Goal: Entertainment & Leisure: Consume media (video, audio)

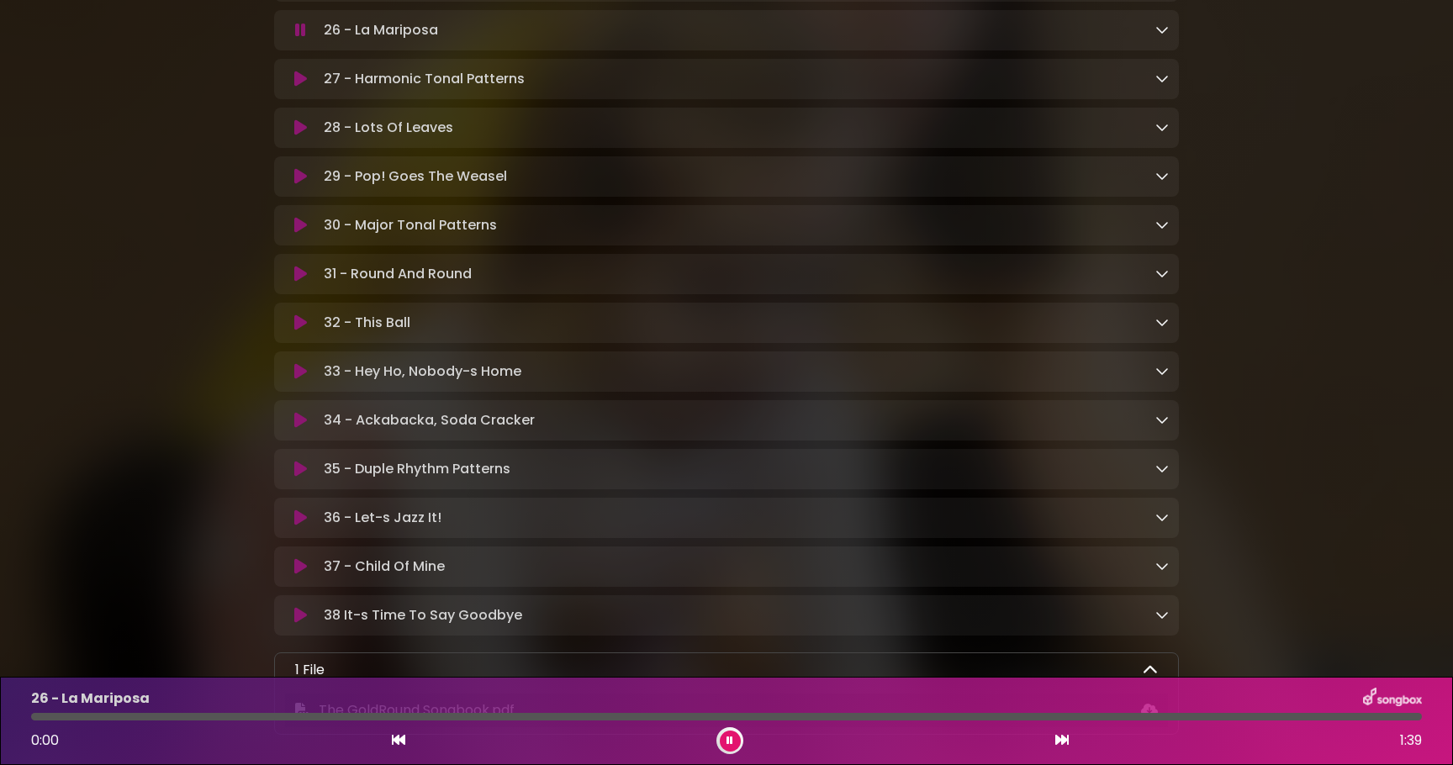
scroll to position [1854, 0]
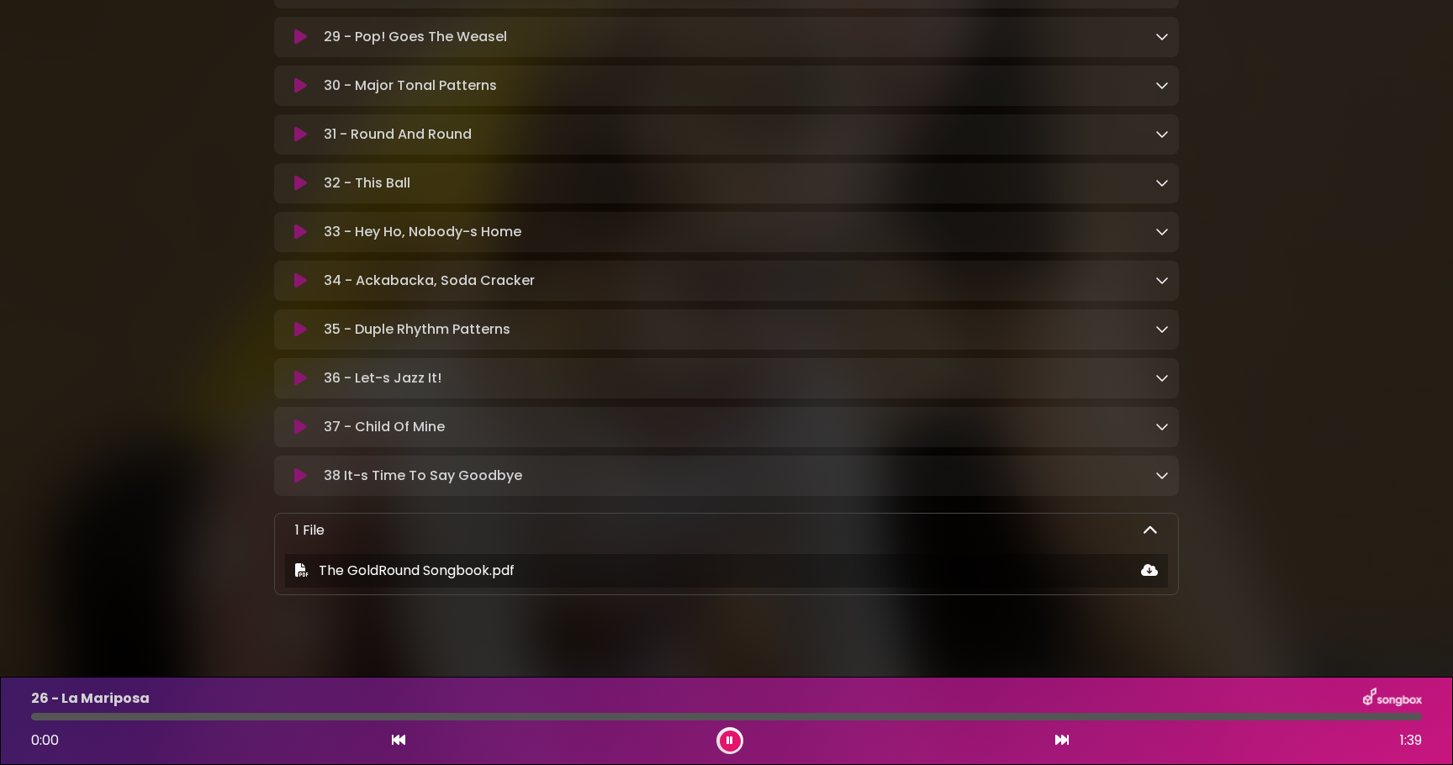
click at [298, 289] on icon at bounding box center [300, 280] width 13 height 17
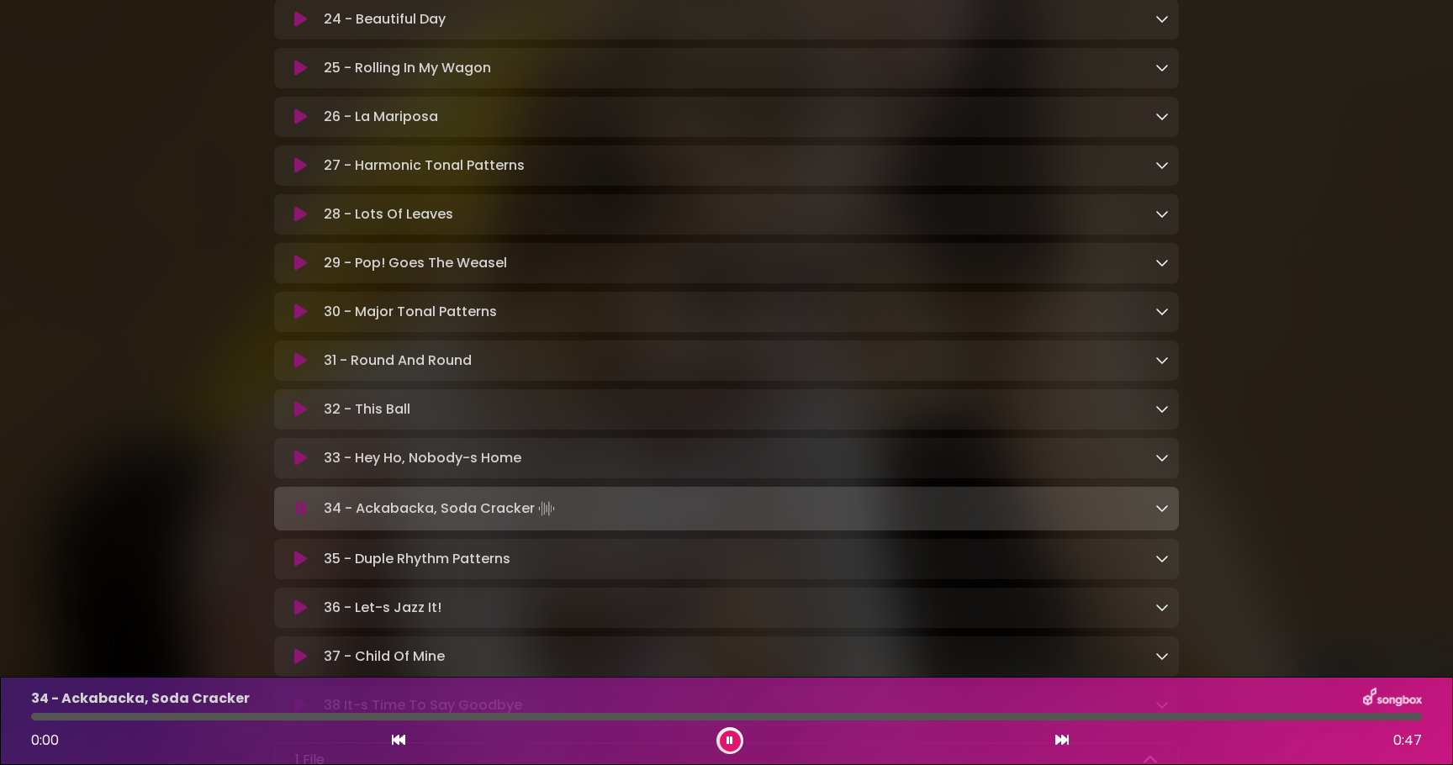
scroll to position [1622, 0]
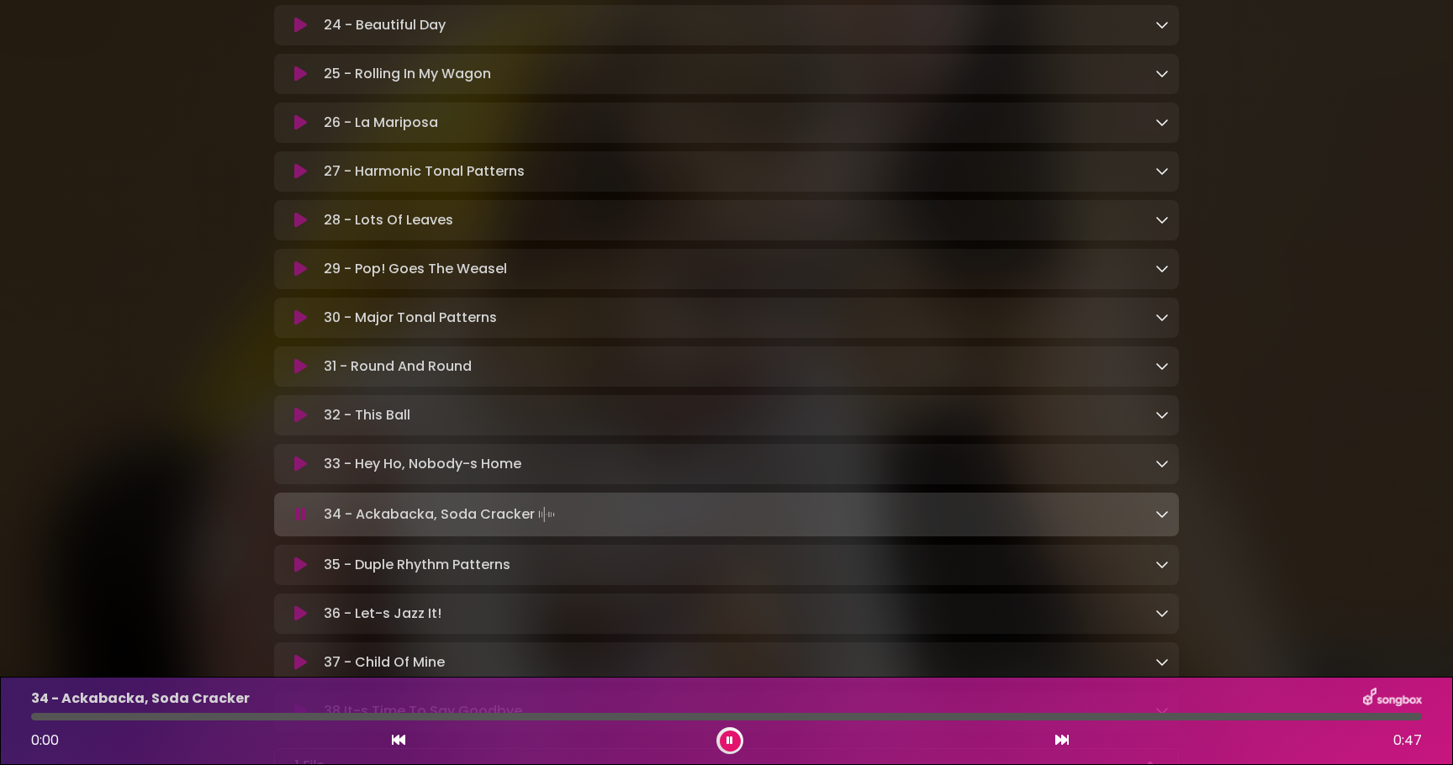
click at [299, 130] on icon at bounding box center [300, 122] width 13 height 17
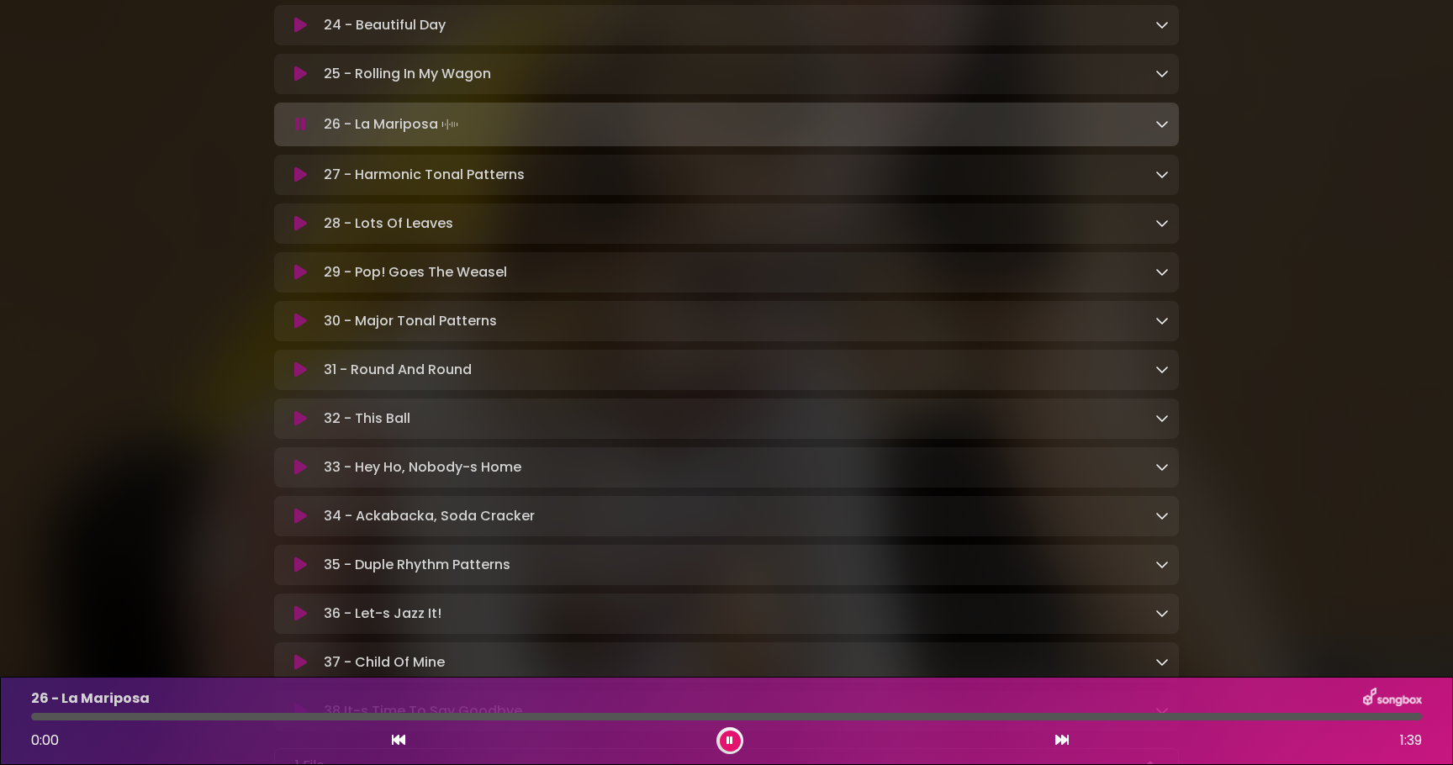
click at [294, 525] on icon at bounding box center [300, 516] width 13 height 17
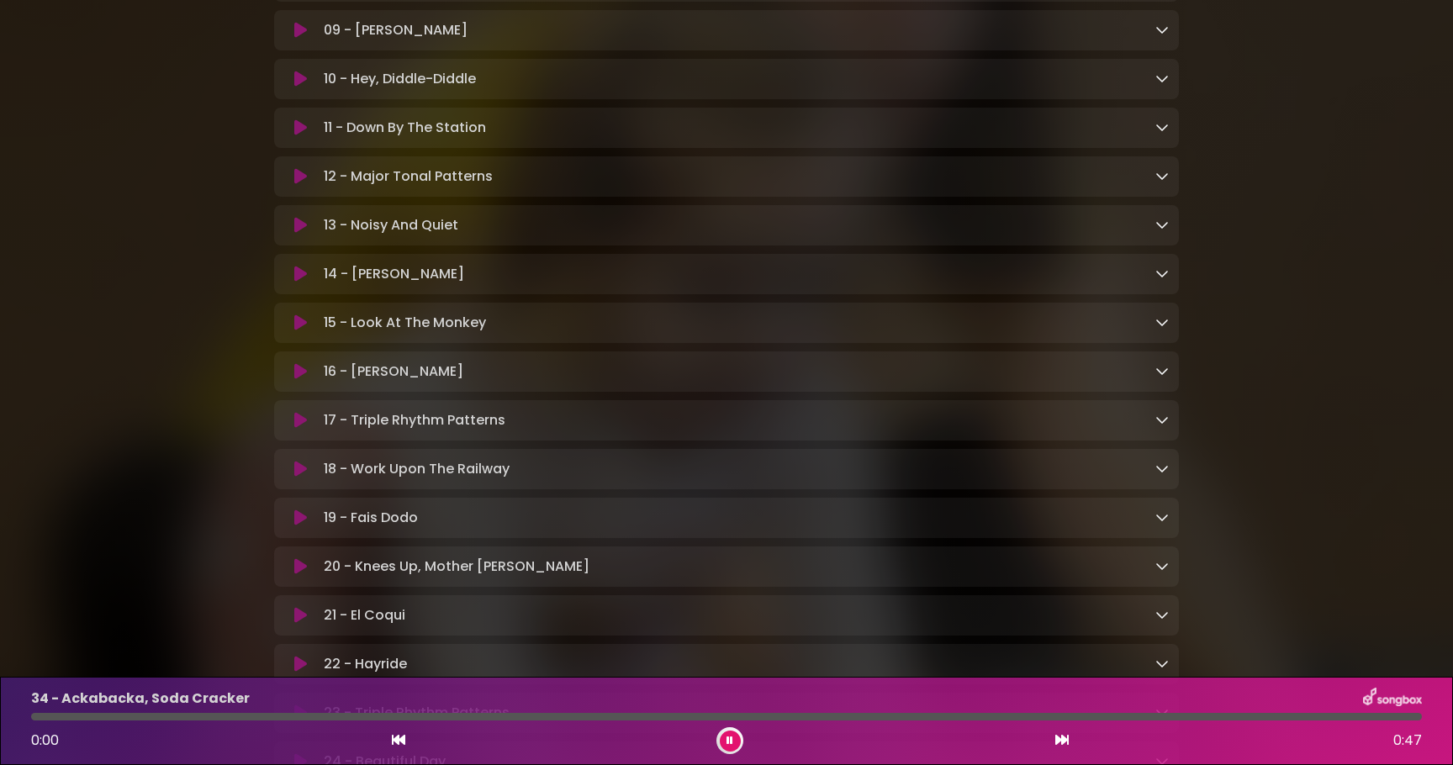
scroll to position [890, 0]
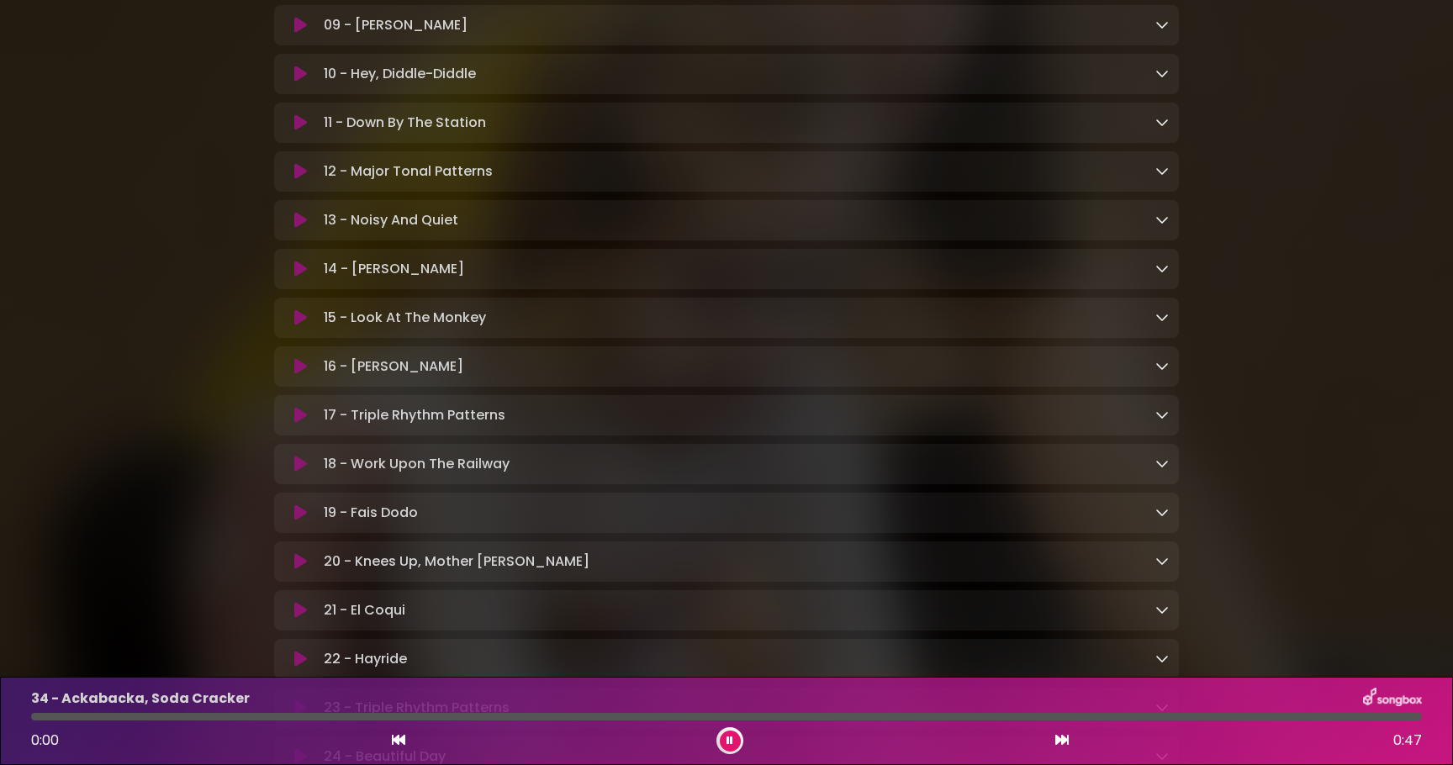
click at [736, 742] on button at bounding box center [730, 741] width 21 height 21
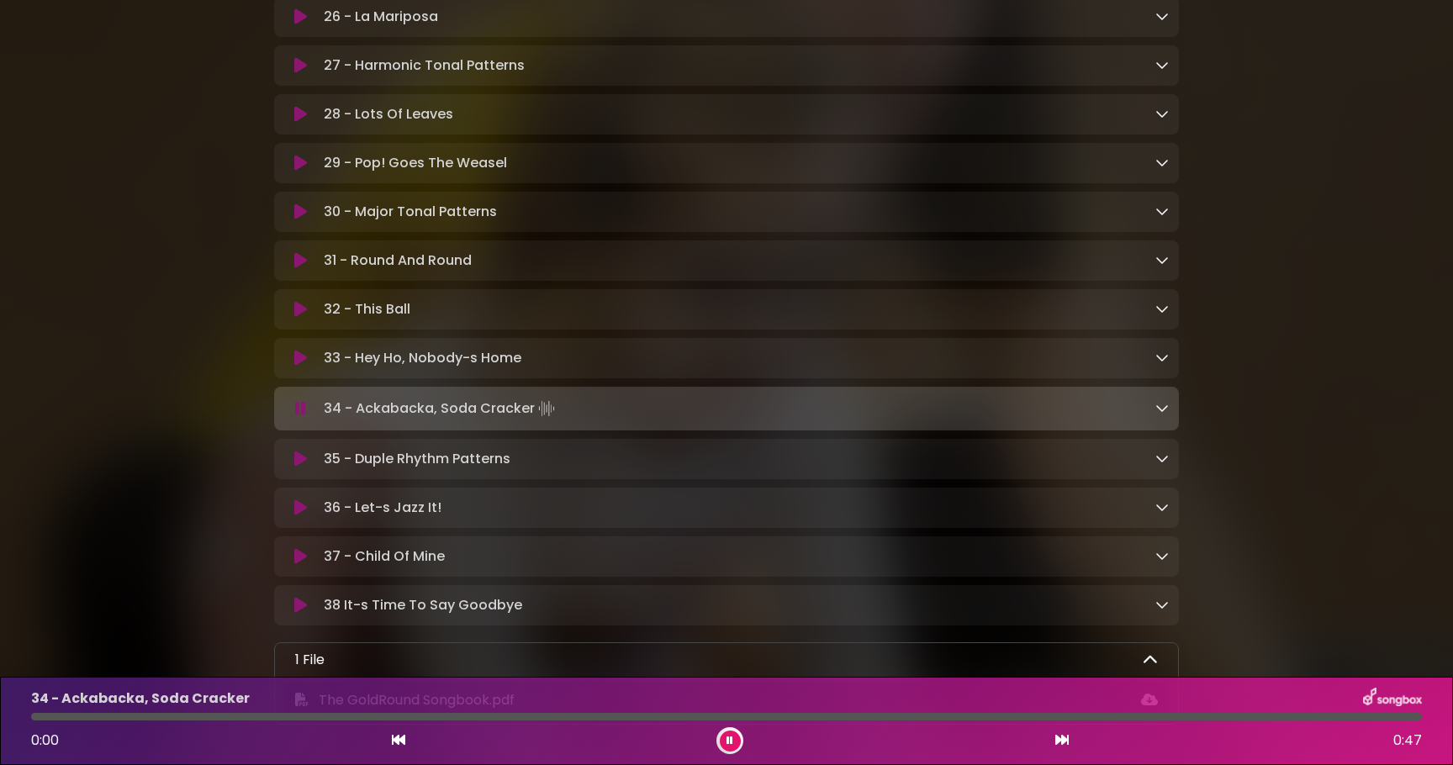
scroll to position [1730, 0]
click at [300, 414] on icon at bounding box center [300, 406] width 11 height 17
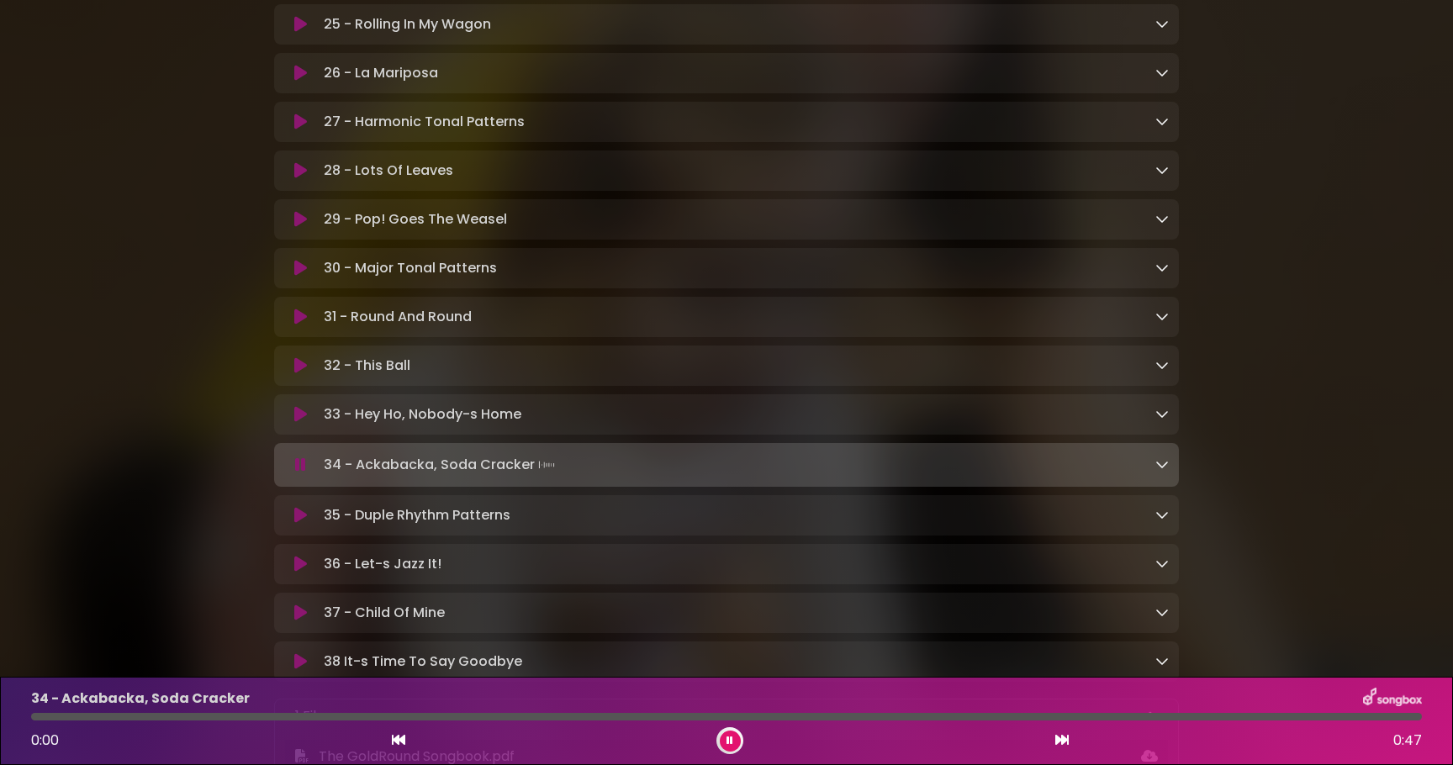
scroll to position [1630, 0]
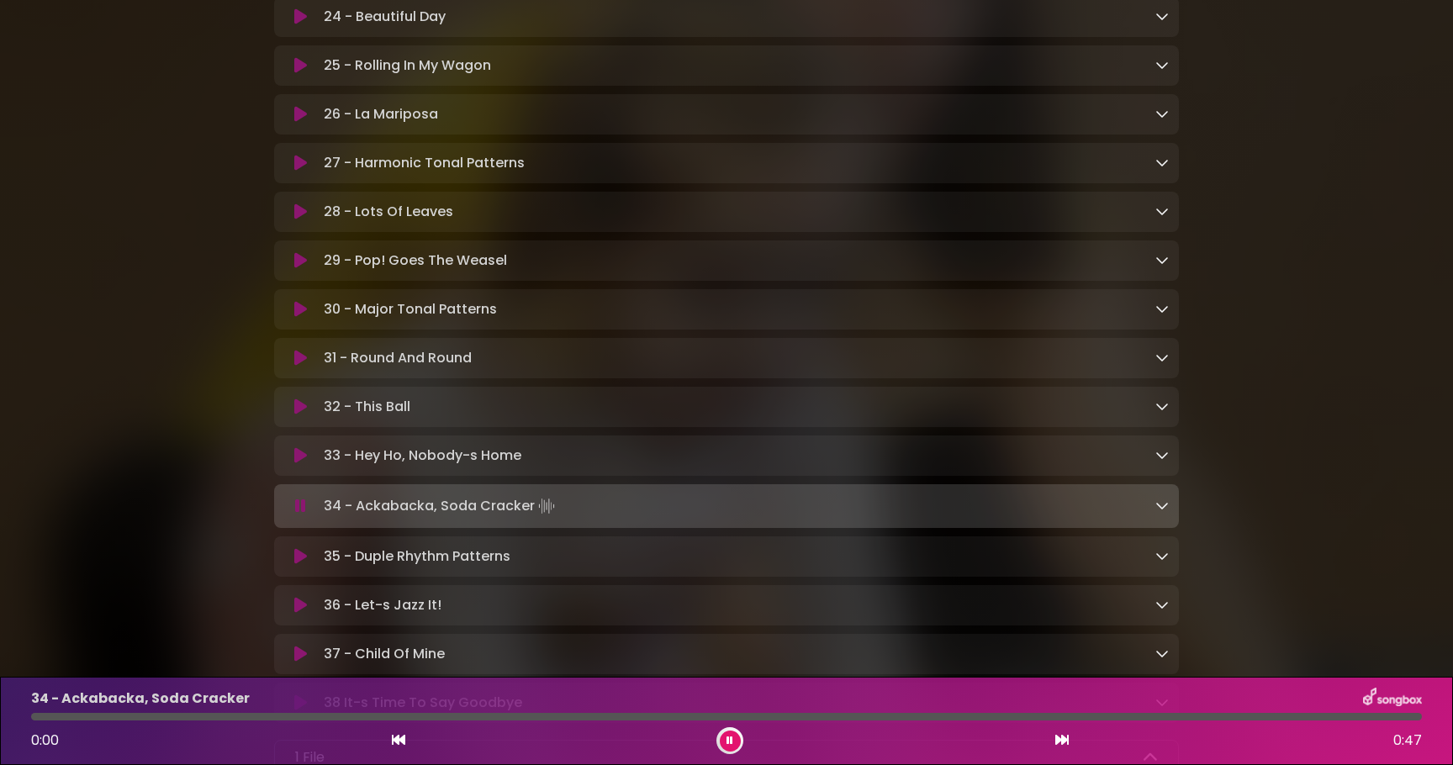
click at [299, 123] on icon at bounding box center [300, 114] width 13 height 17
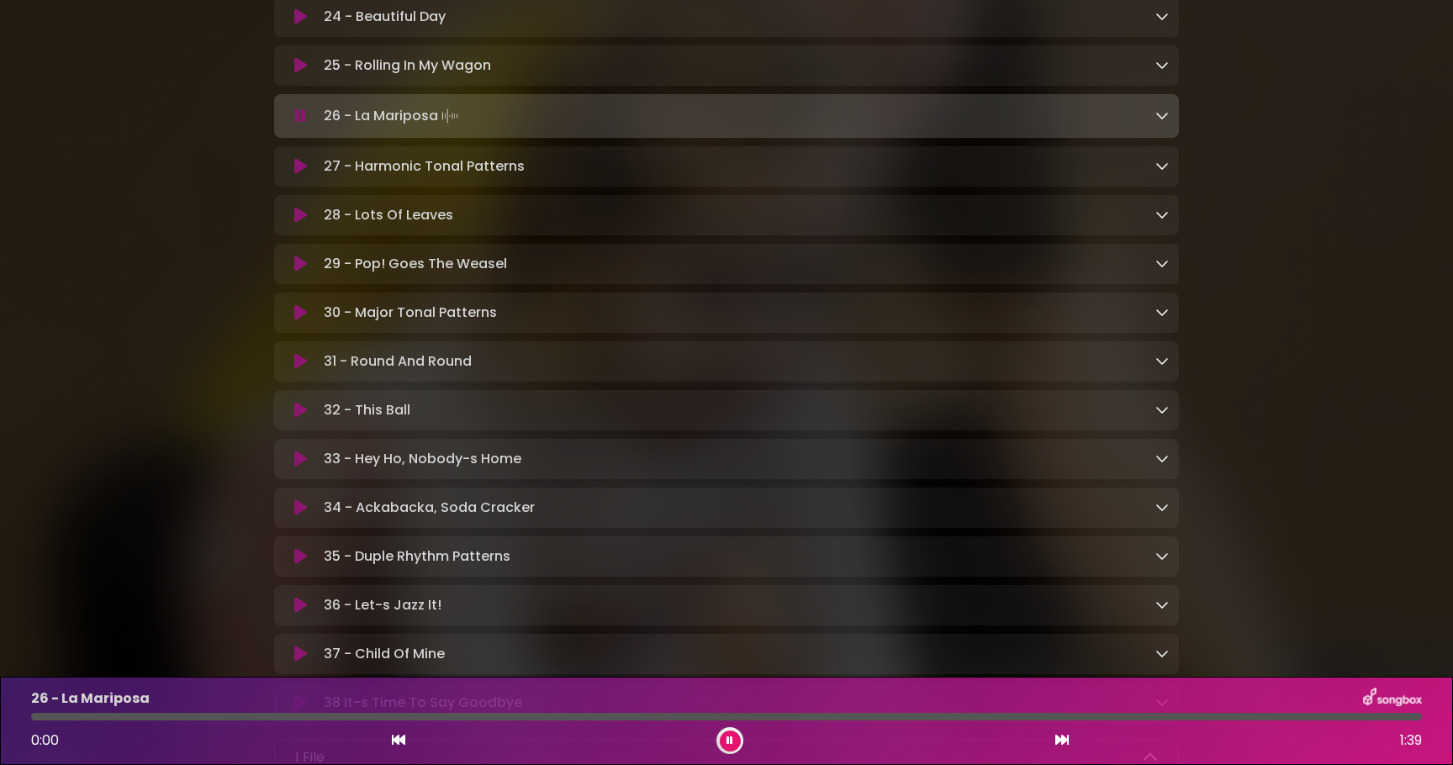
click at [299, 128] on div "26 - La Mariposa Loading Track..." at bounding box center [726, 116] width 884 height 24
click at [299, 124] on icon at bounding box center [300, 116] width 11 height 17
click at [299, 123] on icon at bounding box center [300, 116] width 11 height 17
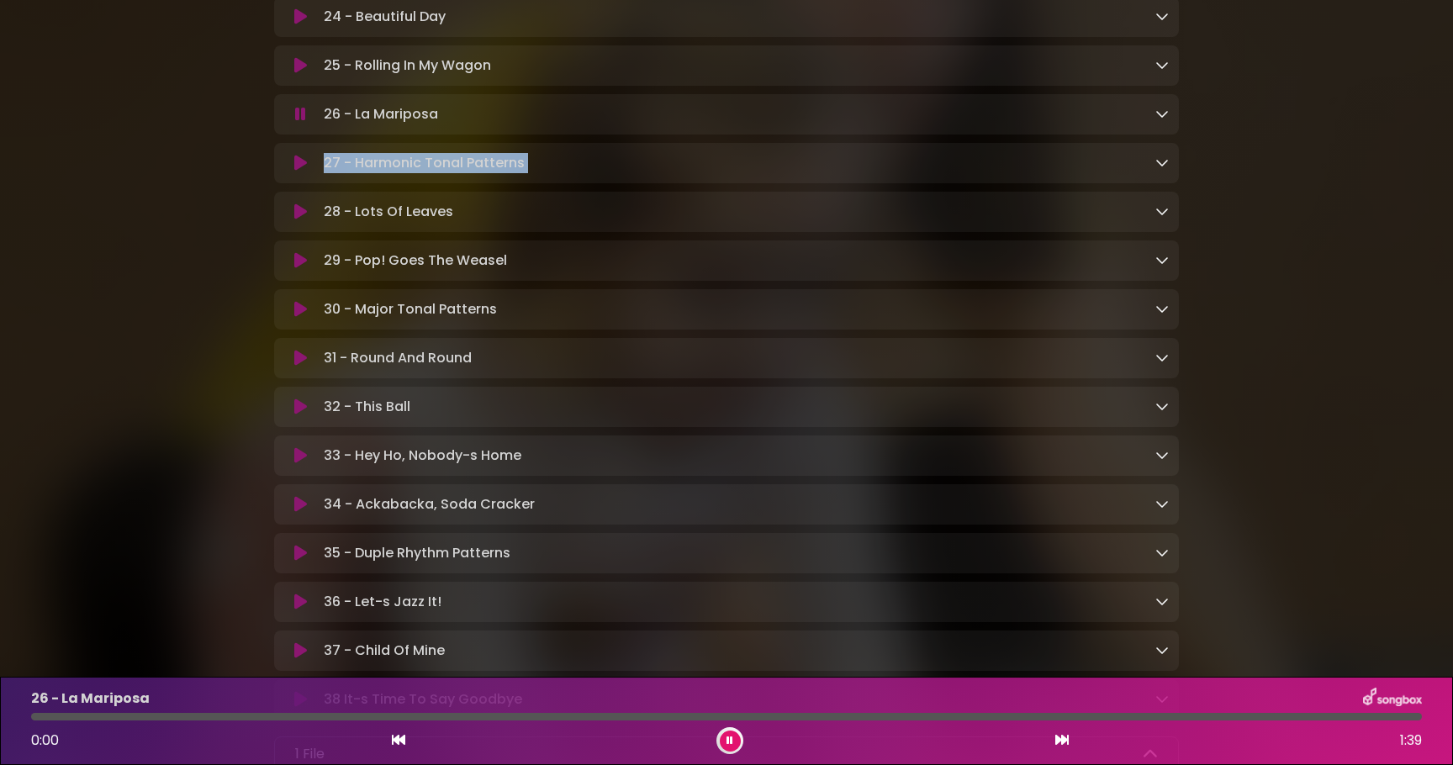
drag, startPoint x: 299, startPoint y: 193, endPoint x: 298, endPoint y: 211, distance: 18.5
click at [301, 123] on icon at bounding box center [300, 114] width 11 height 17
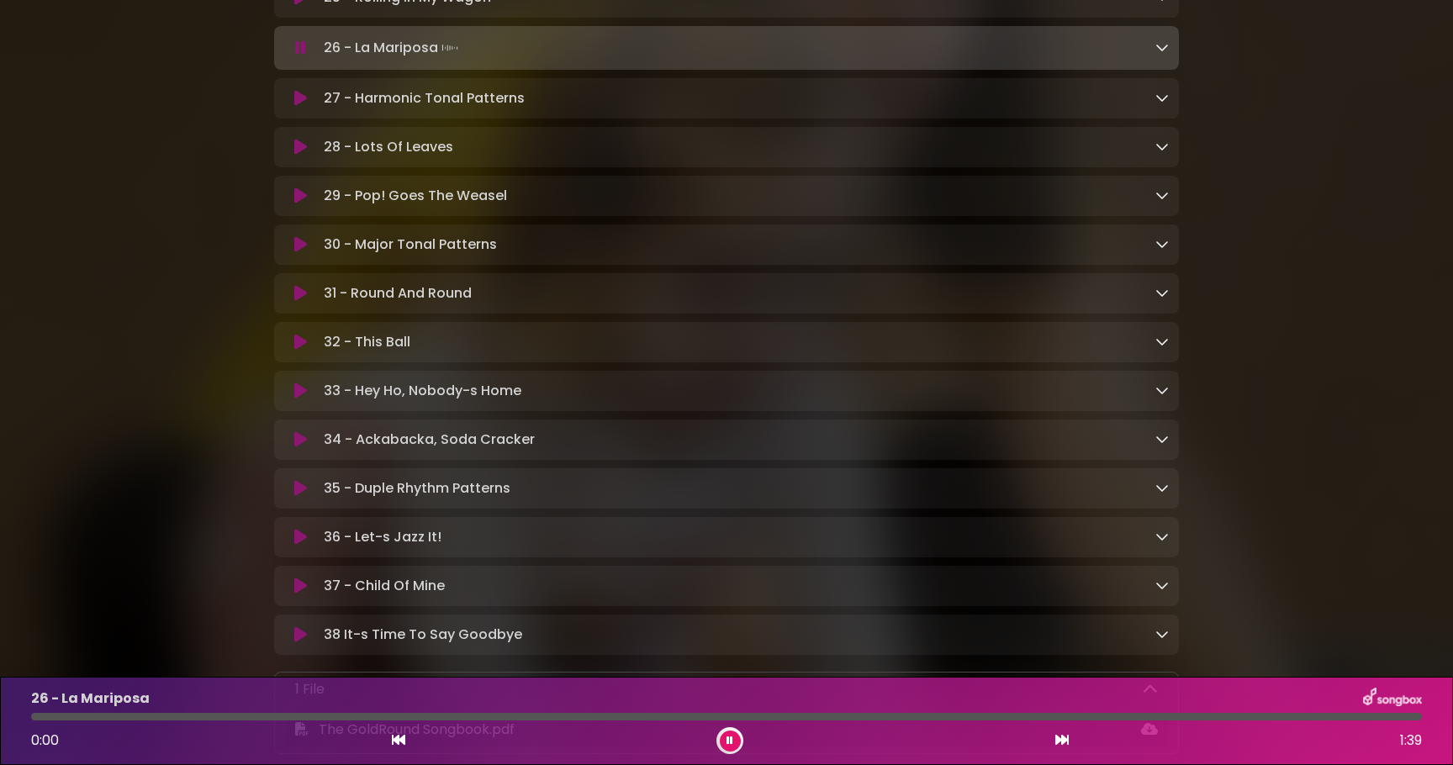
scroll to position [1677, 0]
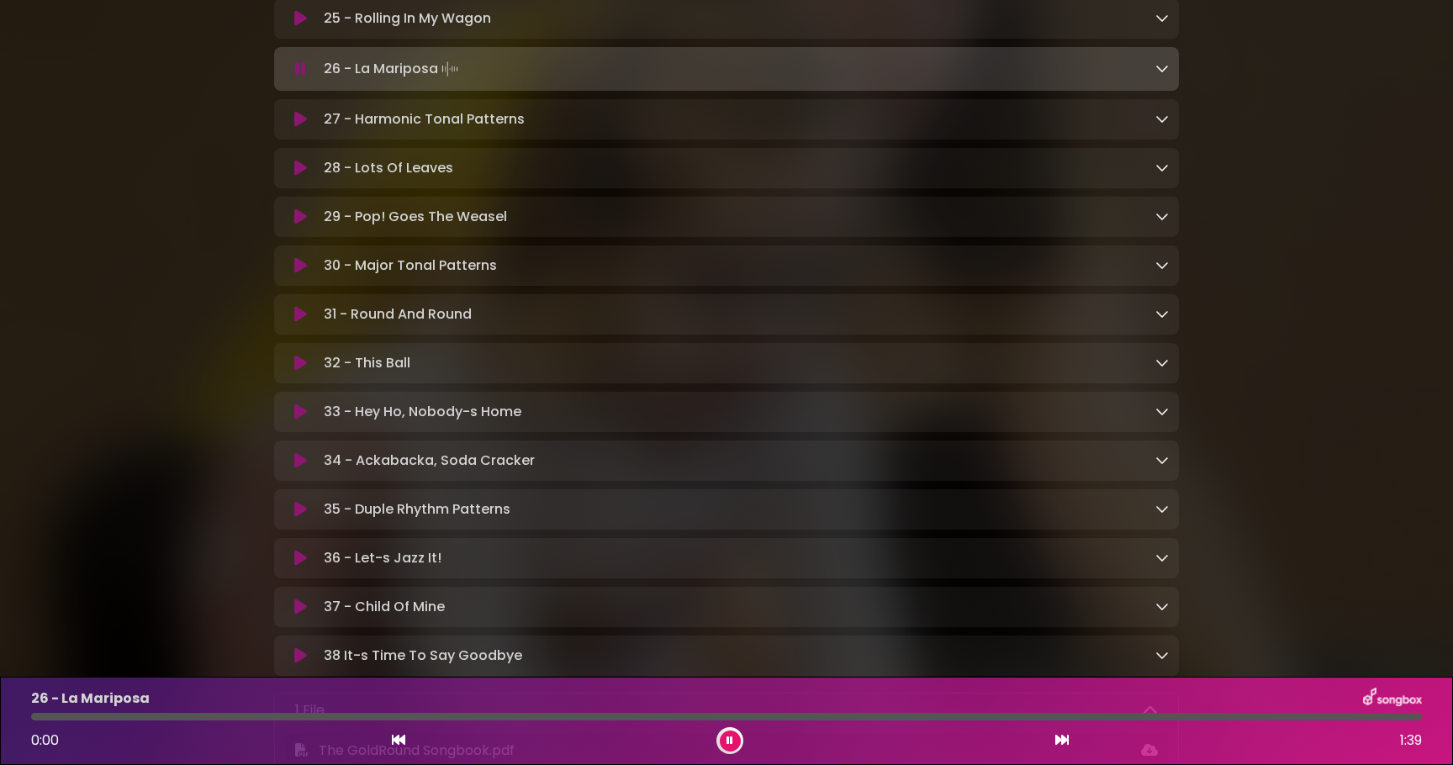
click at [301, 77] on icon at bounding box center [300, 69] width 11 height 17
click at [298, 77] on icon at bounding box center [300, 69] width 11 height 17
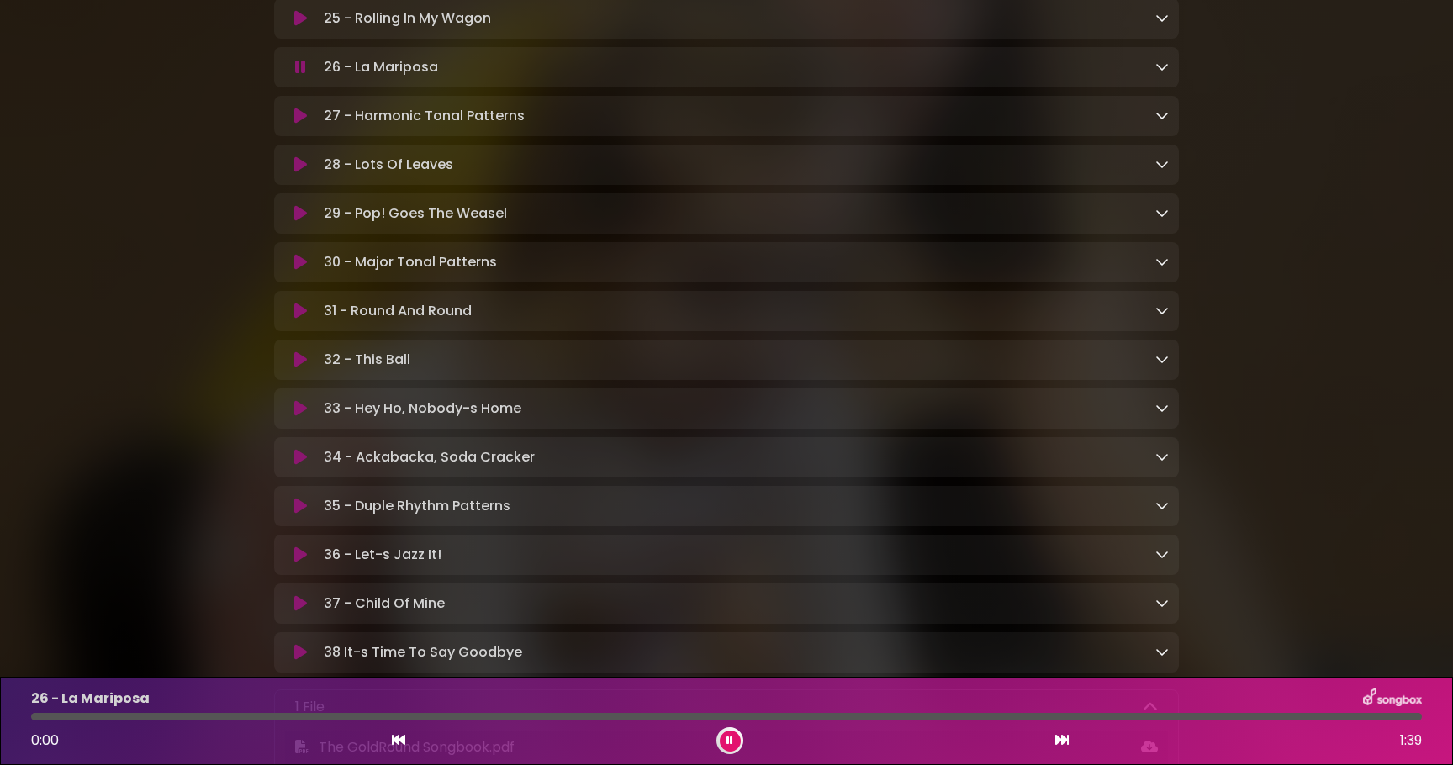
click at [300, 76] on icon at bounding box center [300, 67] width 11 height 17
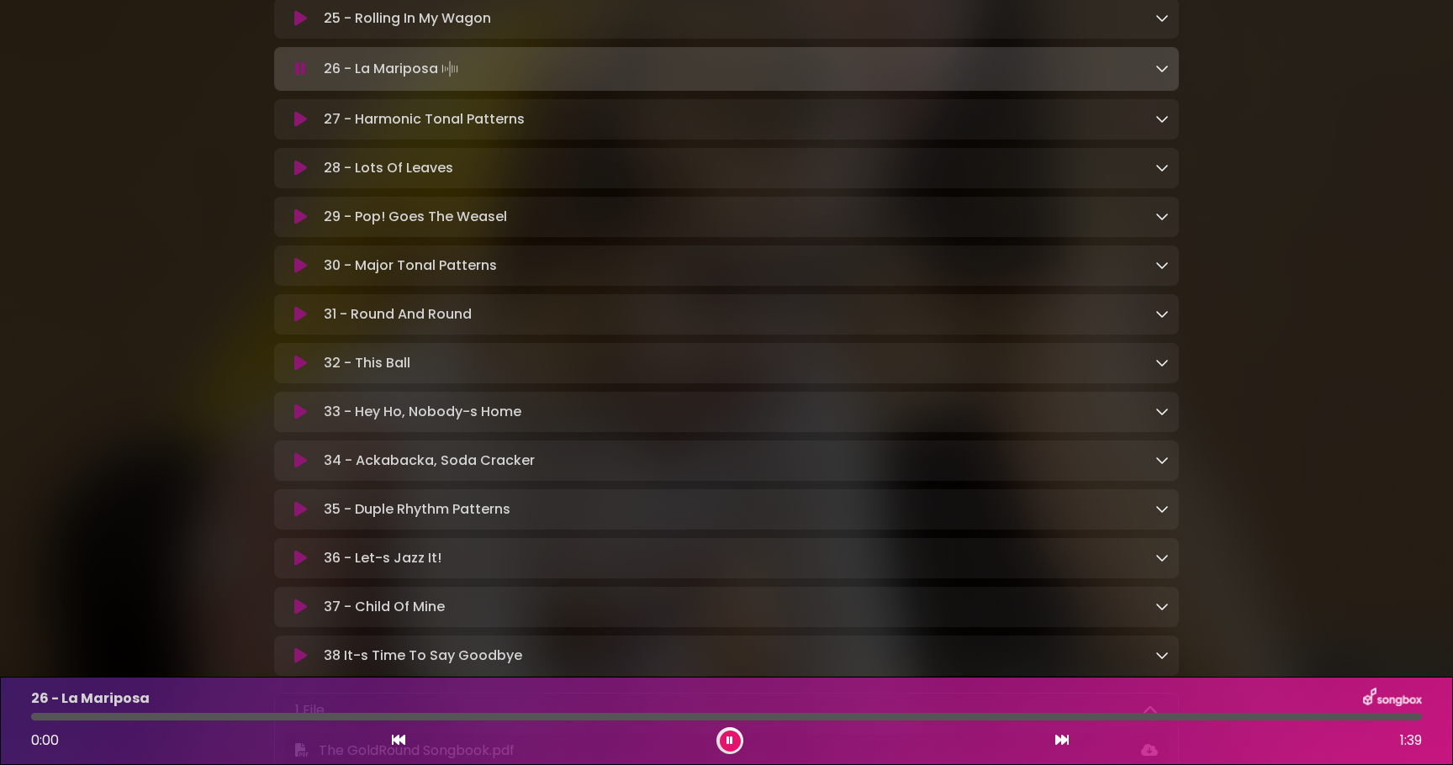
click at [918, 129] on div "27 - Harmonic Tonal Patterns Loading Track..." at bounding box center [743, 119] width 852 height 20
click at [978, 175] on div "28 - Lots Of Leaves Loading Track..." at bounding box center [743, 168] width 852 height 20
click at [973, 177] on div "28 - Lots Of Leaves Loading Track..." at bounding box center [743, 168] width 852 height 20
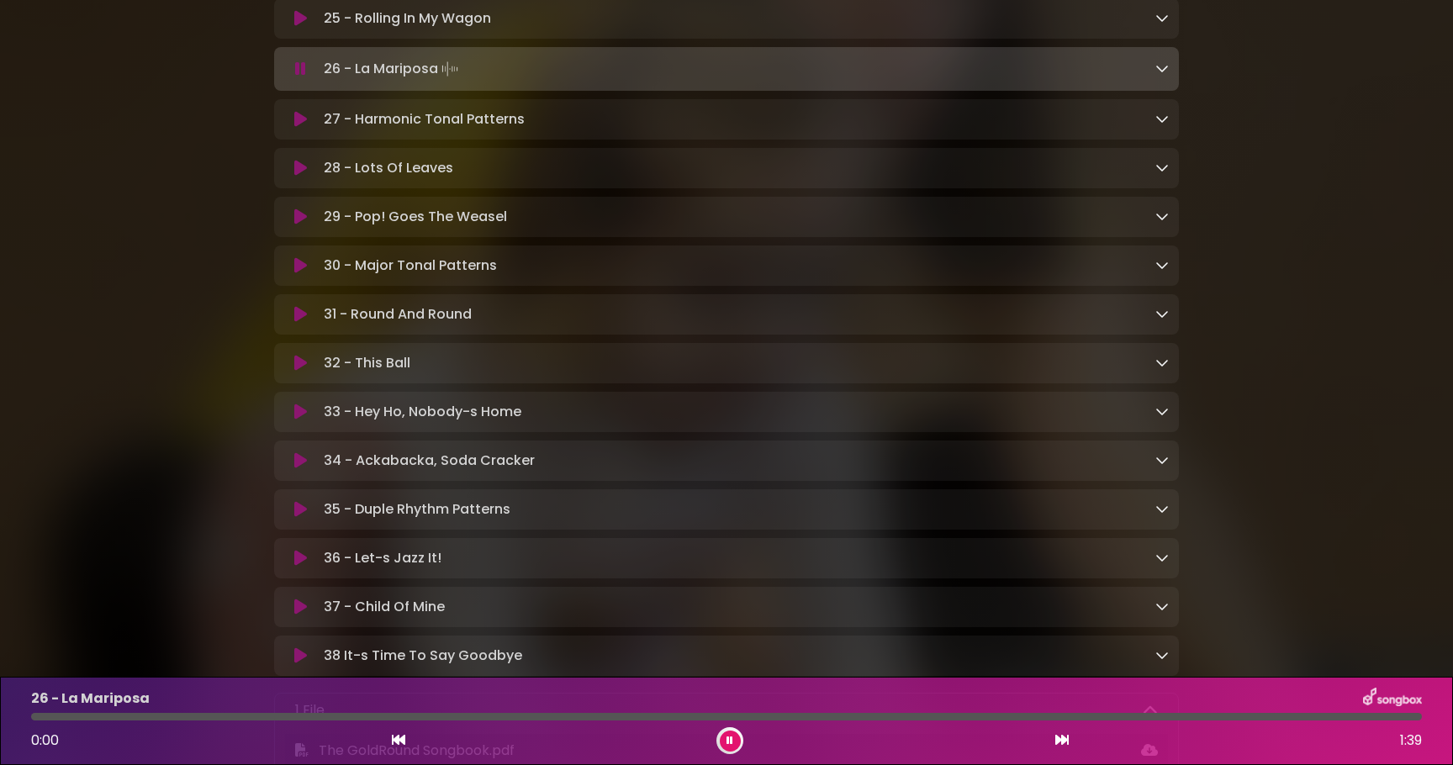
click at [988, 178] on div "28 - Lots Of Leaves Loading Track..." at bounding box center [743, 168] width 852 height 20
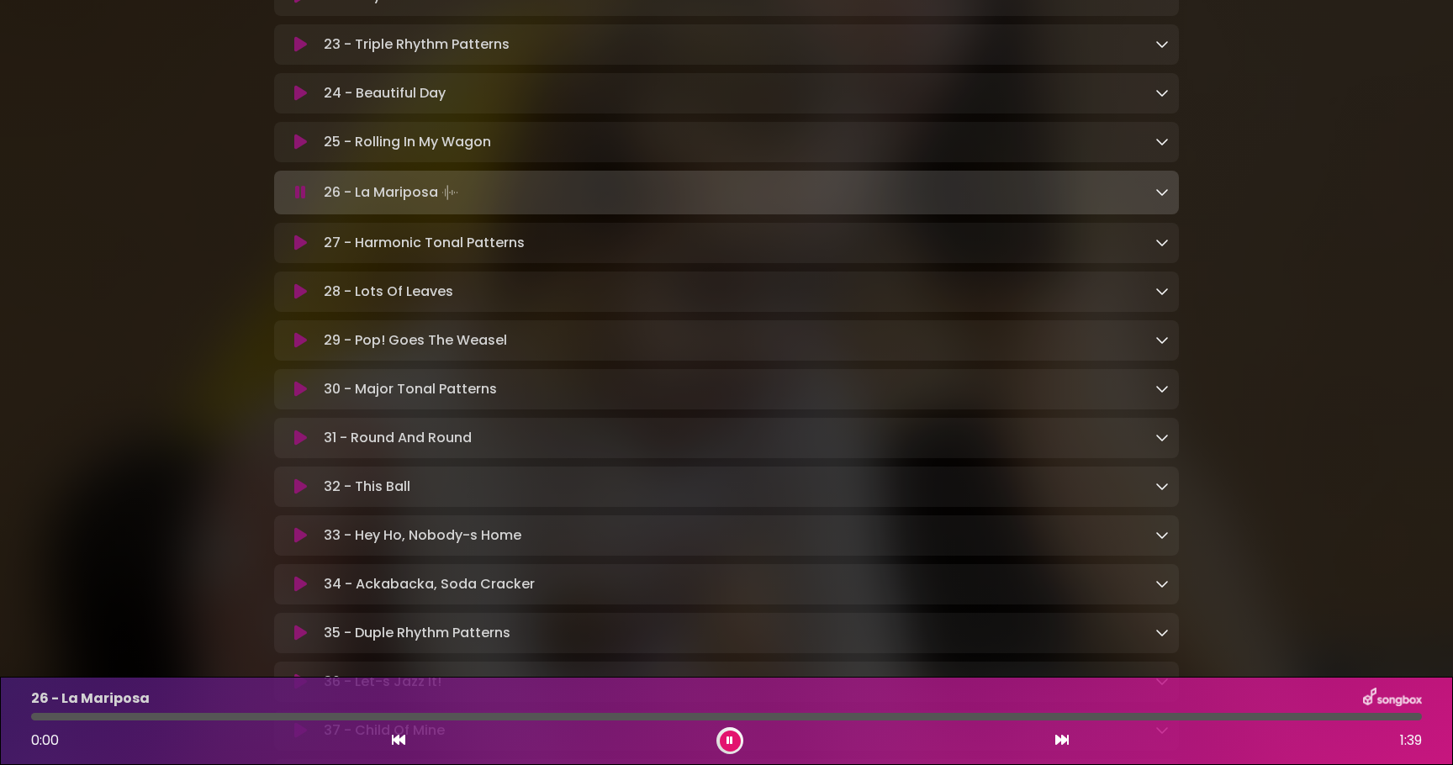
scroll to position [1627, 0]
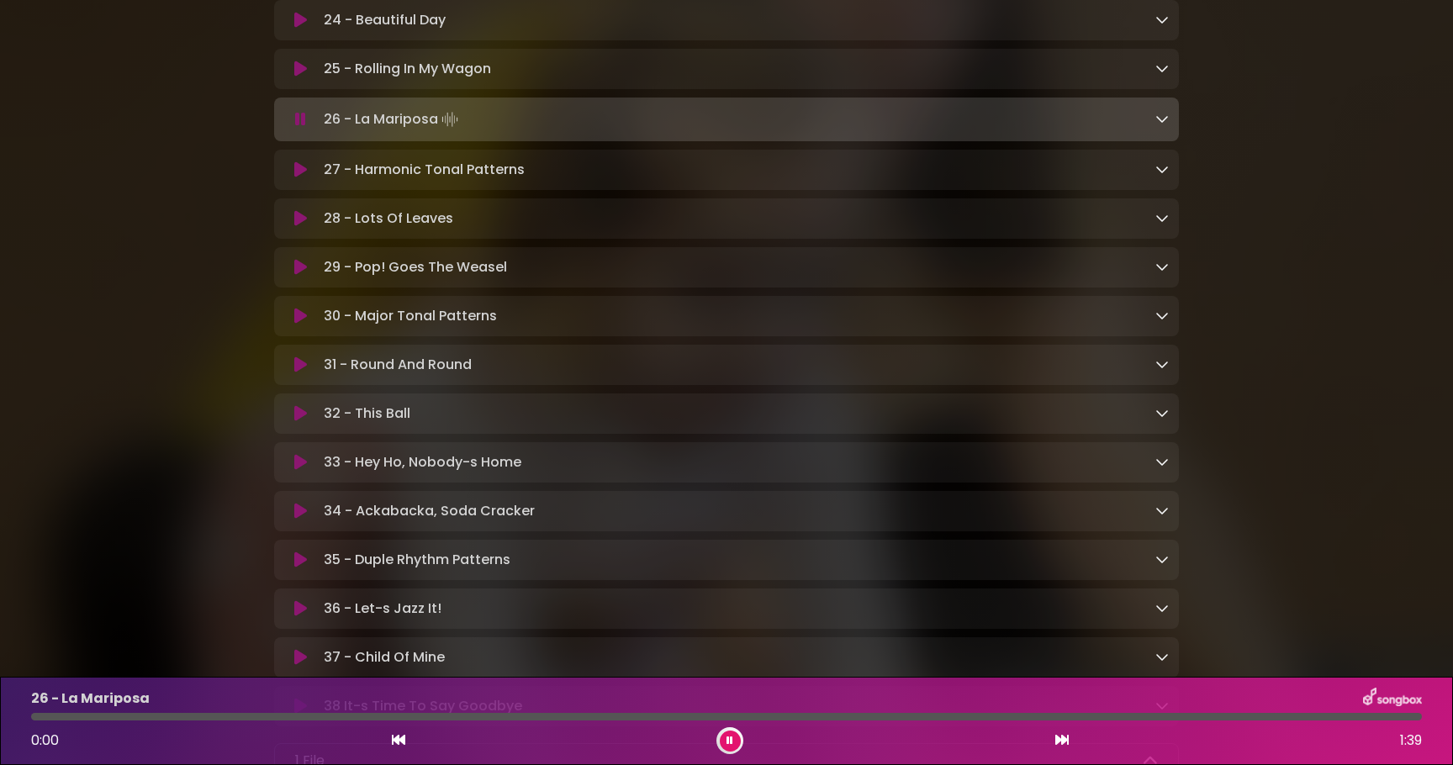
click at [303, 126] on icon at bounding box center [300, 119] width 11 height 17
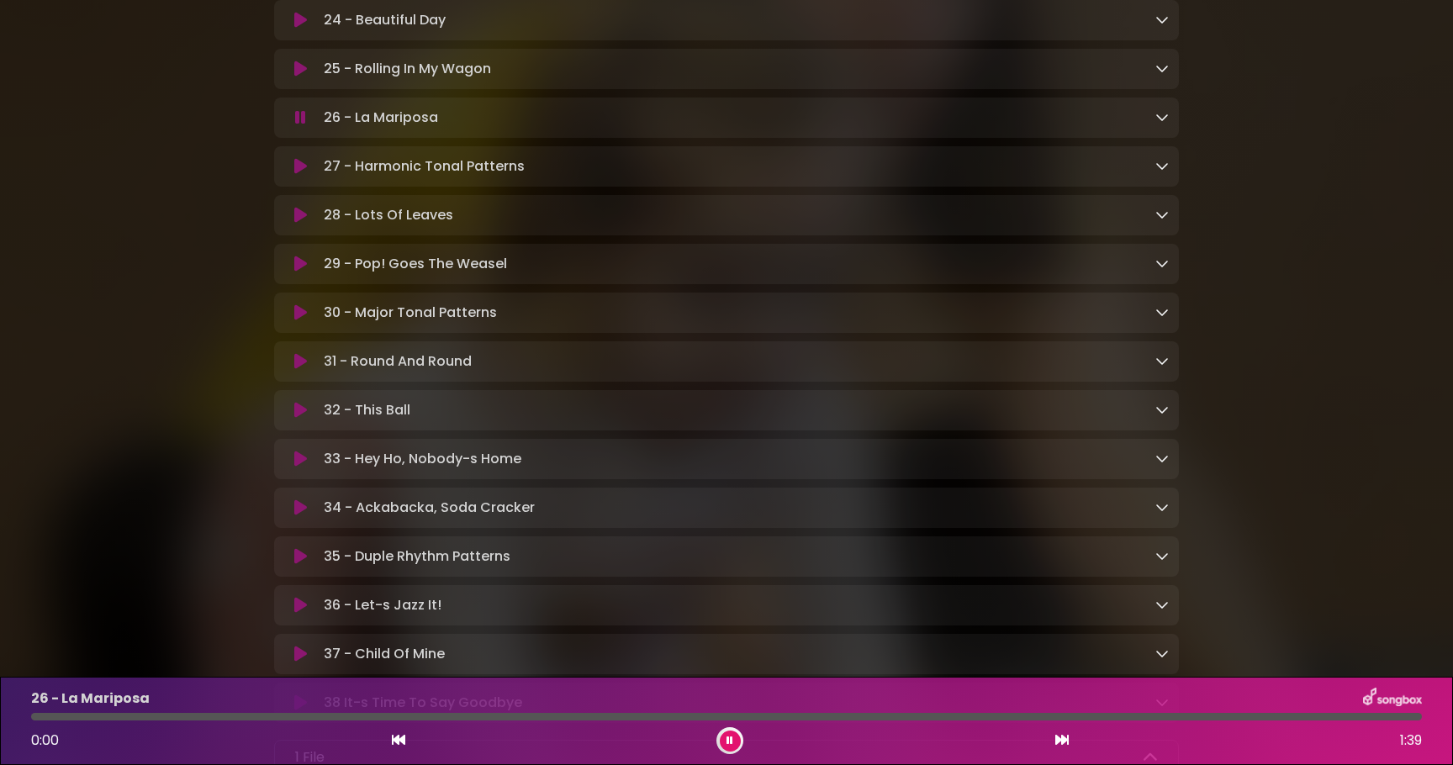
click at [303, 126] on icon at bounding box center [300, 117] width 11 height 17
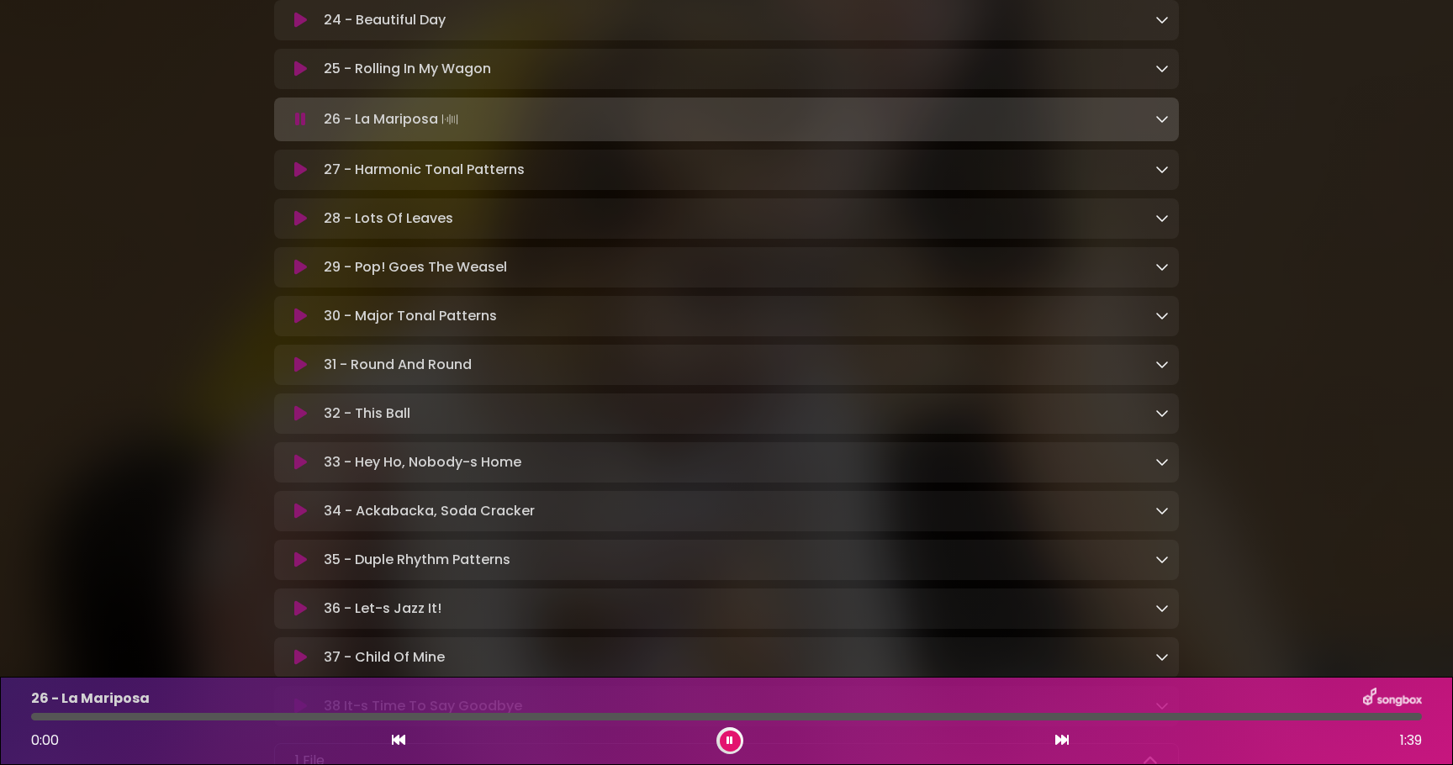
drag, startPoint x: 303, startPoint y: 126, endPoint x: 298, endPoint y: 141, distance: 16.0
click at [298, 141] on div "26 - La Mariposa Loading Track..." at bounding box center [726, 120] width 905 height 44
drag, startPoint x: 298, startPoint y: 135, endPoint x: 314, endPoint y: 92, distance: 46.3
click at [297, 127] on div "26 - La Mariposa Loading Track..." at bounding box center [726, 120] width 905 height 44
drag, startPoint x: 314, startPoint y: 92, endPoint x: 254, endPoint y: 140, distance: 77.1
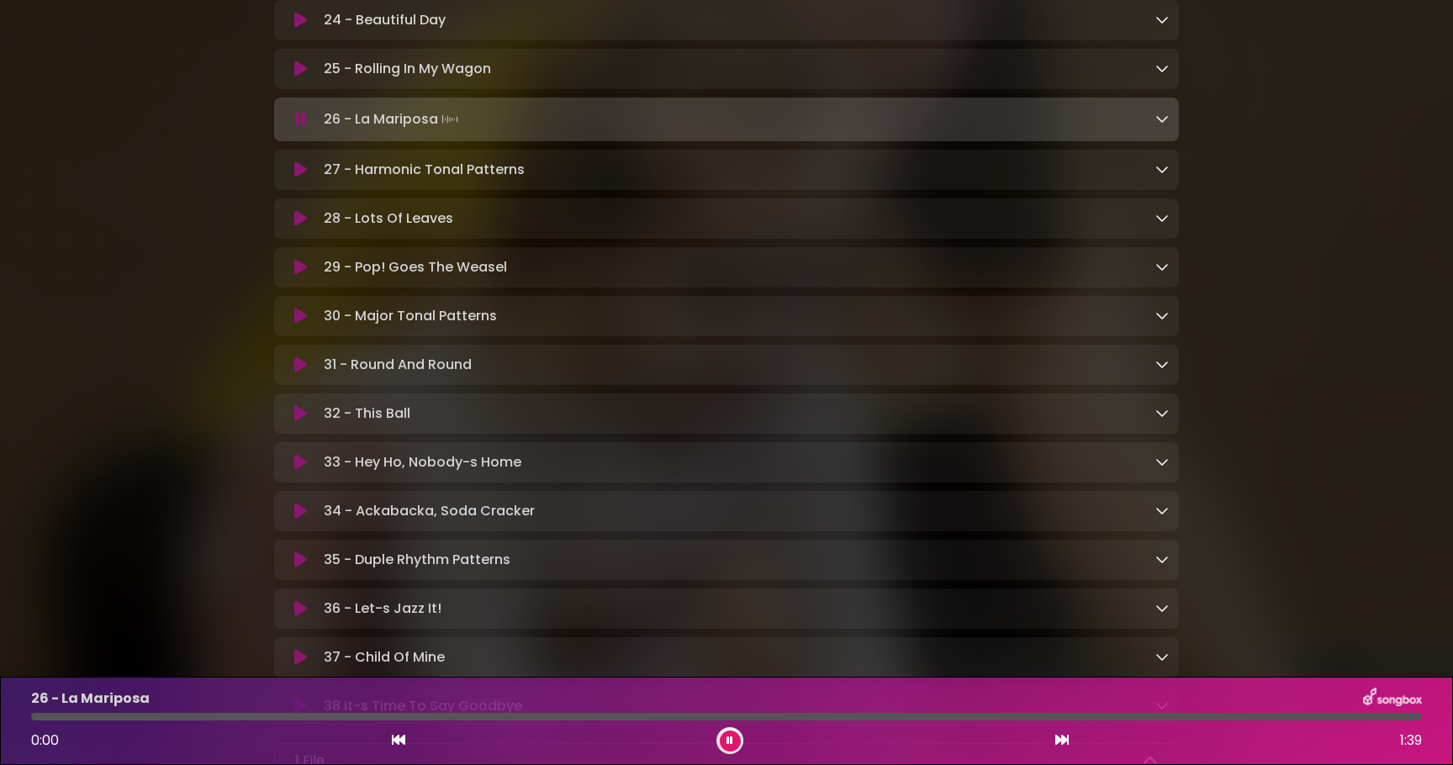
click at [297, 128] on icon at bounding box center [300, 119] width 11 height 17
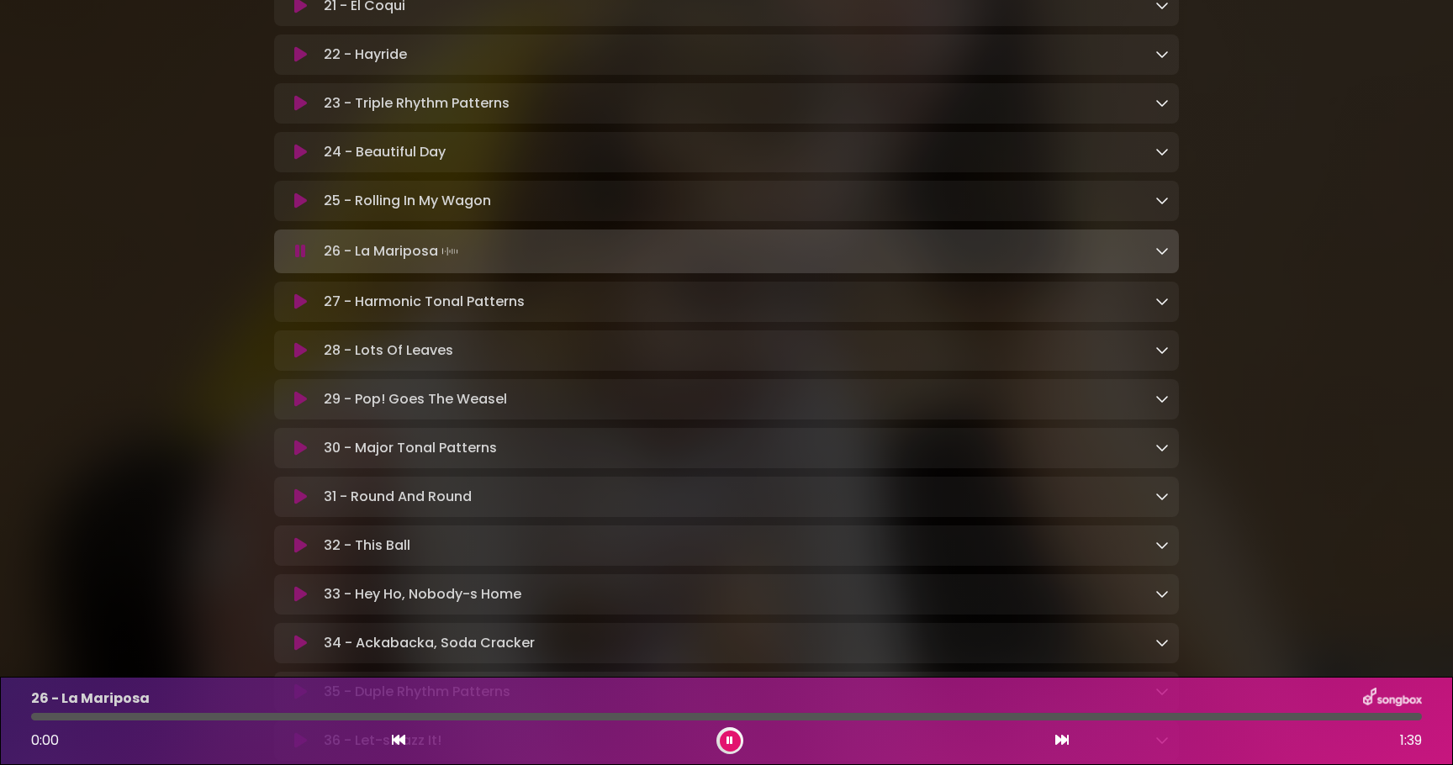
scroll to position [1498, 0]
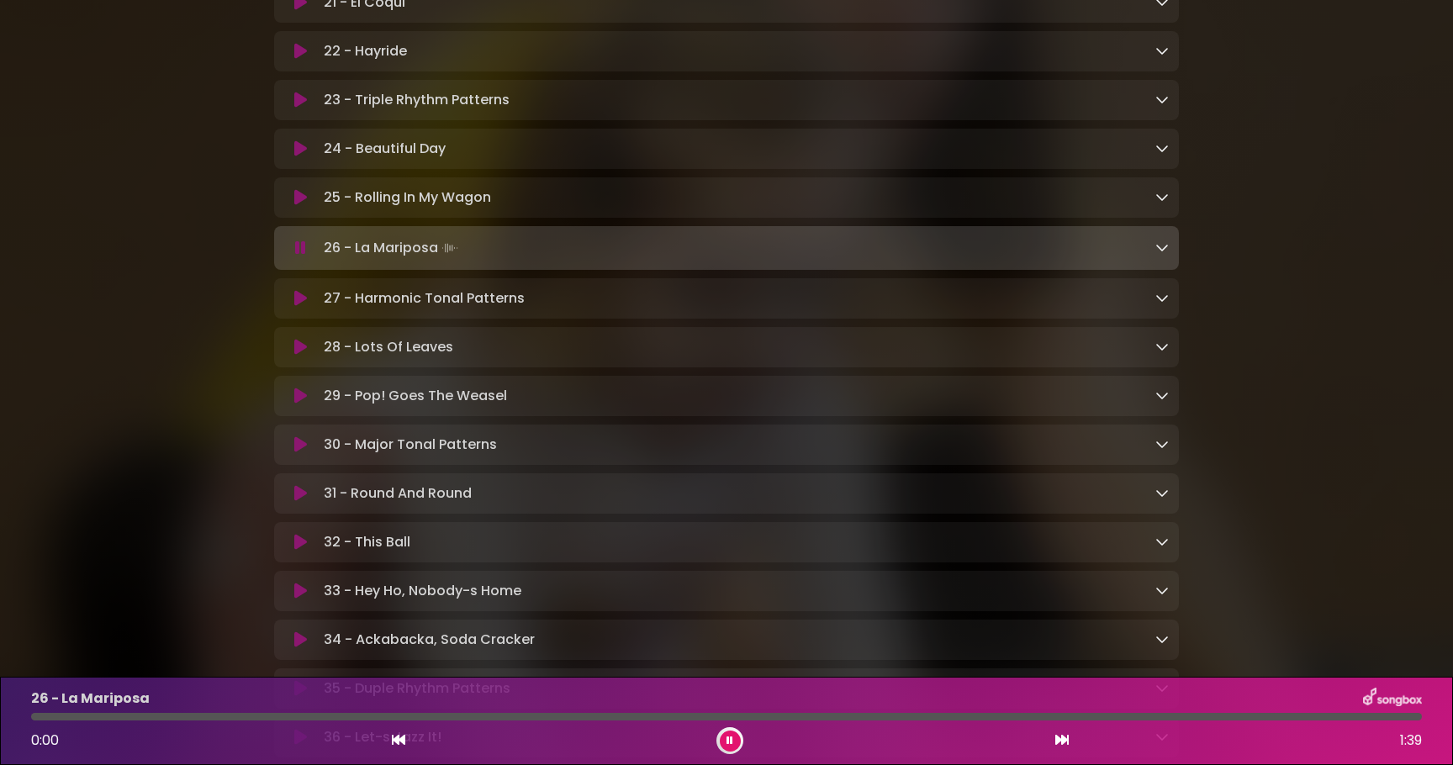
click at [296, 404] on icon at bounding box center [300, 396] width 13 height 17
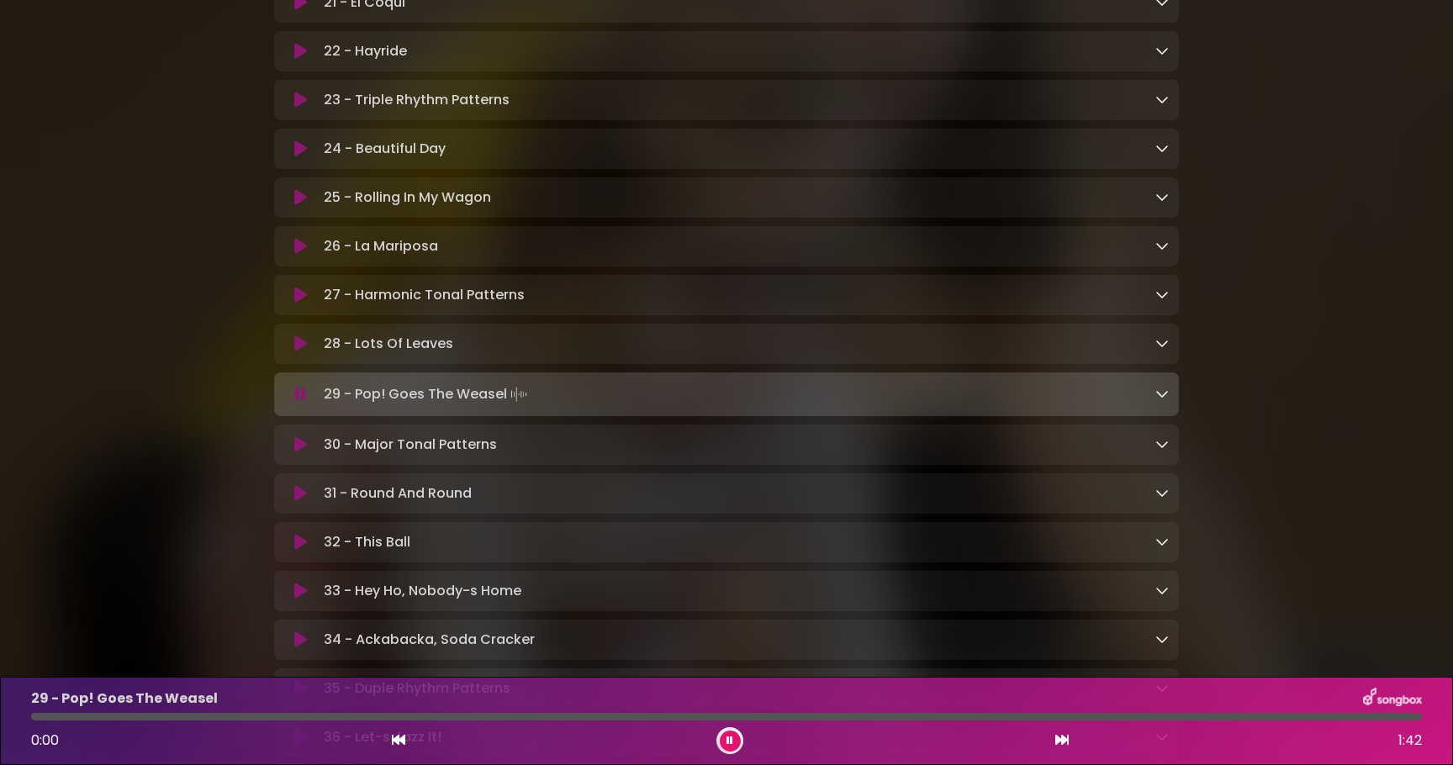
click at [404, 741] on icon at bounding box center [398, 739] width 13 height 13
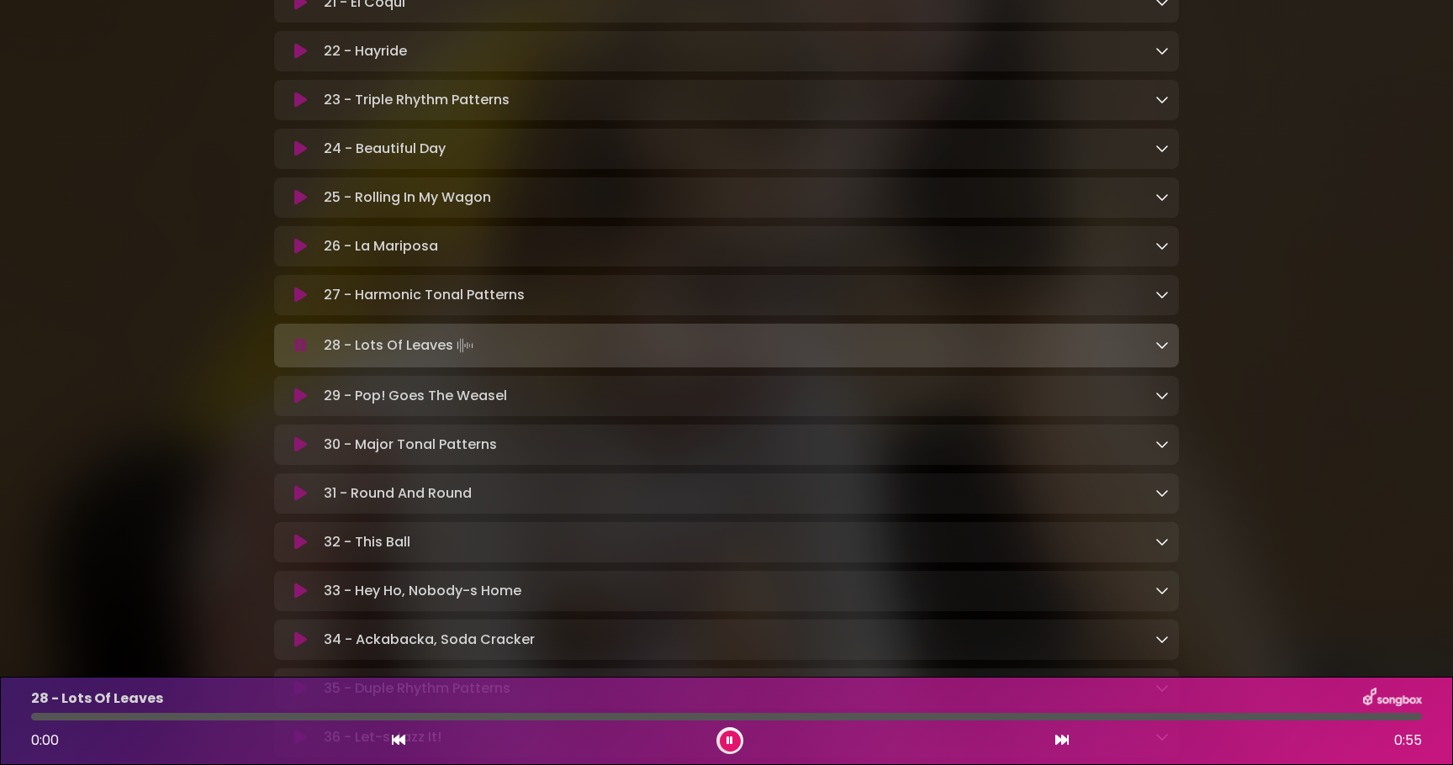
click at [1065, 740] on icon at bounding box center [1061, 739] width 13 height 13
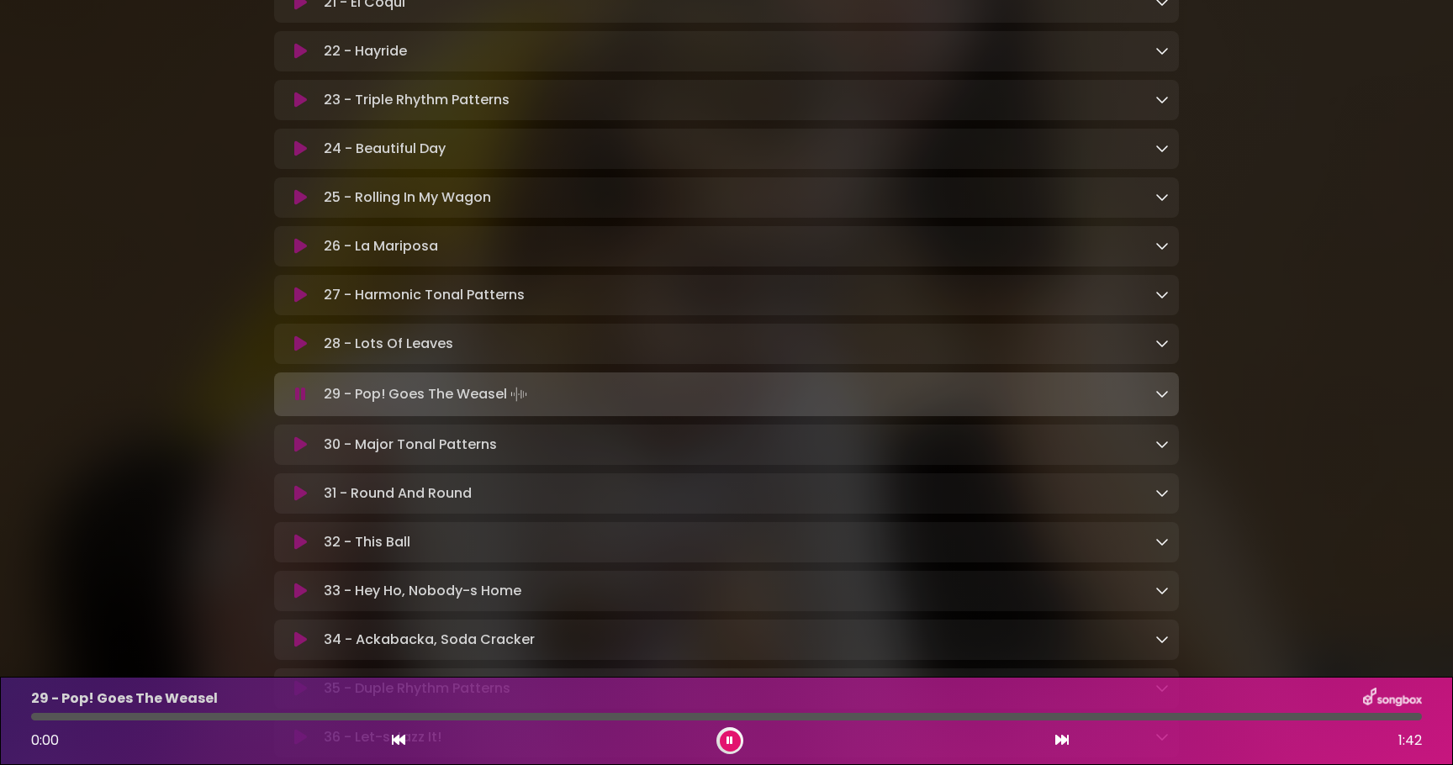
click at [293, 402] on button at bounding box center [300, 394] width 33 height 17
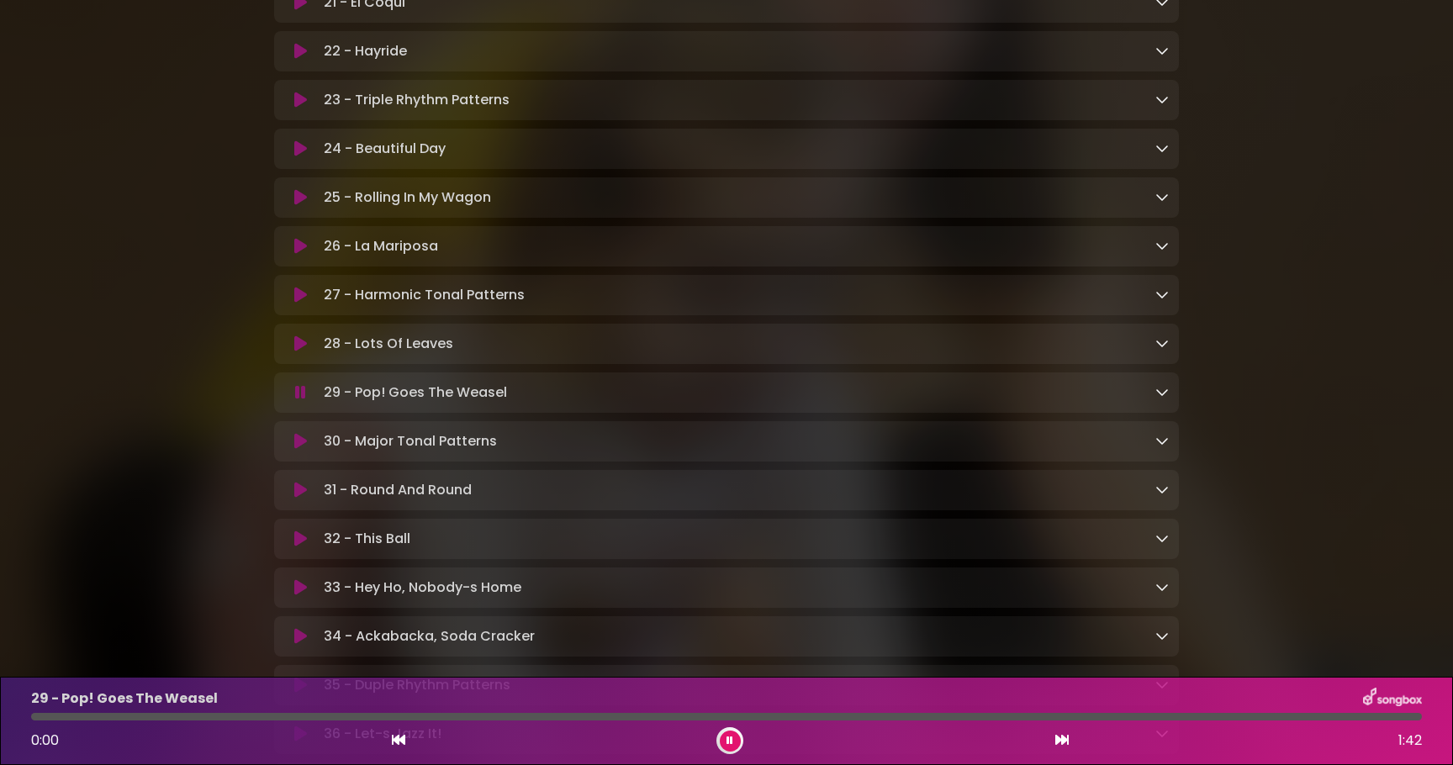
click at [293, 401] on button at bounding box center [300, 392] width 33 height 17
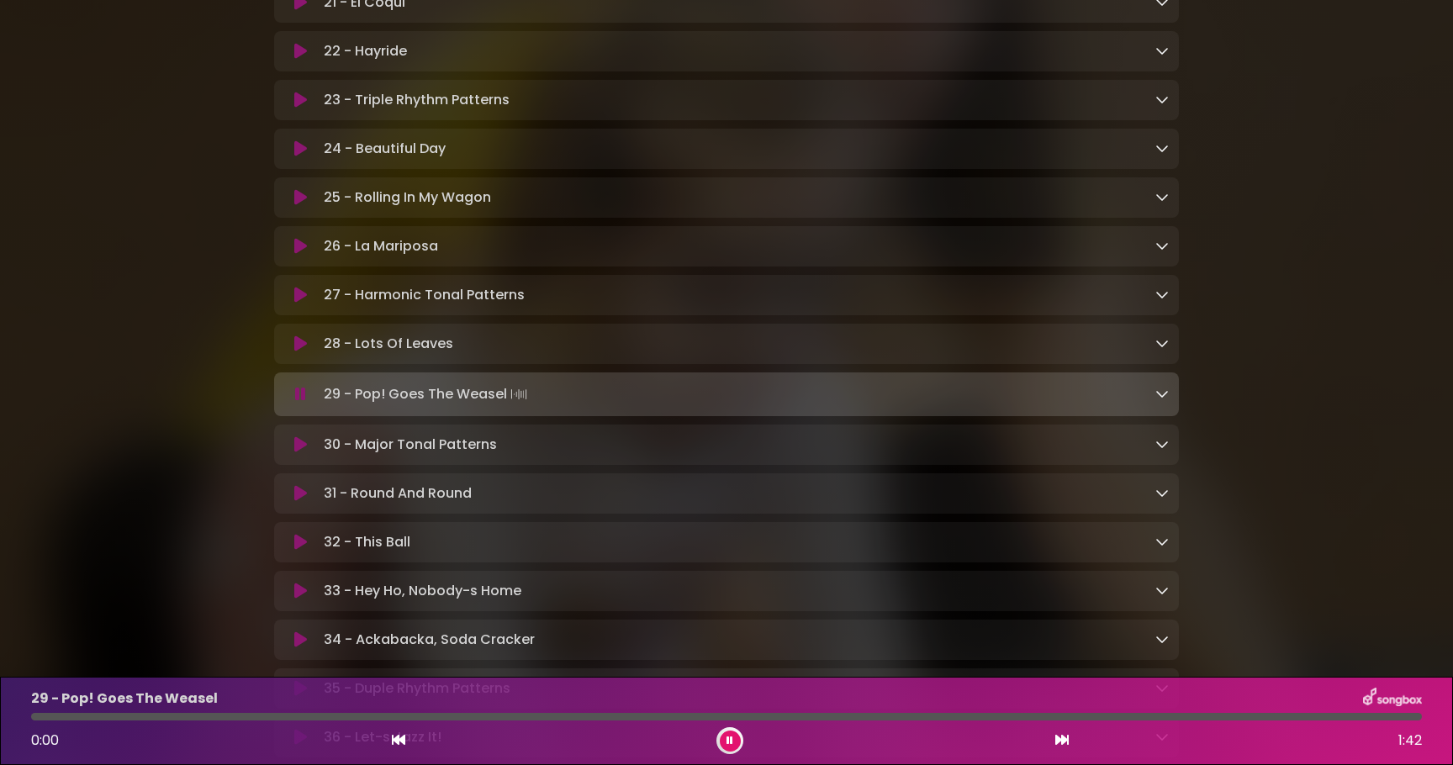
click at [388, 736] on div "0:00 1:42" at bounding box center [726, 740] width 1411 height 27
click at [403, 742] on icon at bounding box center [398, 739] width 13 height 13
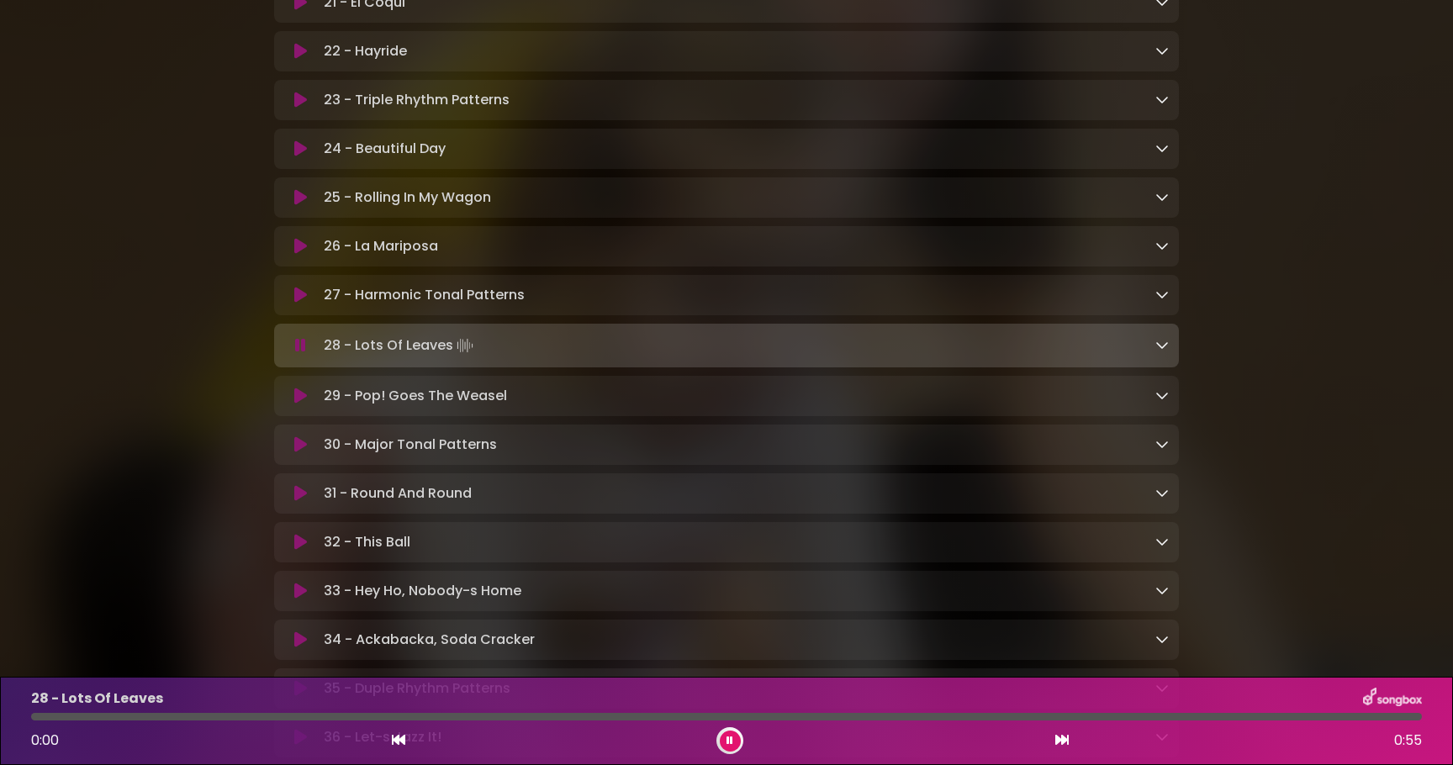
click at [1068, 740] on icon at bounding box center [1061, 739] width 13 height 13
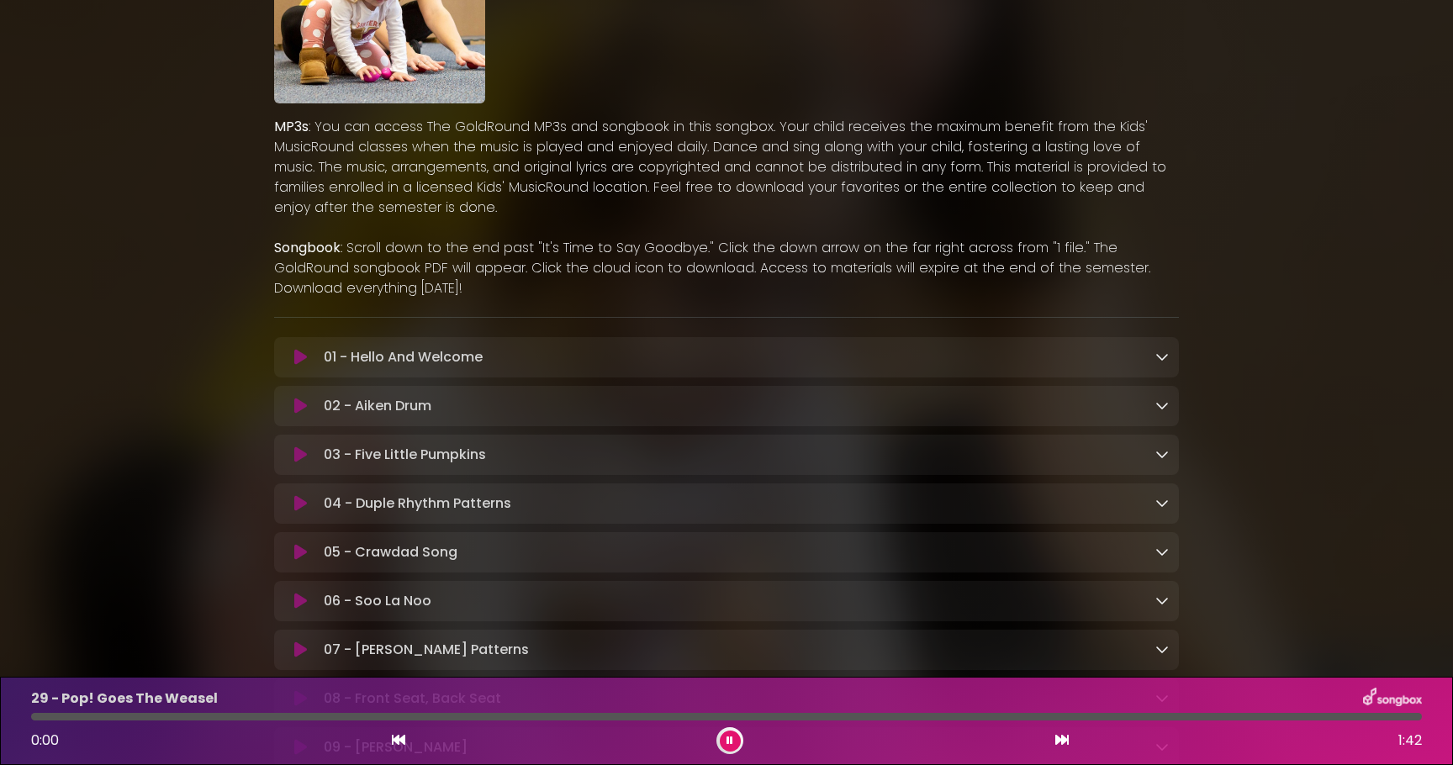
scroll to position [260, 0]
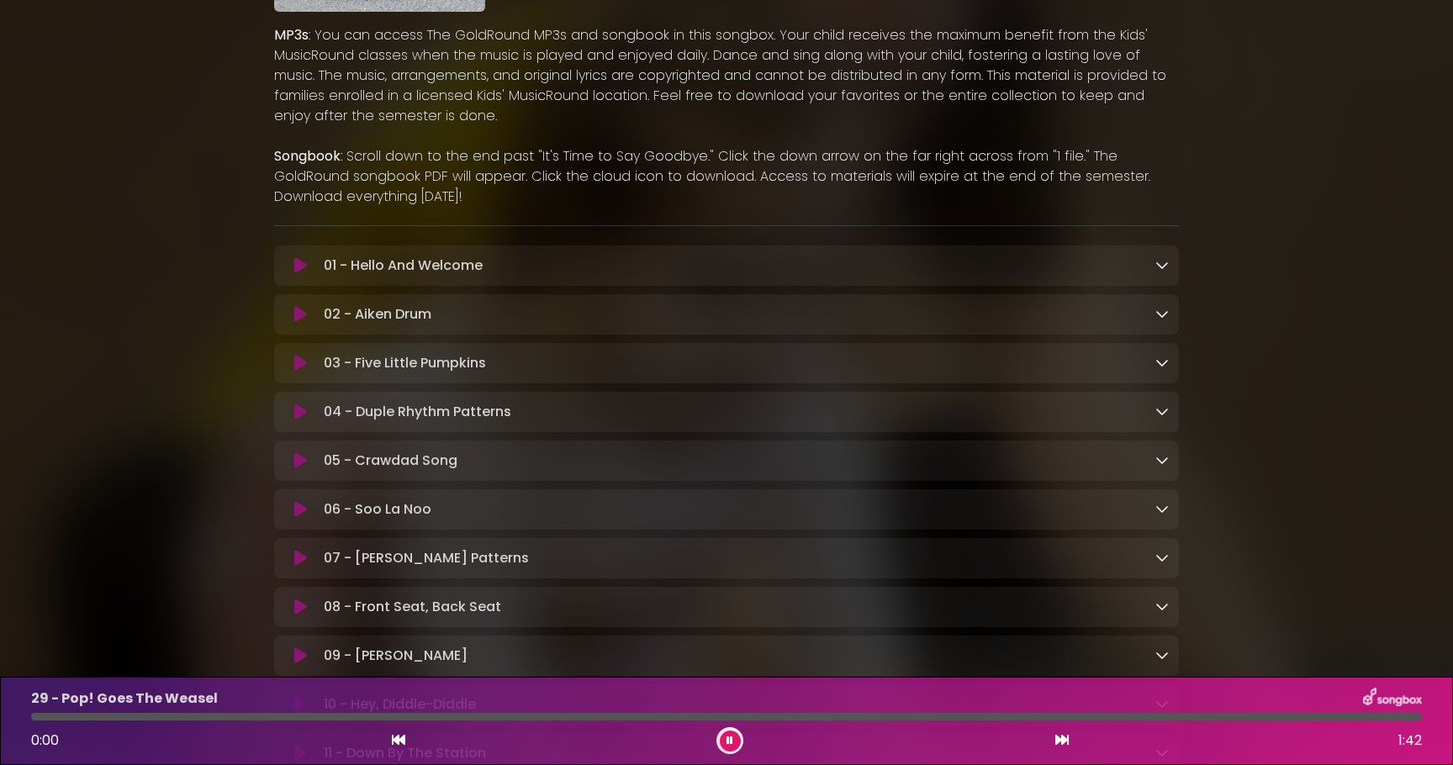
click at [298, 266] on icon at bounding box center [300, 265] width 13 height 17
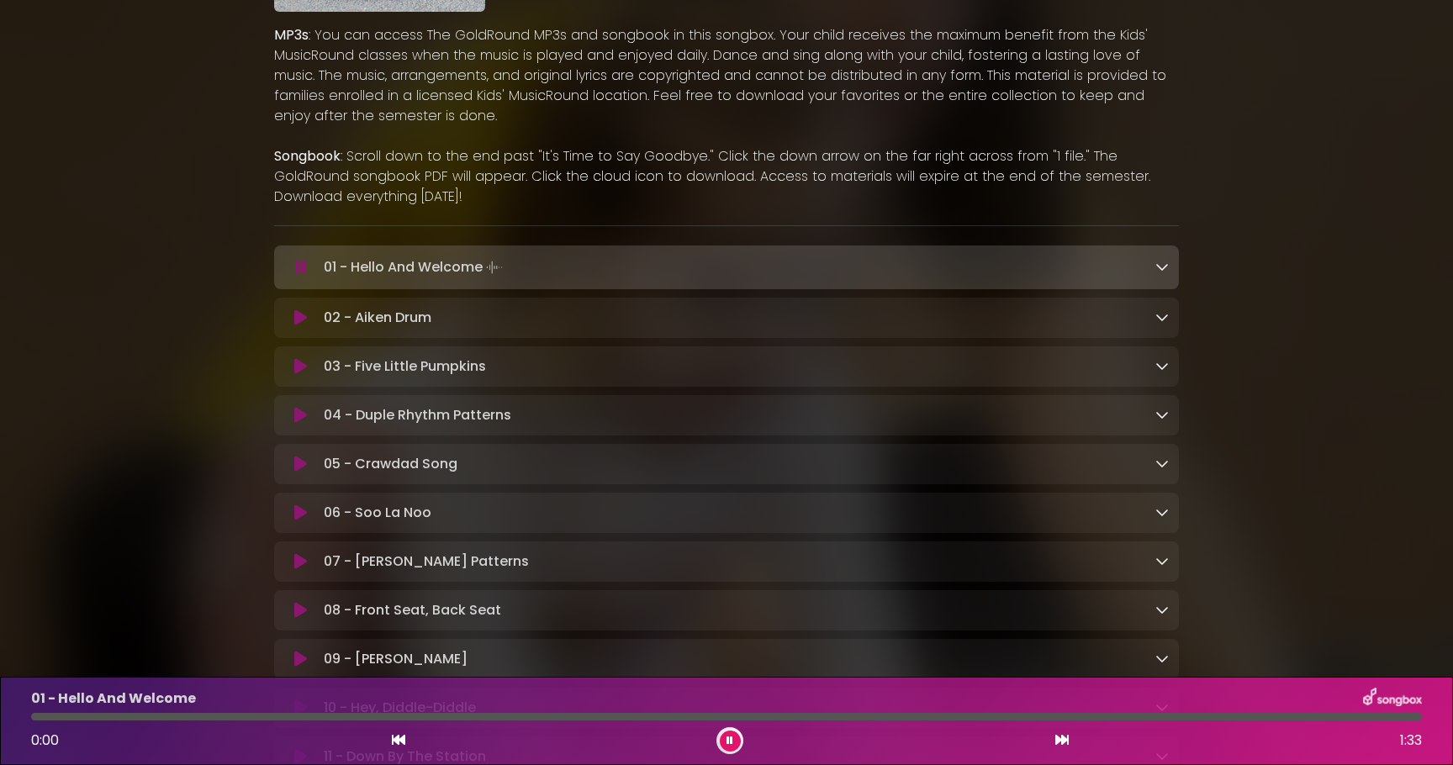
click at [300, 419] on icon at bounding box center [300, 415] width 13 height 17
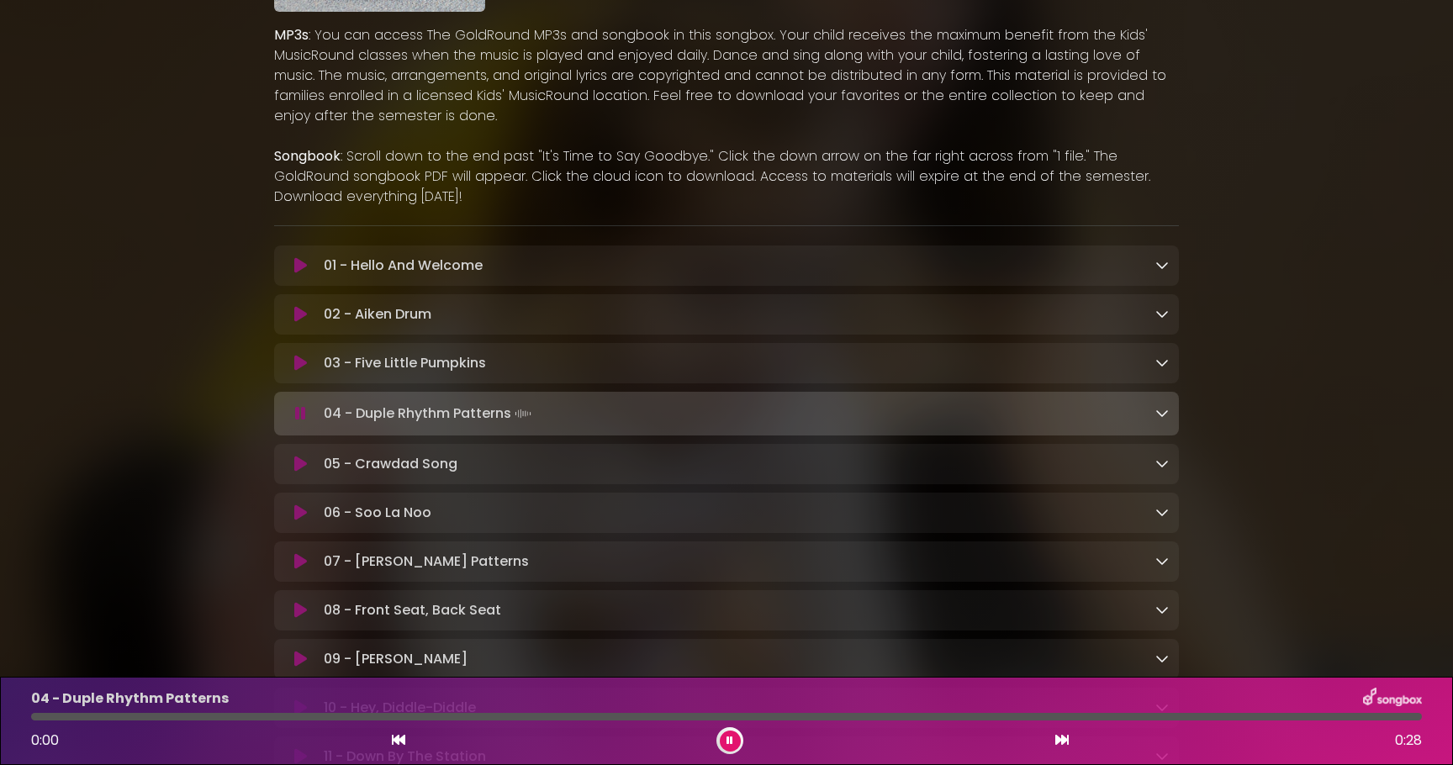
click at [299, 472] on icon at bounding box center [300, 464] width 13 height 17
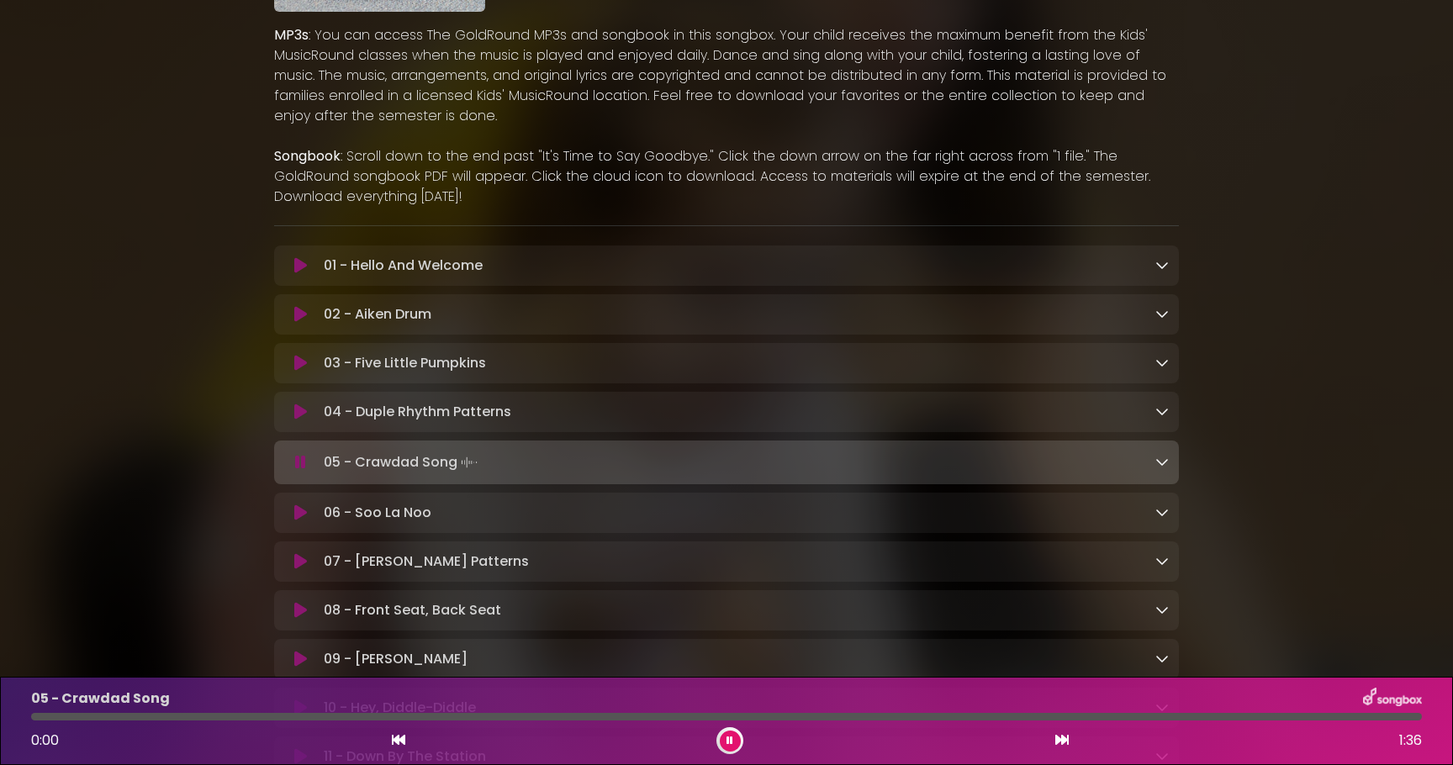
click at [300, 514] on icon at bounding box center [300, 512] width 13 height 17
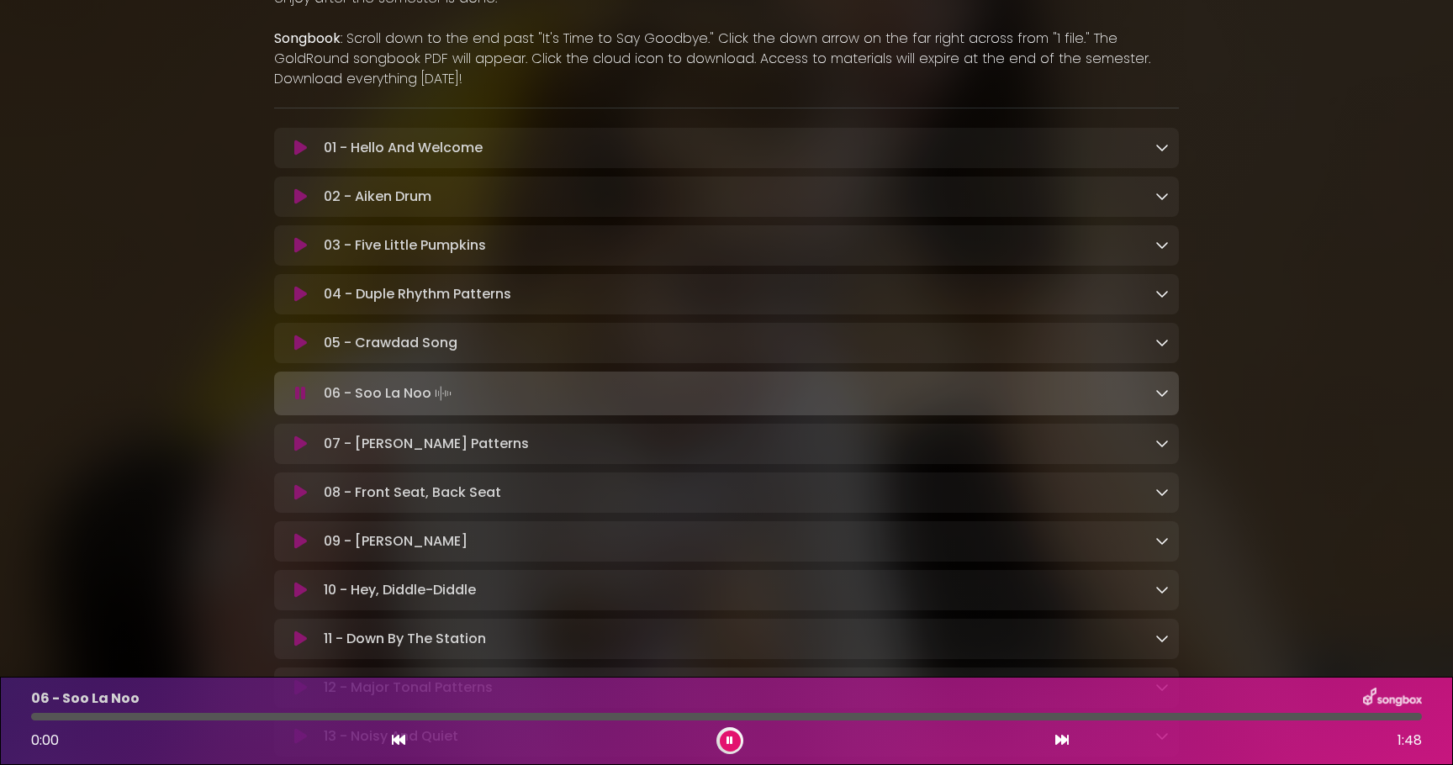
scroll to position [400, 0]
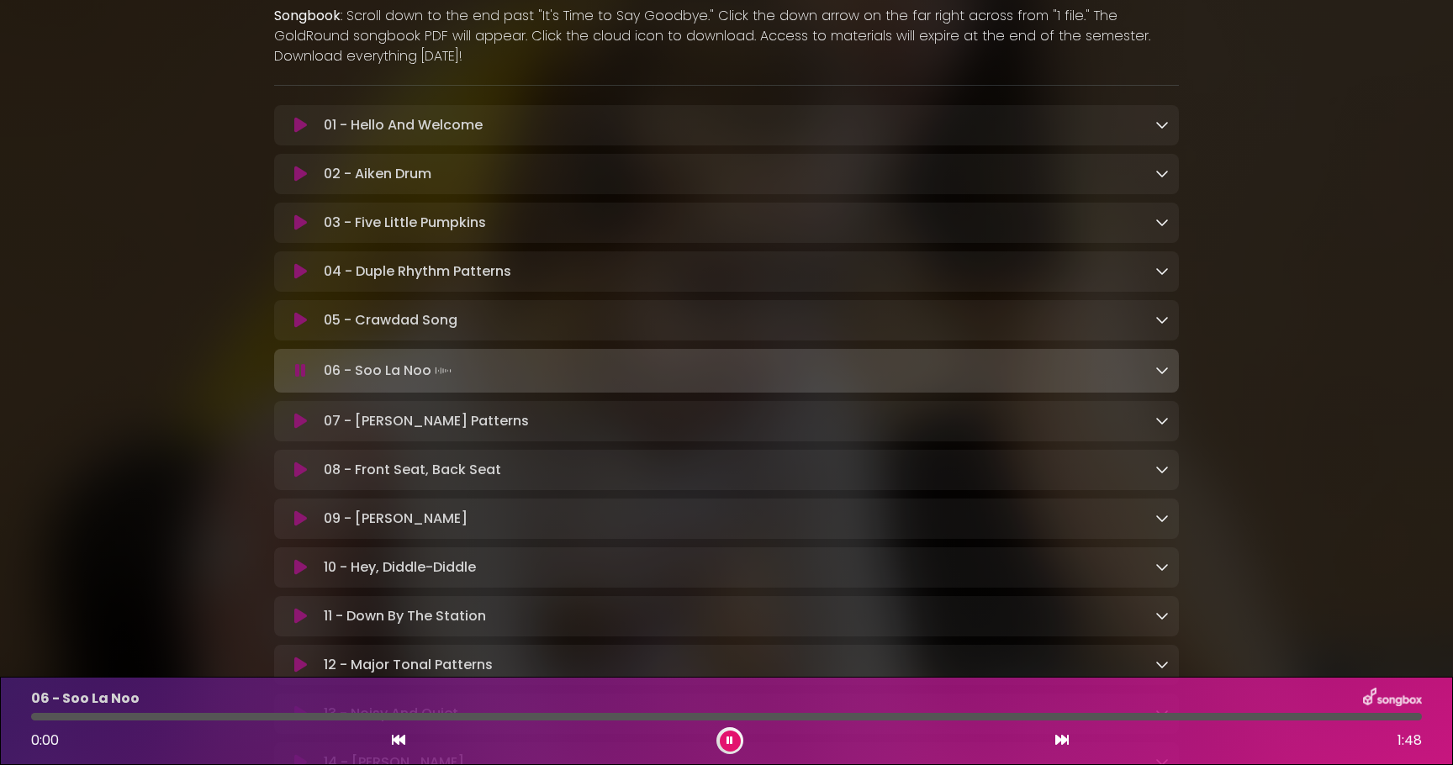
click at [299, 429] on icon at bounding box center [300, 421] width 13 height 17
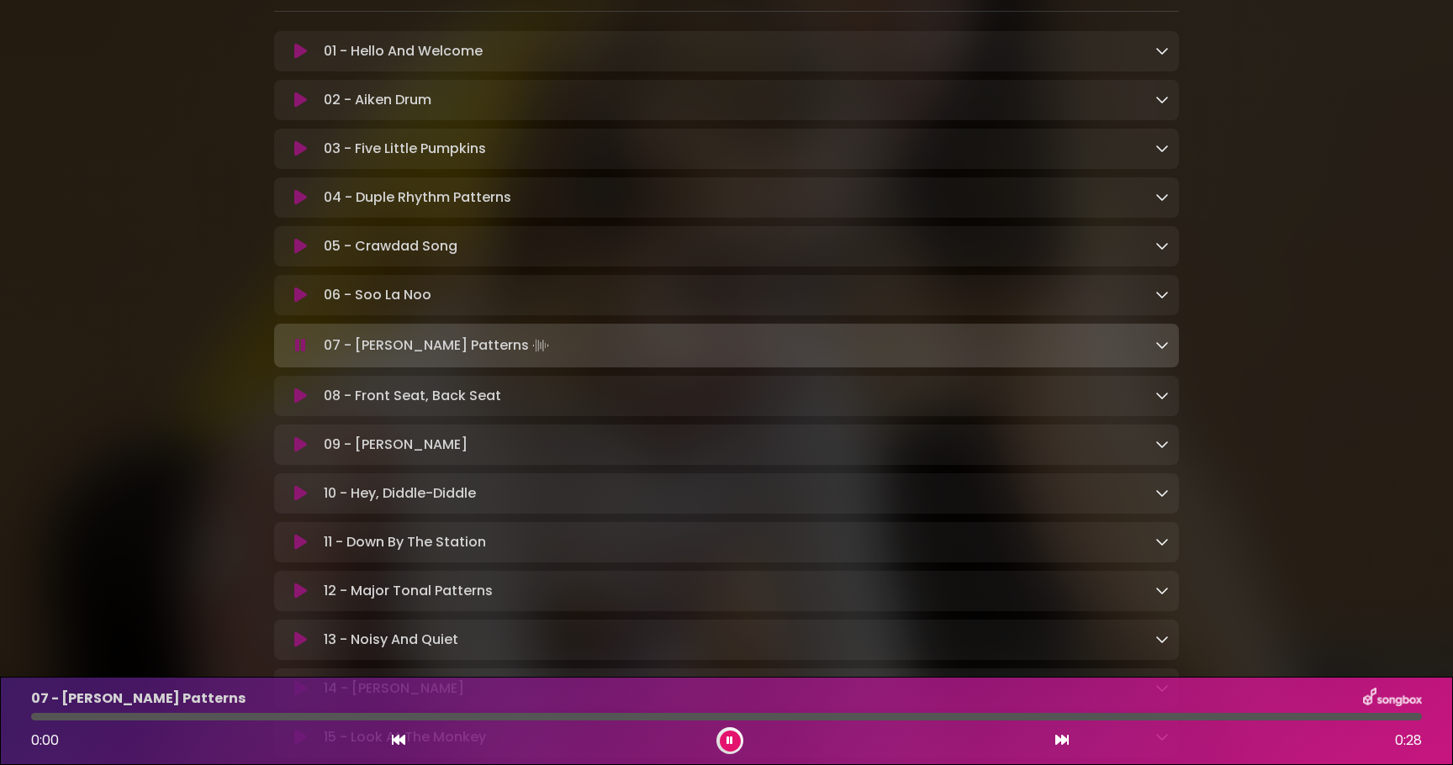
scroll to position [504, 0]
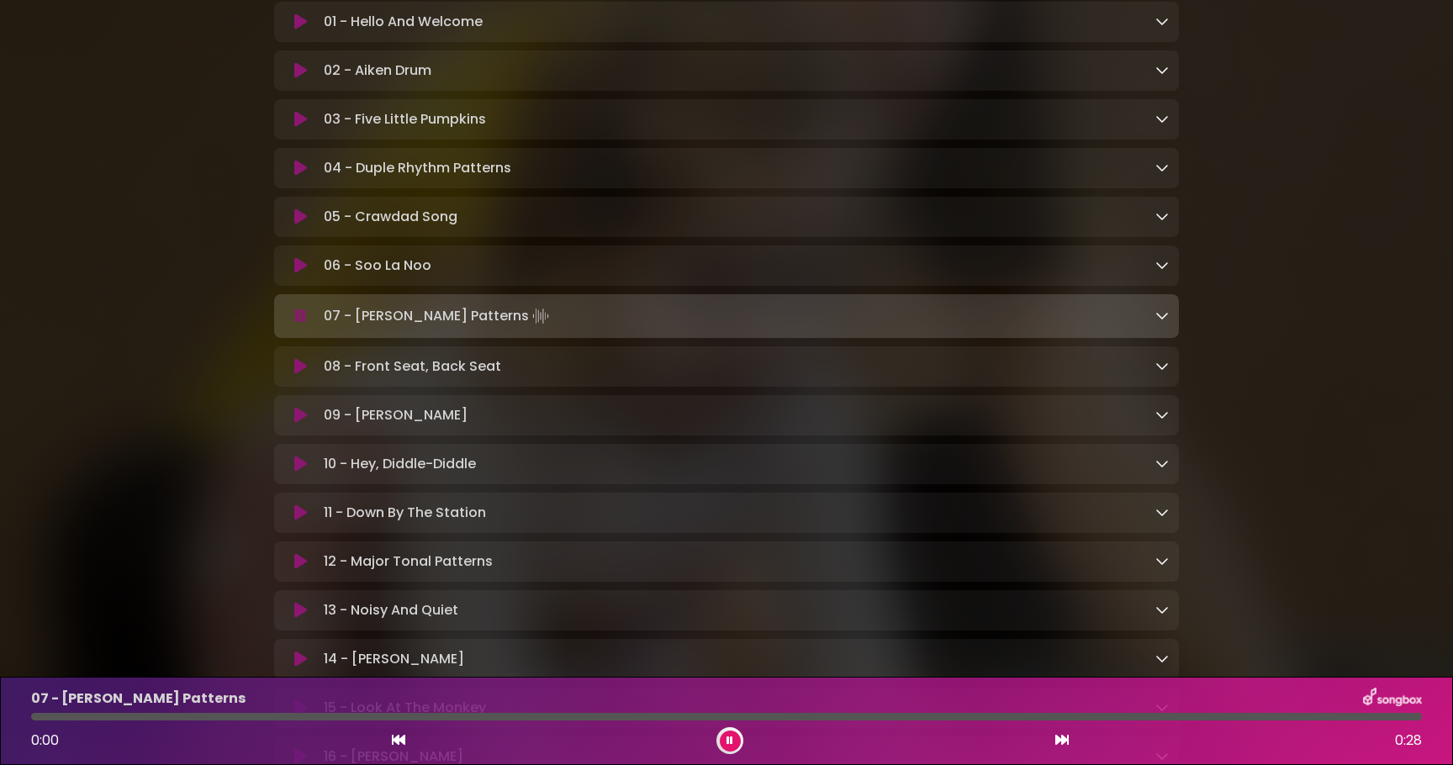
click at [297, 520] on icon at bounding box center [300, 512] width 13 height 17
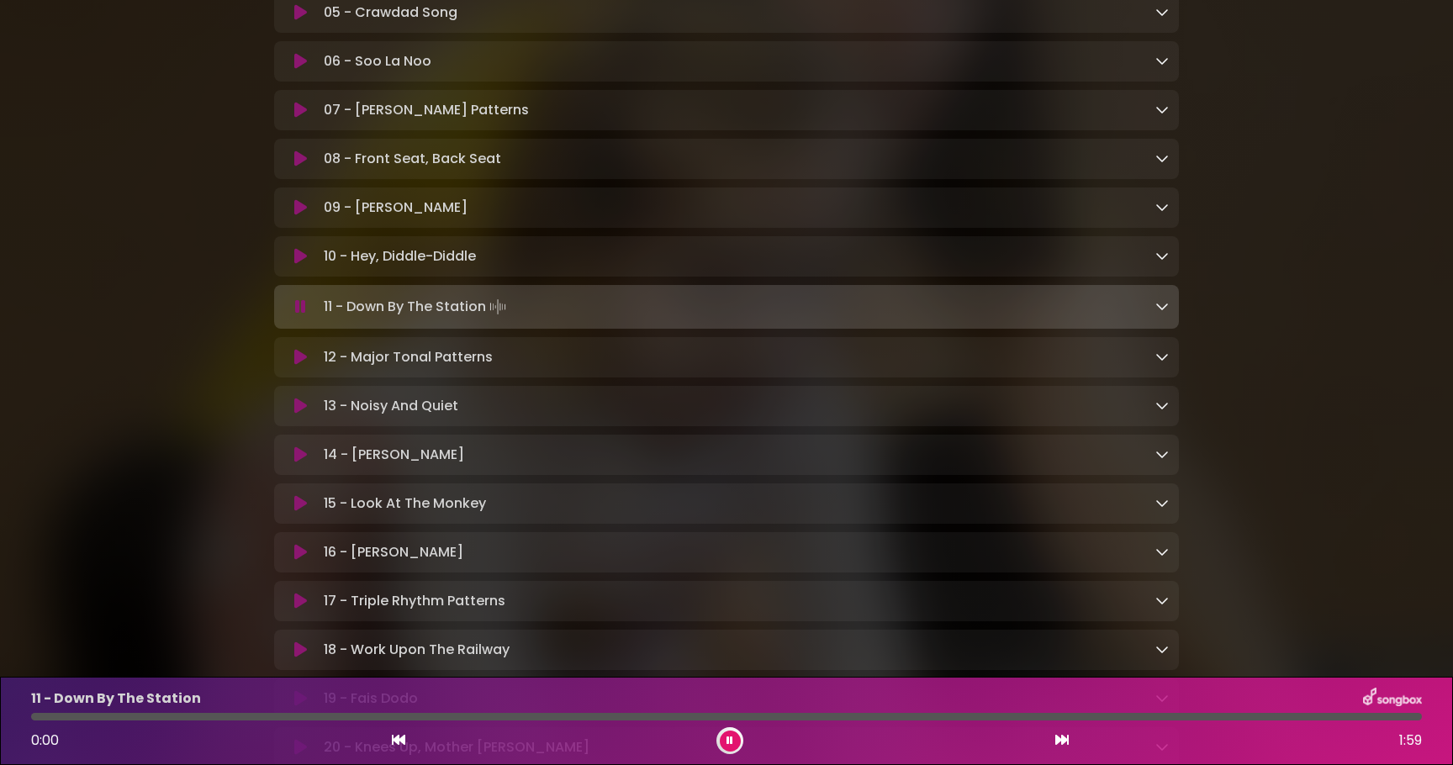
scroll to position [715, 0]
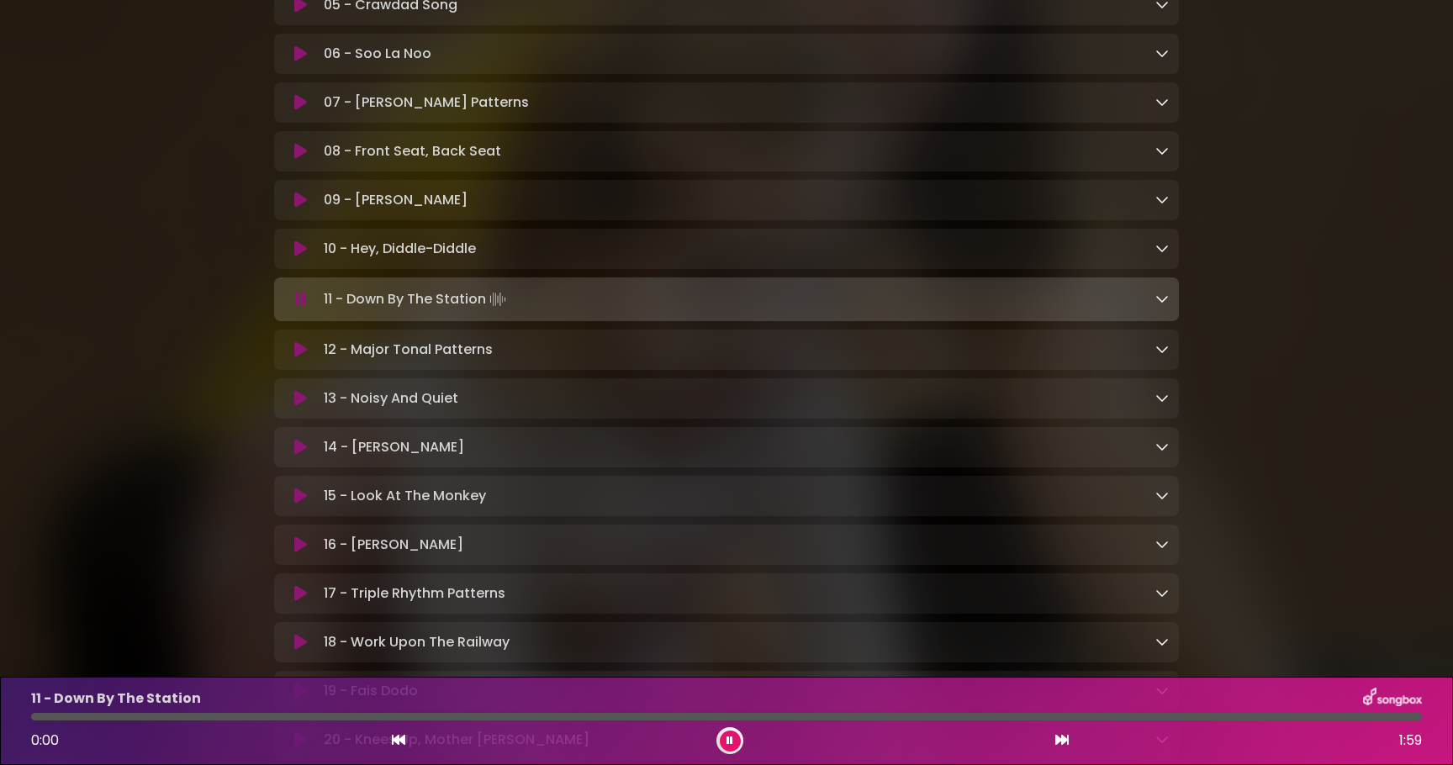
click at [298, 454] on icon at bounding box center [300, 447] width 13 height 17
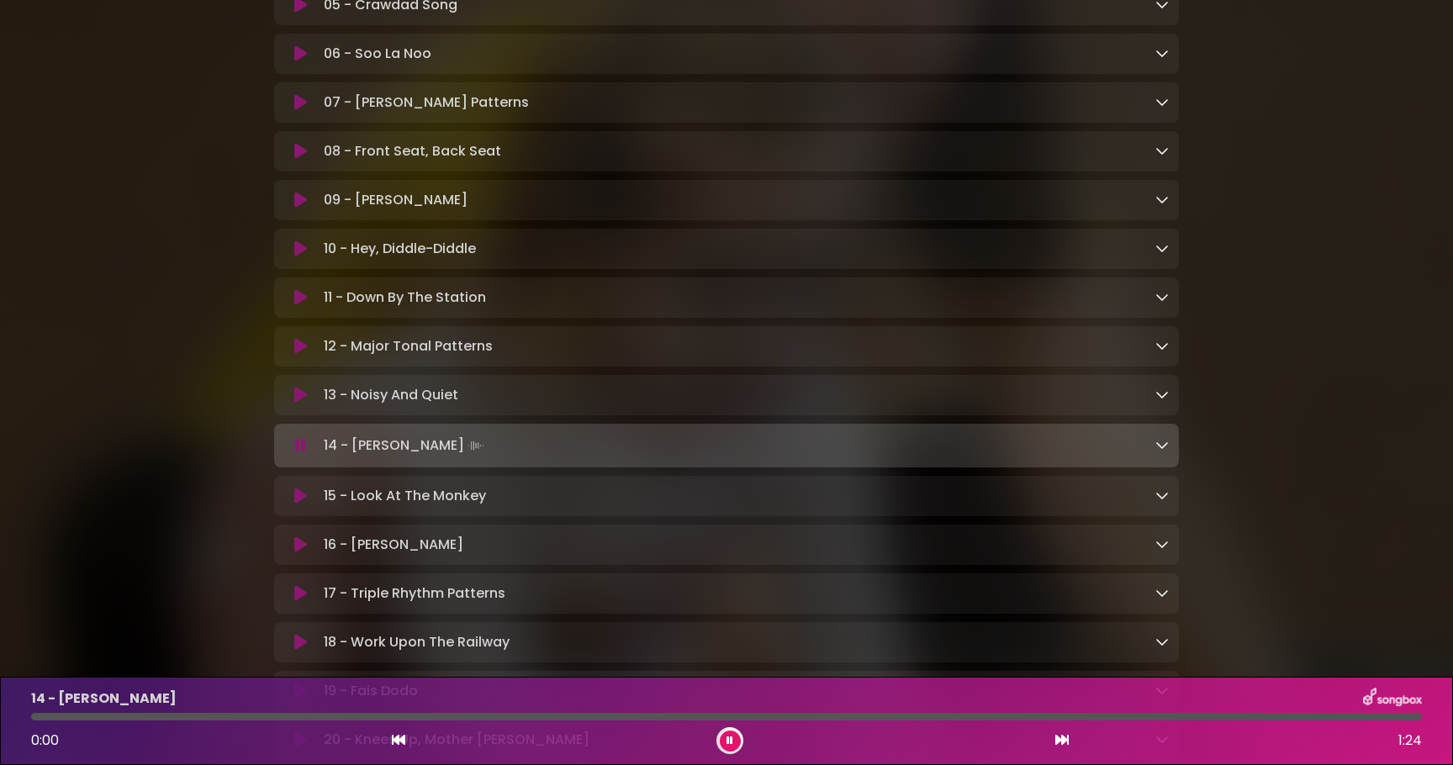
click at [293, 452] on button at bounding box center [300, 445] width 33 height 17
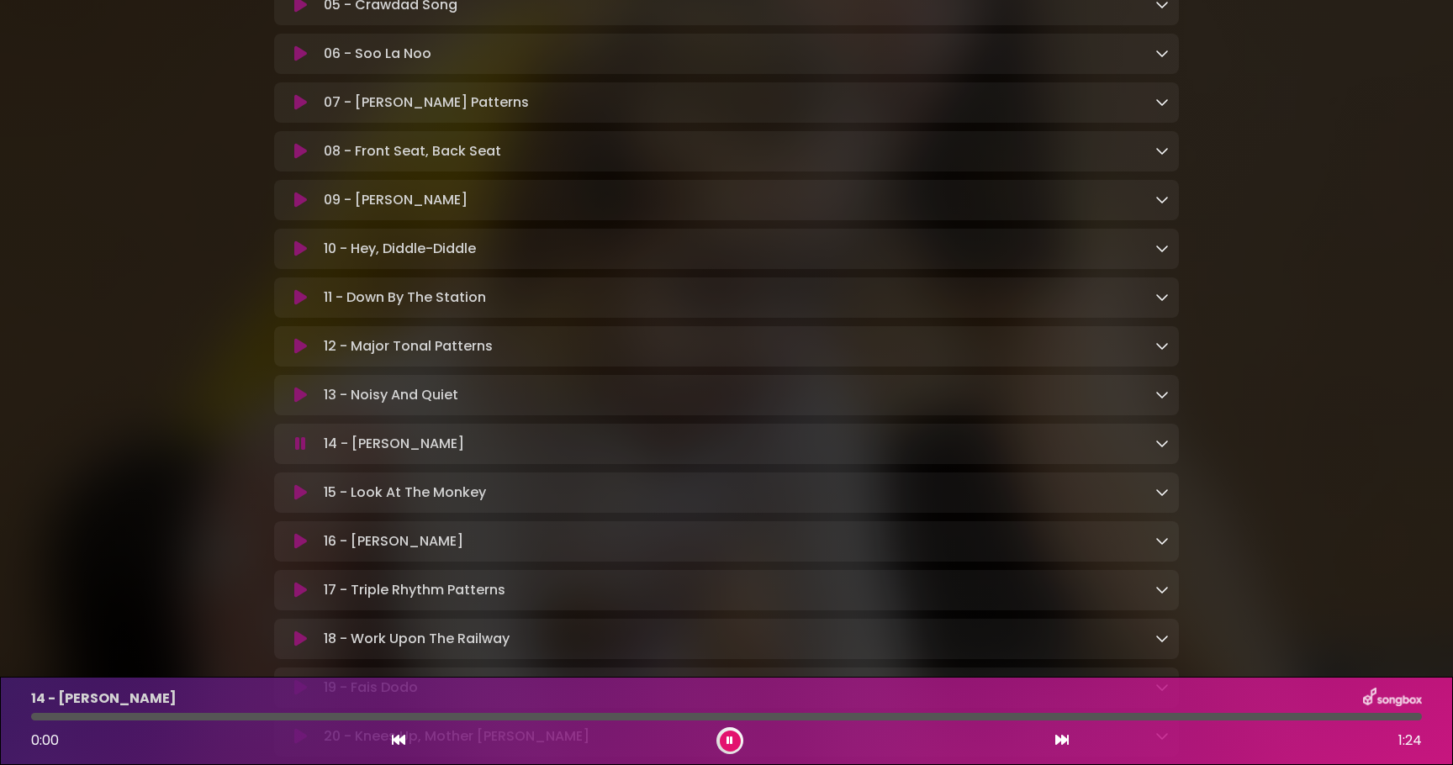
click at [298, 451] on icon at bounding box center [300, 444] width 11 height 17
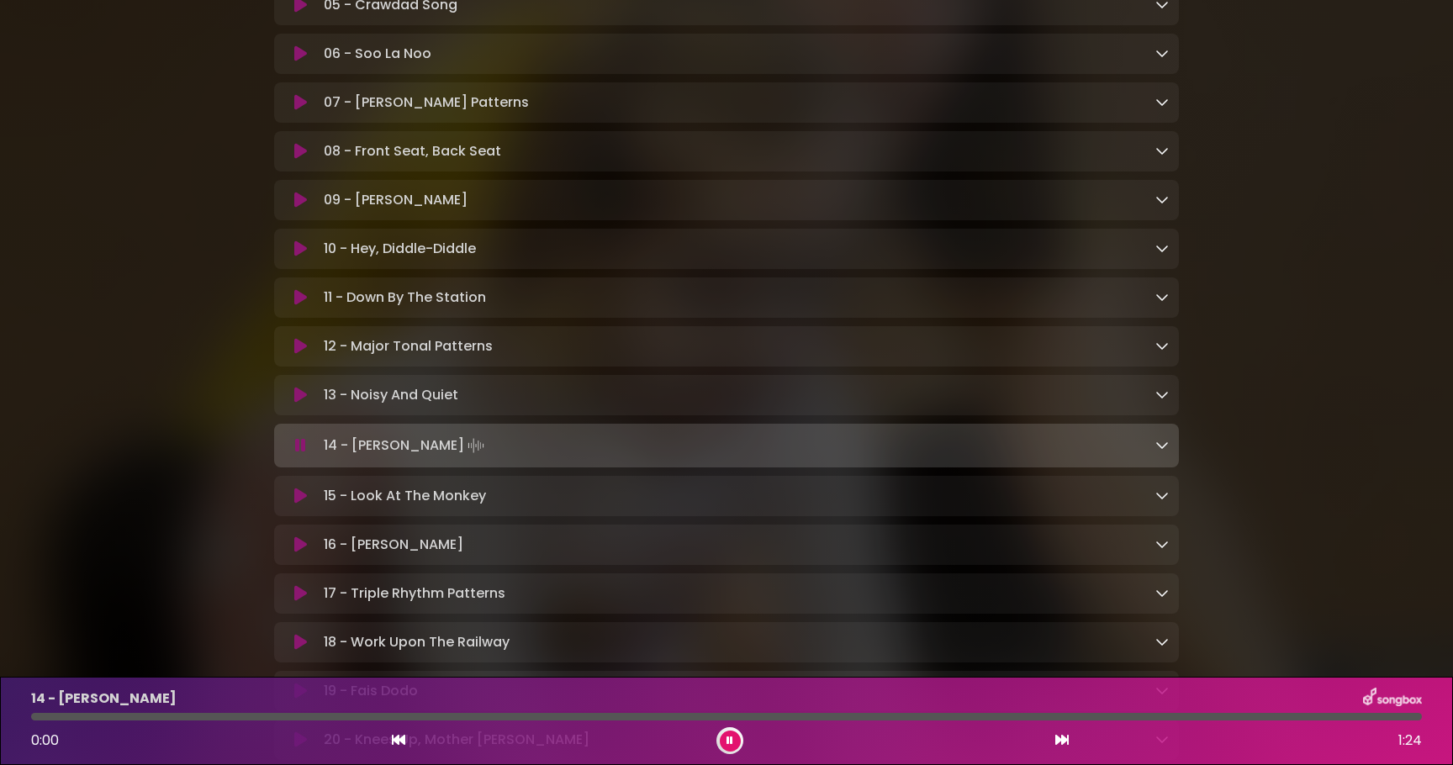
click at [305, 452] on icon at bounding box center [300, 445] width 11 height 17
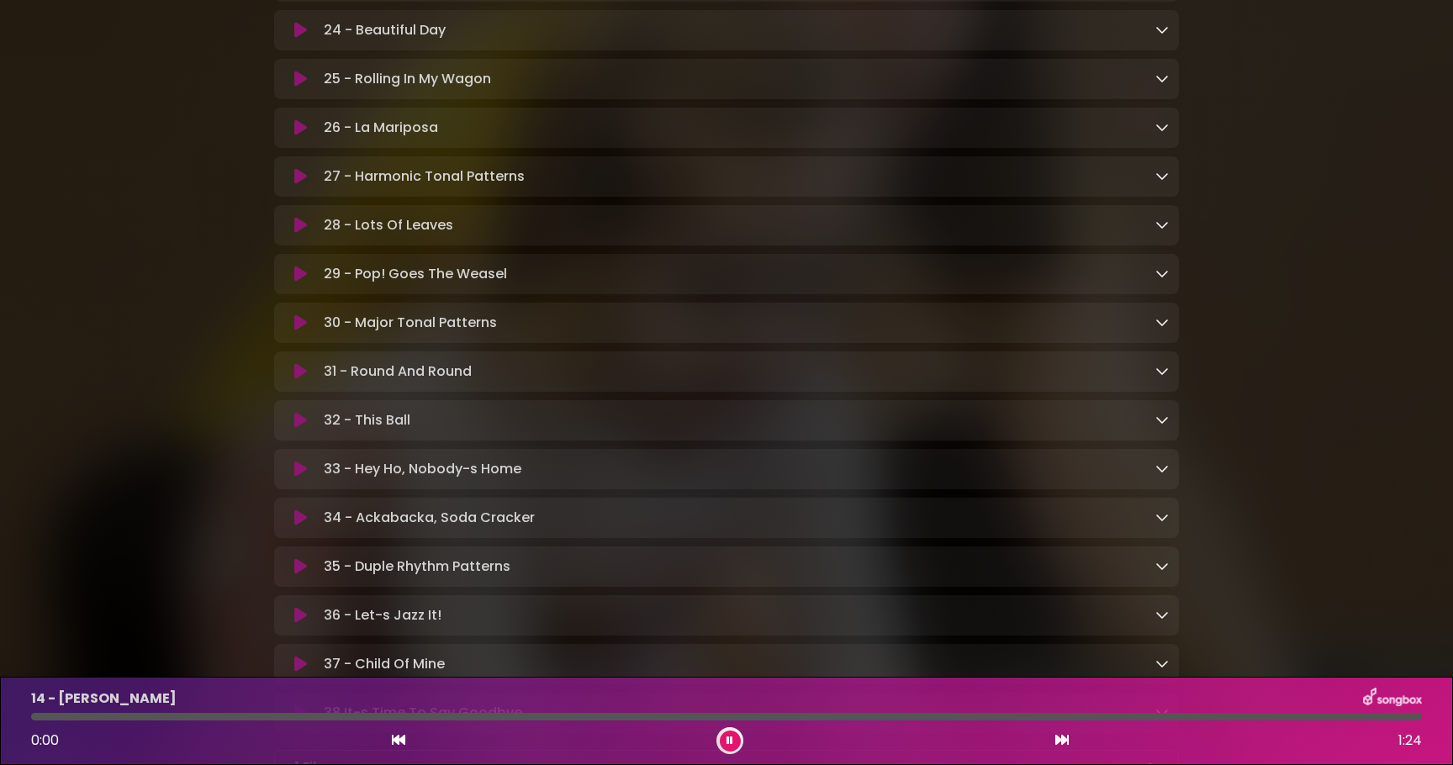
scroll to position [1586, 0]
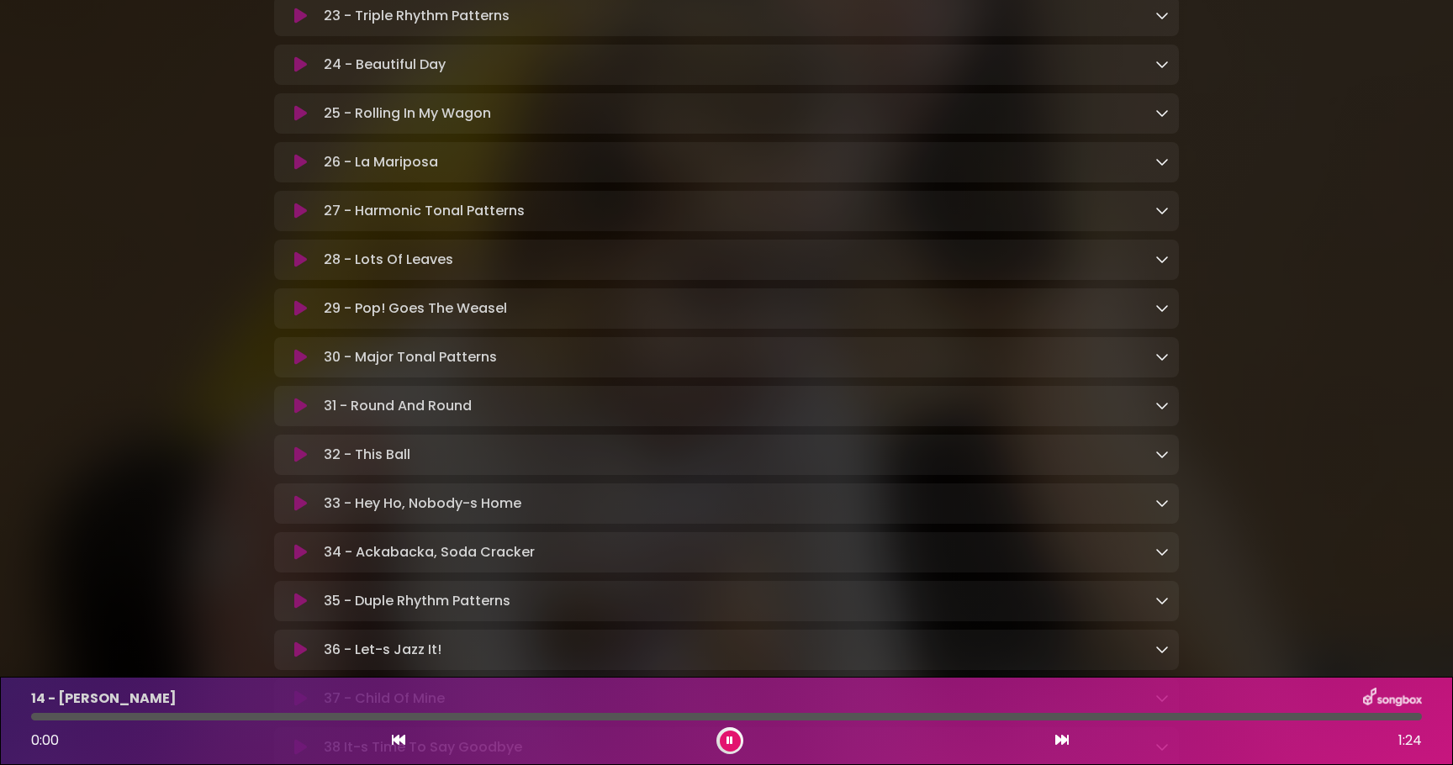
click at [298, 171] on icon at bounding box center [300, 162] width 13 height 17
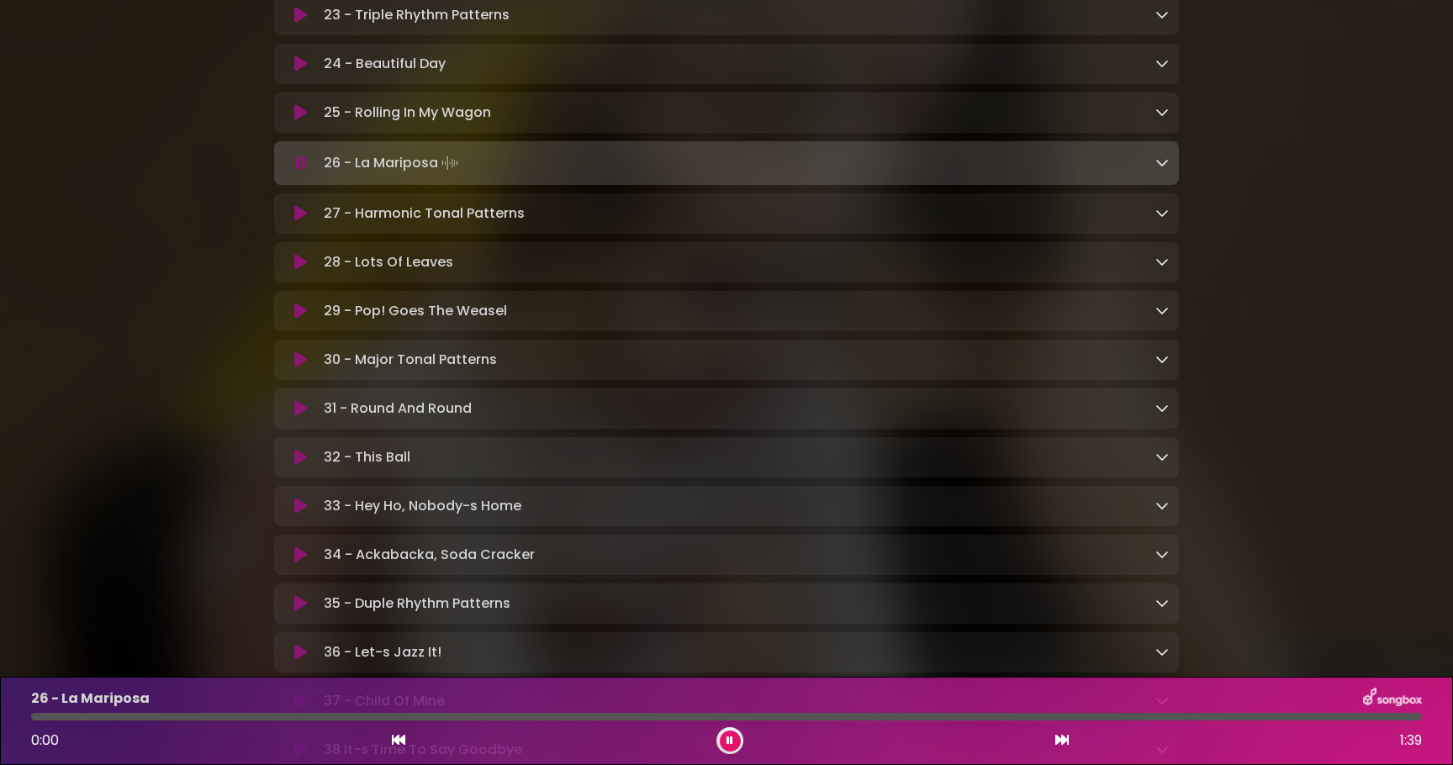
click at [290, 166] on button at bounding box center [300, 163] width 33 height 17
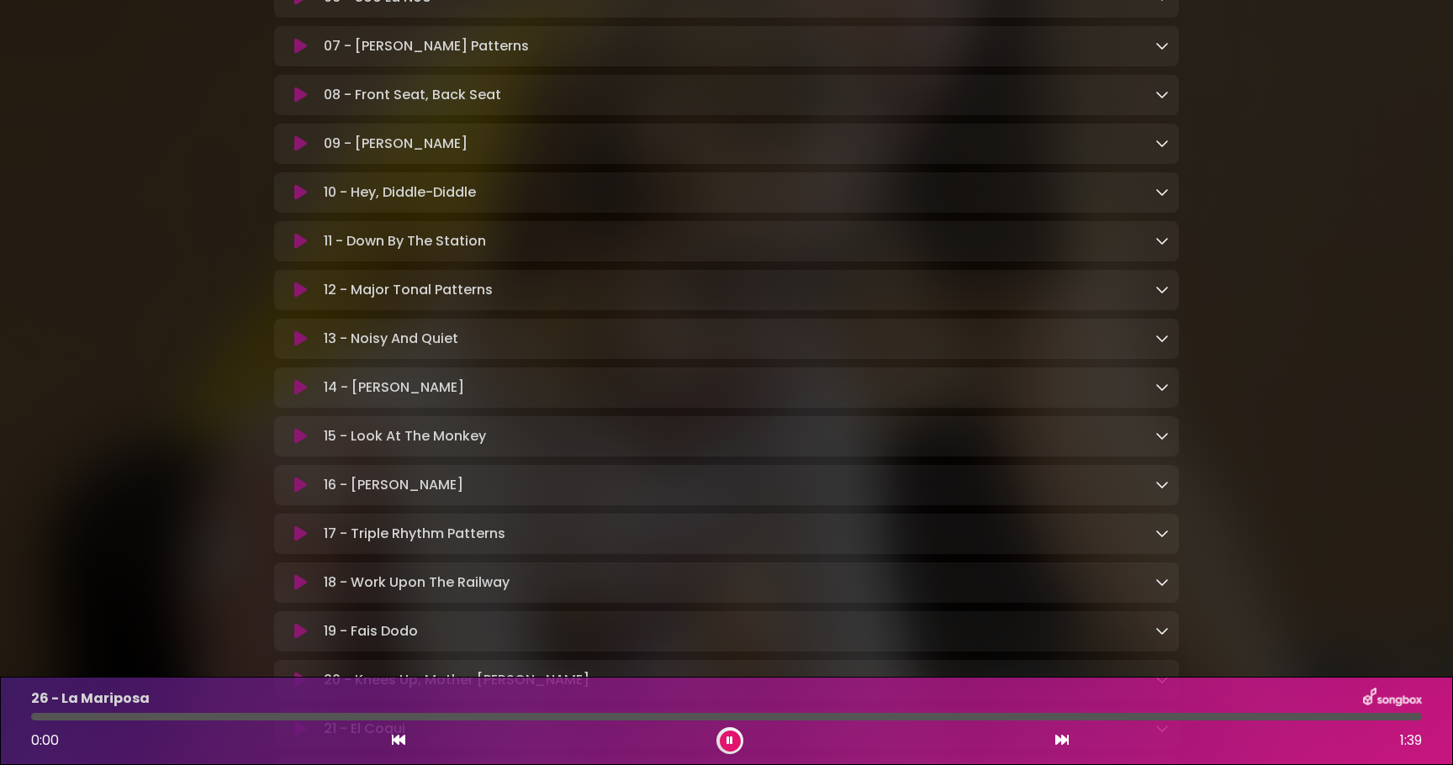
scroll to position [747, 0]
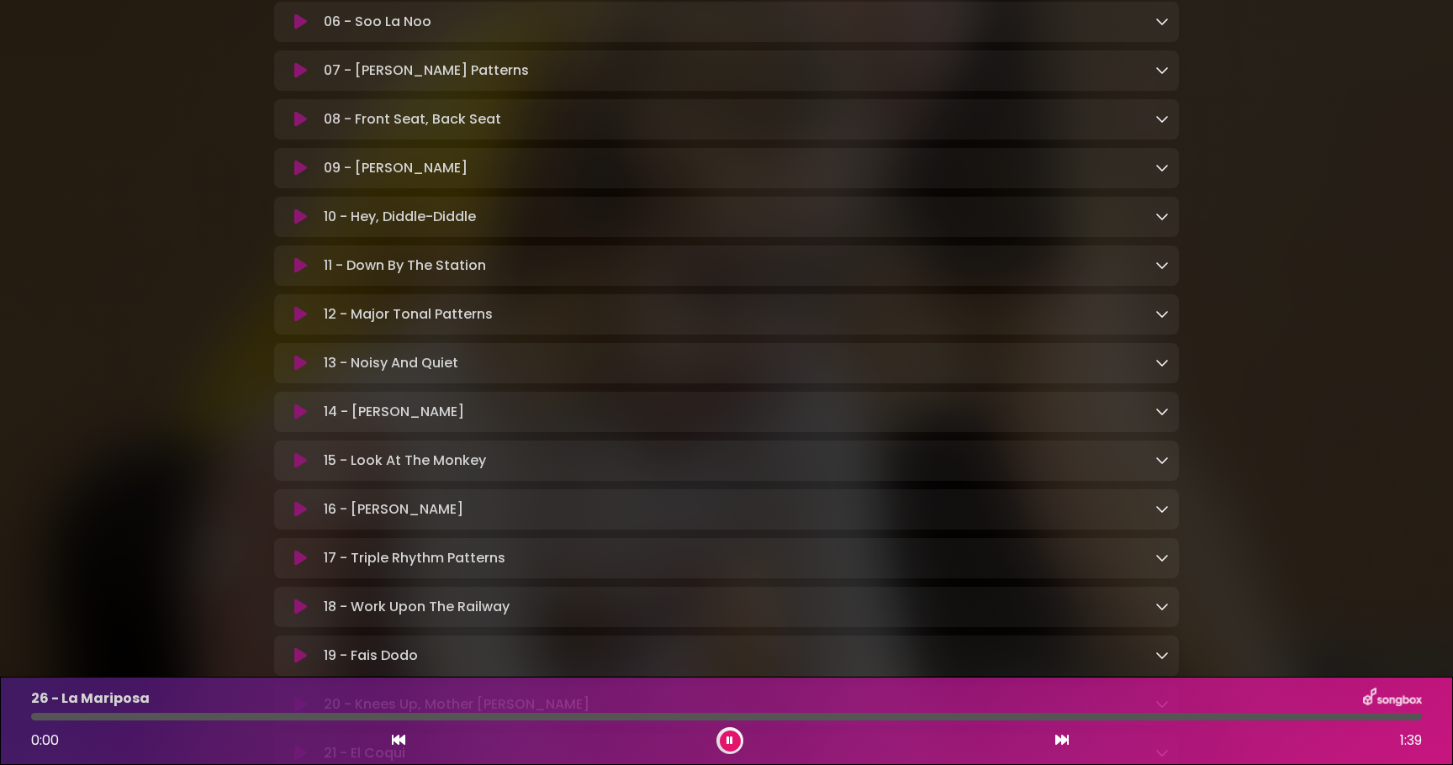
click at [309, 414] on button at bounding box center [300, 412] width 33 height 17
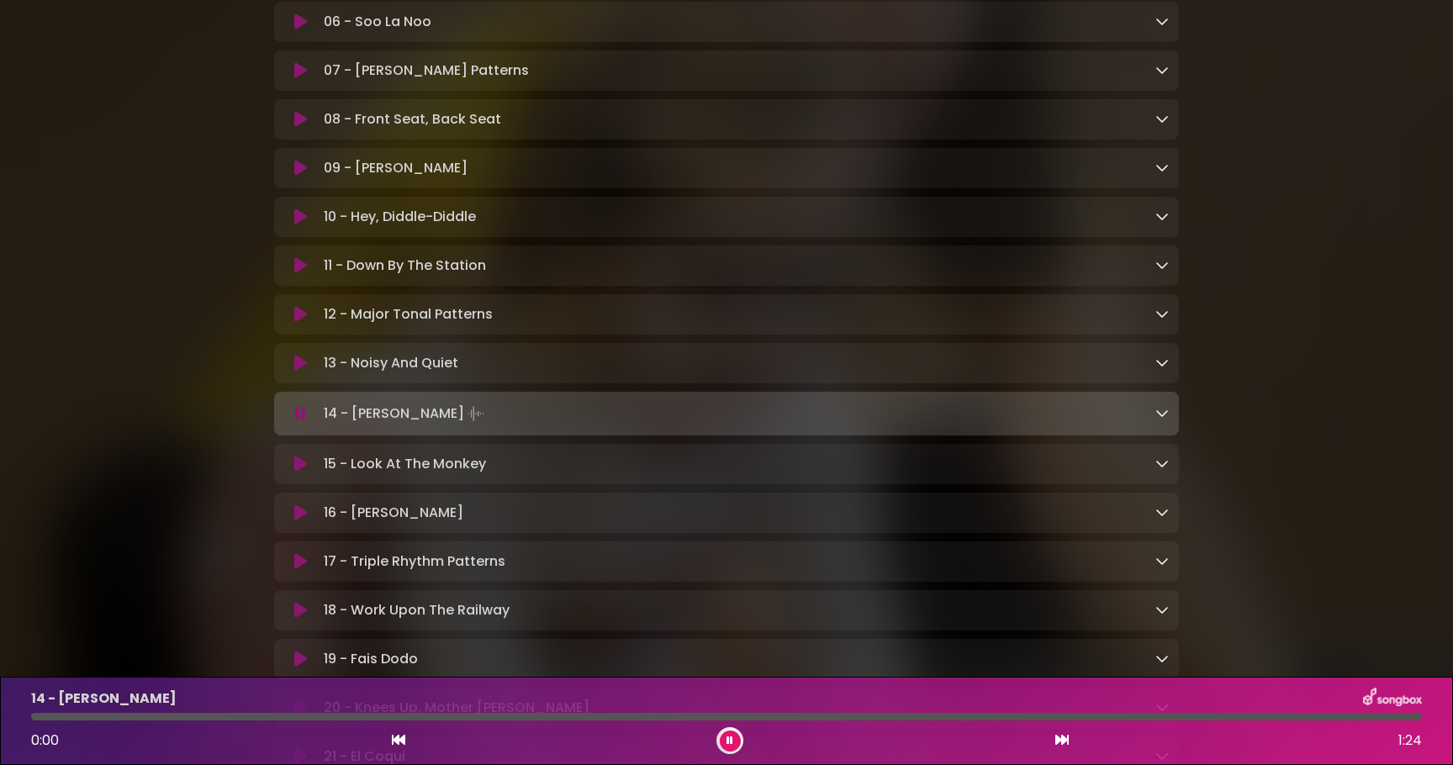
click at [309, 414] on button at bounding box center [300, 413] width 33 height 17
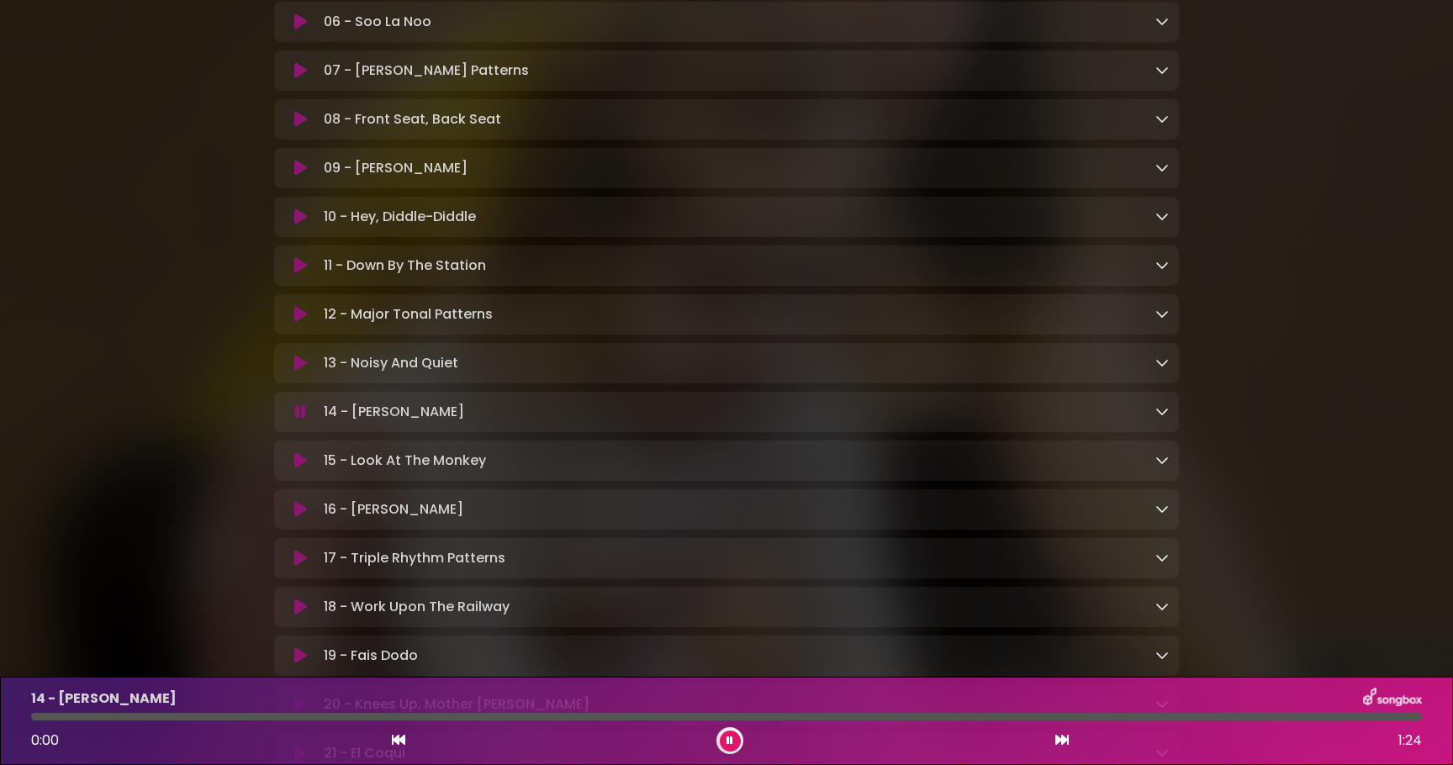
click at [304, 414] on icon at bounding box center [300, 412] width 11 height 17
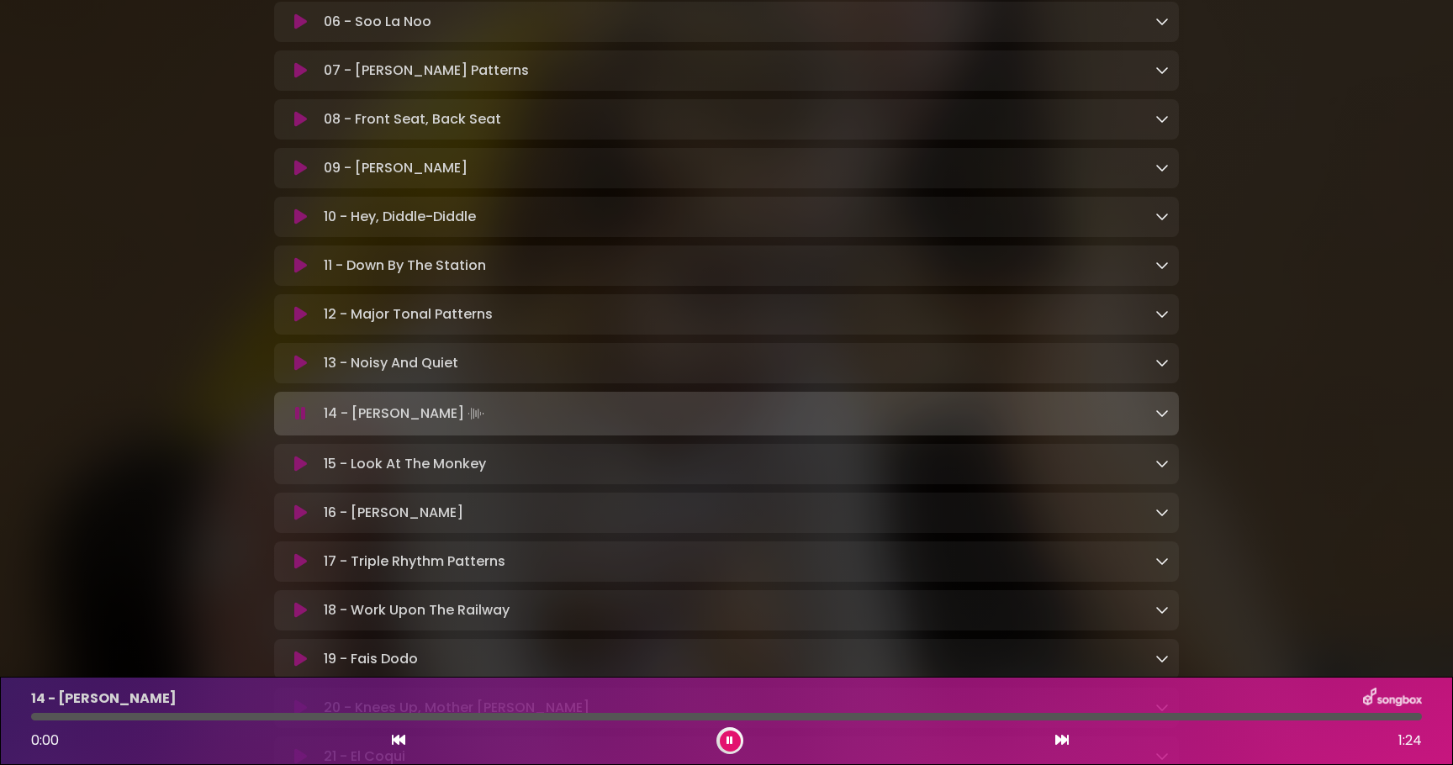
click at [304, 414] on icon at bounding box center [300, 413] width 11 height 17
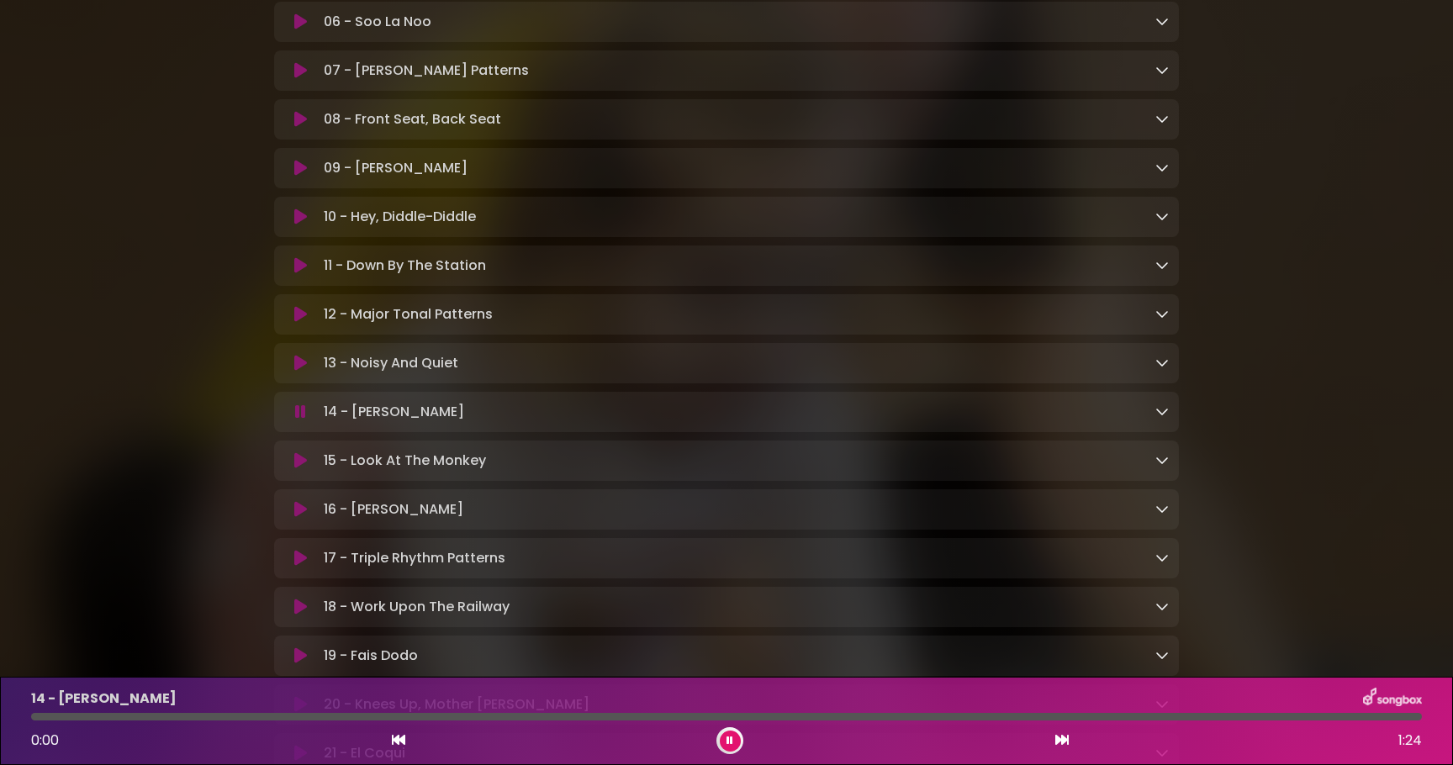
click at [304, 414] on icon at bounding box center [300, 412] width 11 height 17
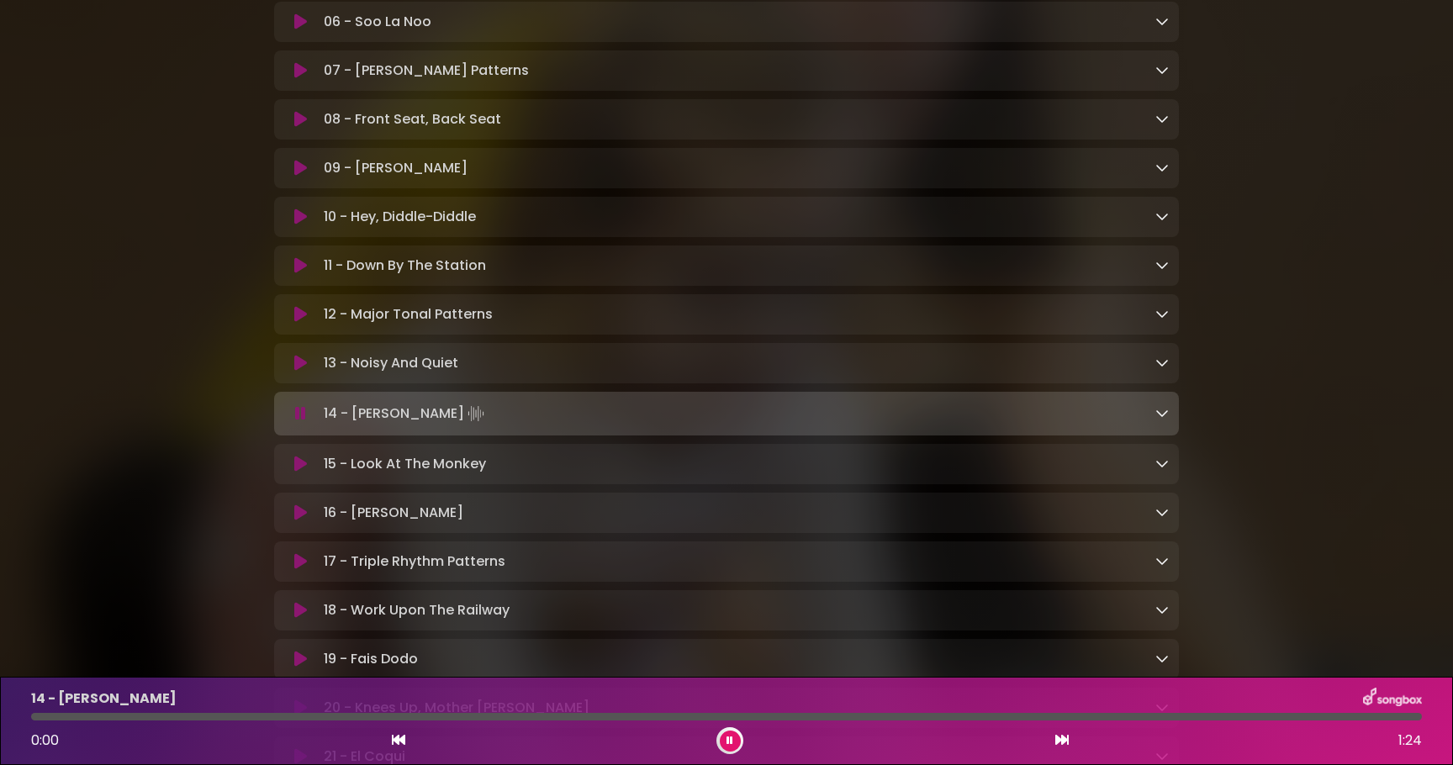
click at [304, 414] on icon at bounding box center [300, 413] width 11 height 17
click at [298, 419] on icon at bounding box center [300, 413] width 11 height 17
click at [395, 742] on icon at bounding box center [398, 739] width 13 height 13
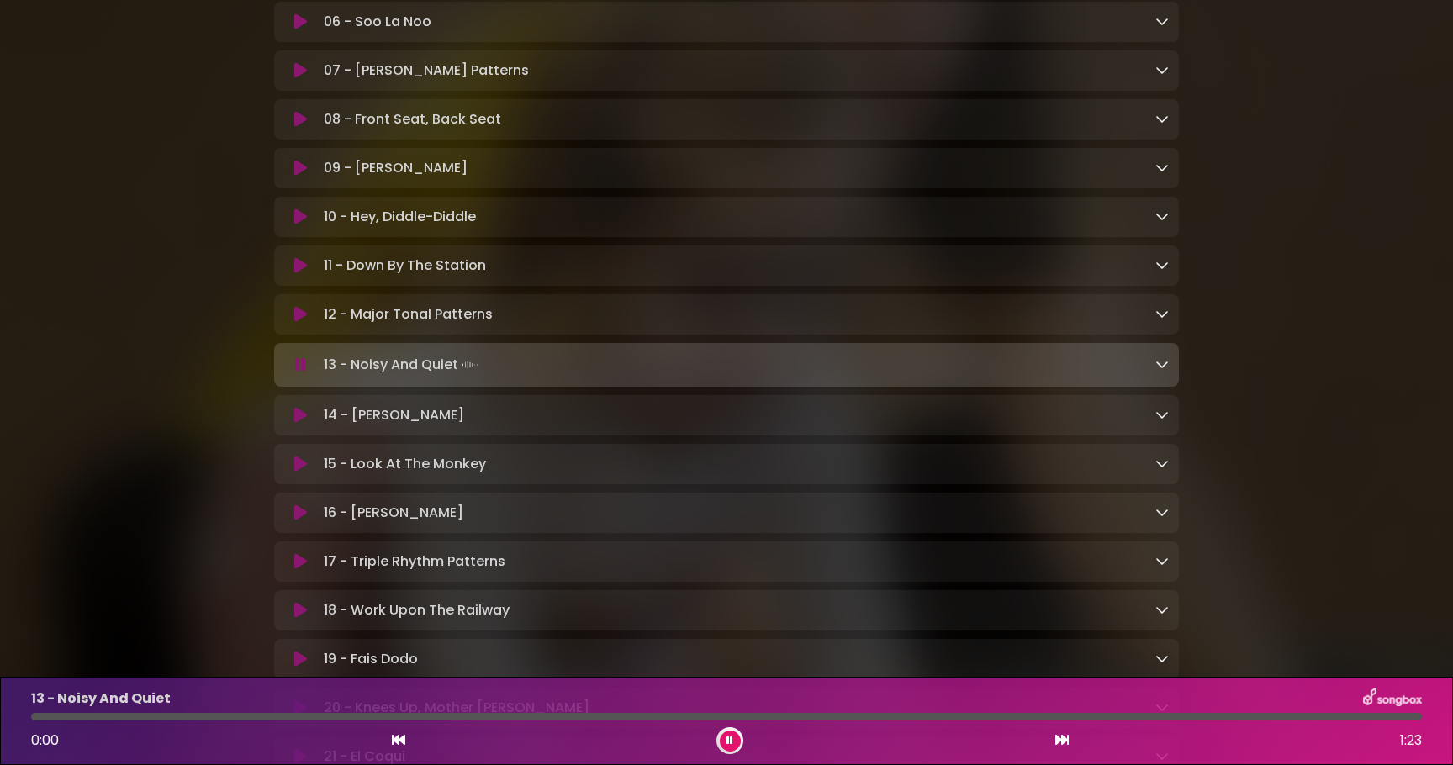
click at [1060, 740] on icon at bounding box center [1061, 739] width 13 height 13
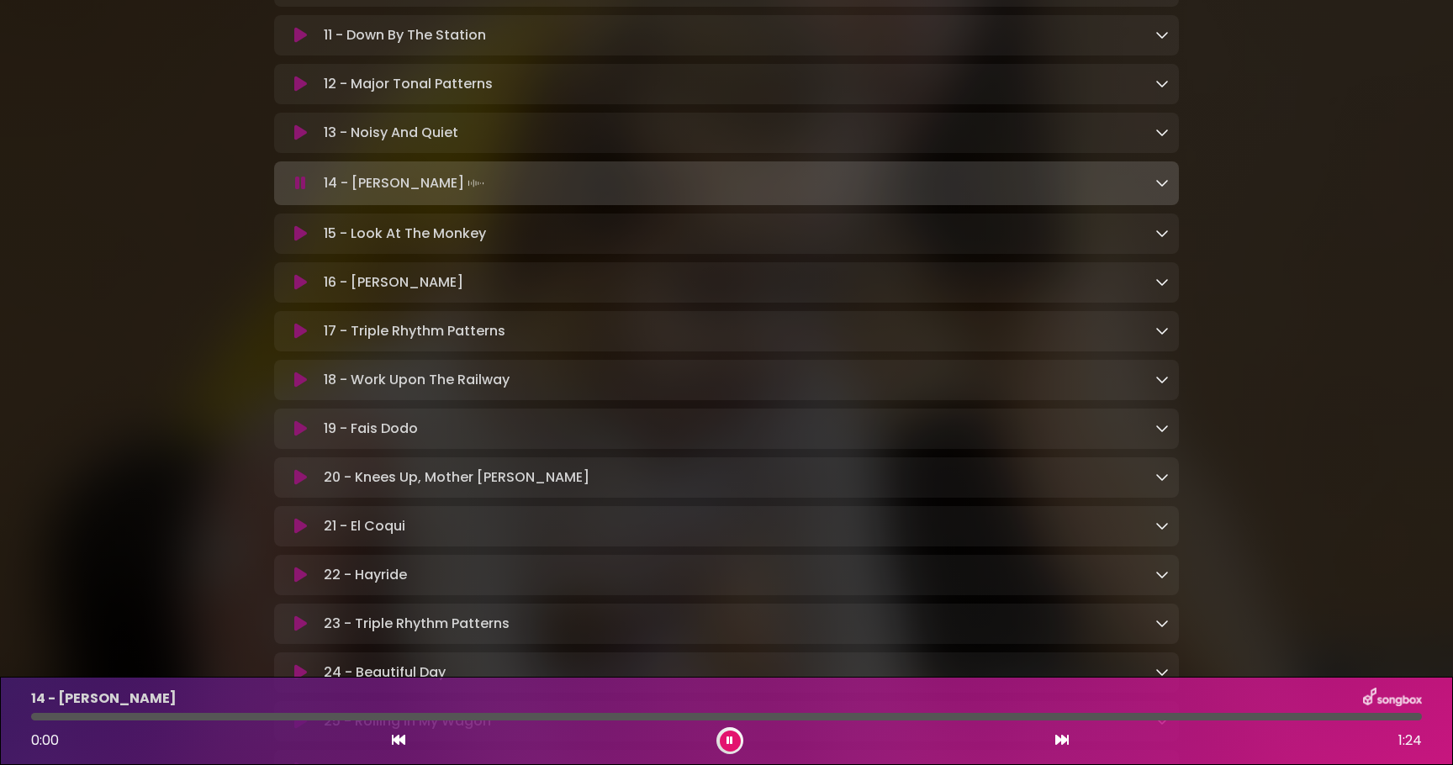
scroll to position [1001, 0]
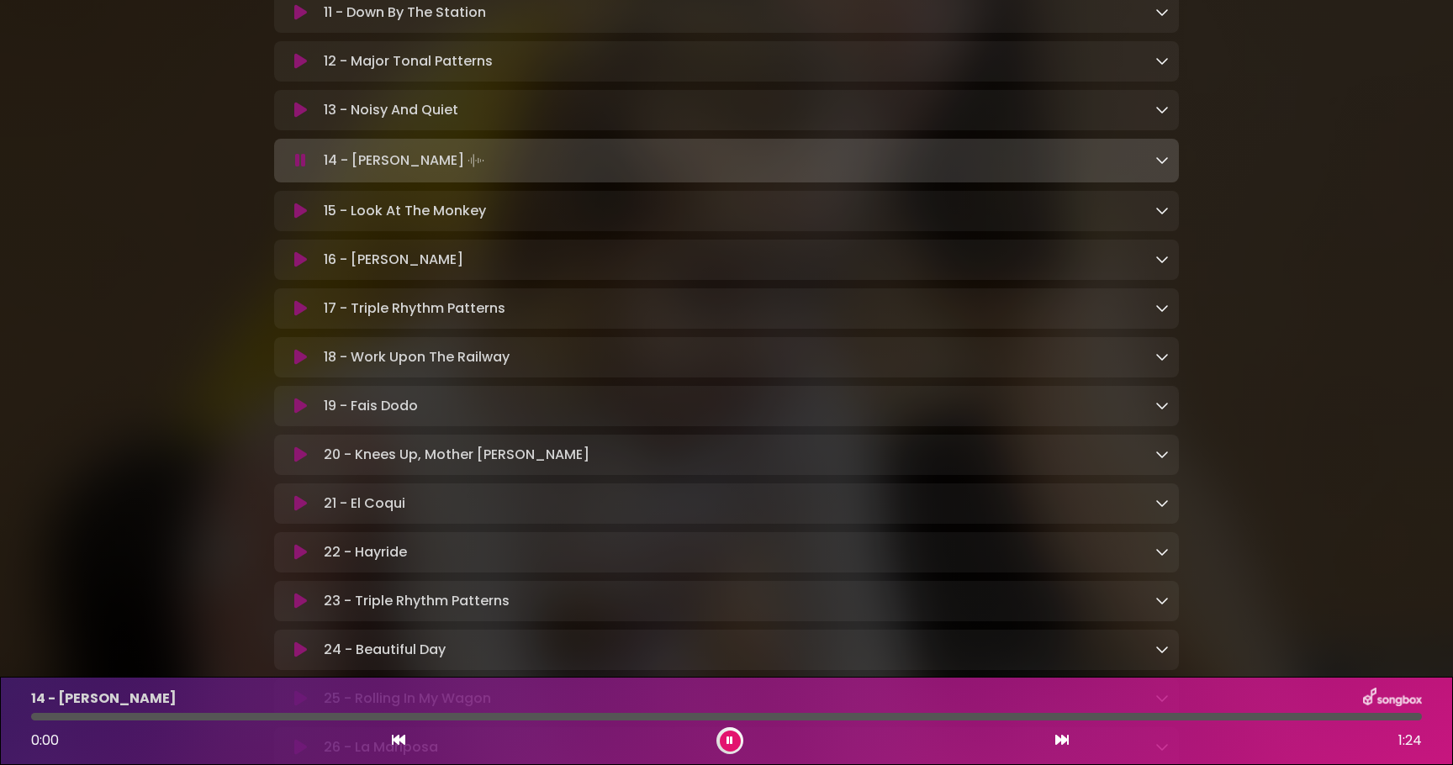
click at [292, 414] on button at bounding box center [300, 406] width 33 height 17
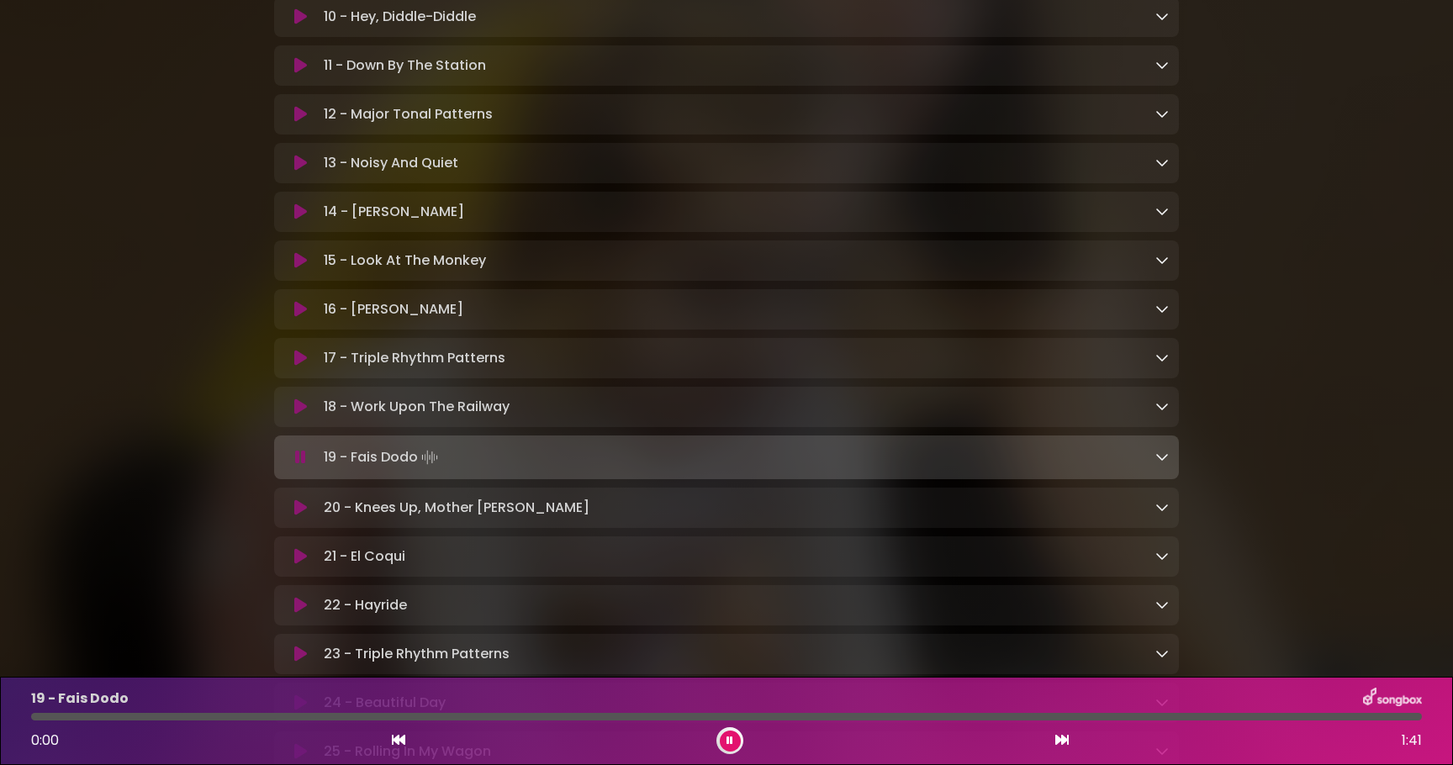
scroll to position [924, 0]
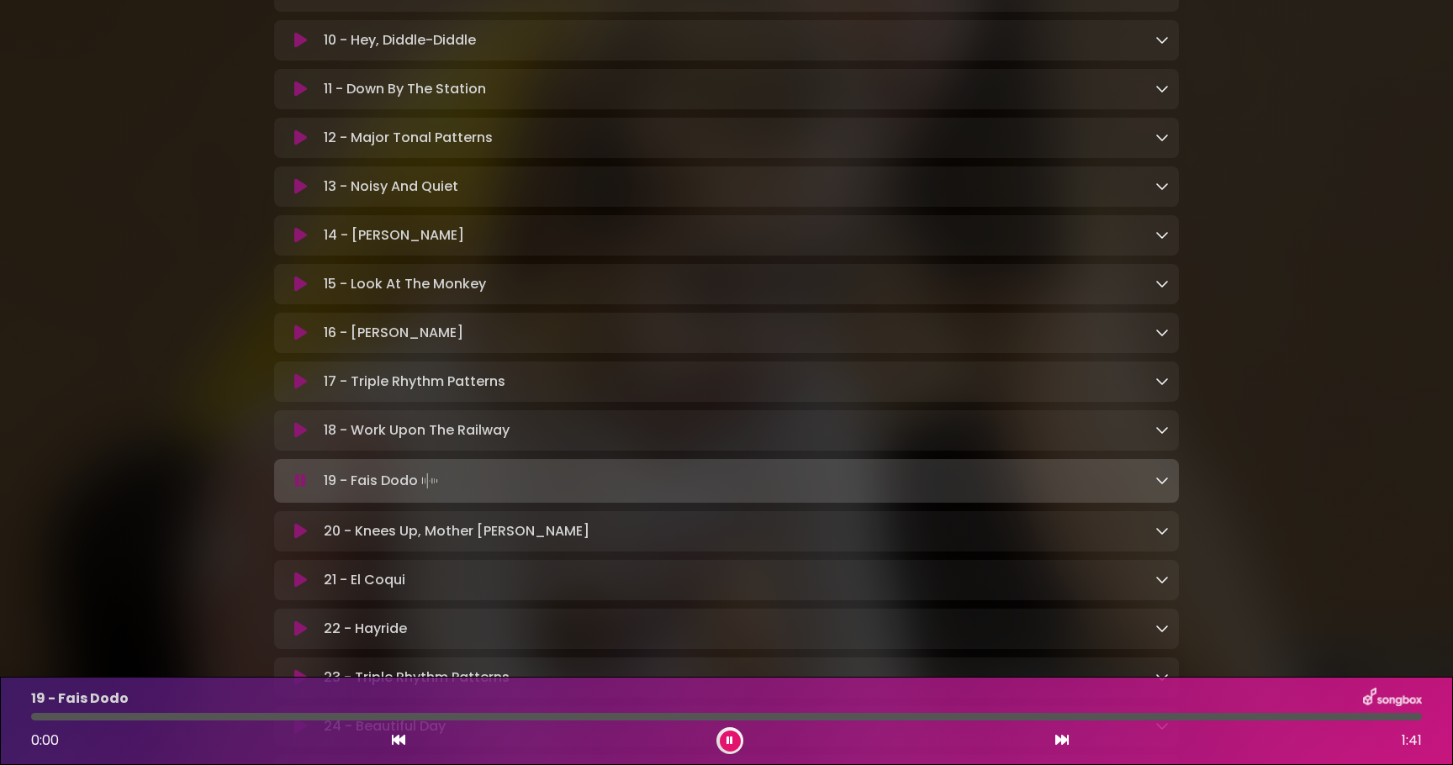
click at [303, 242] on icon at bounding box center [300, 235] width 13 height 17
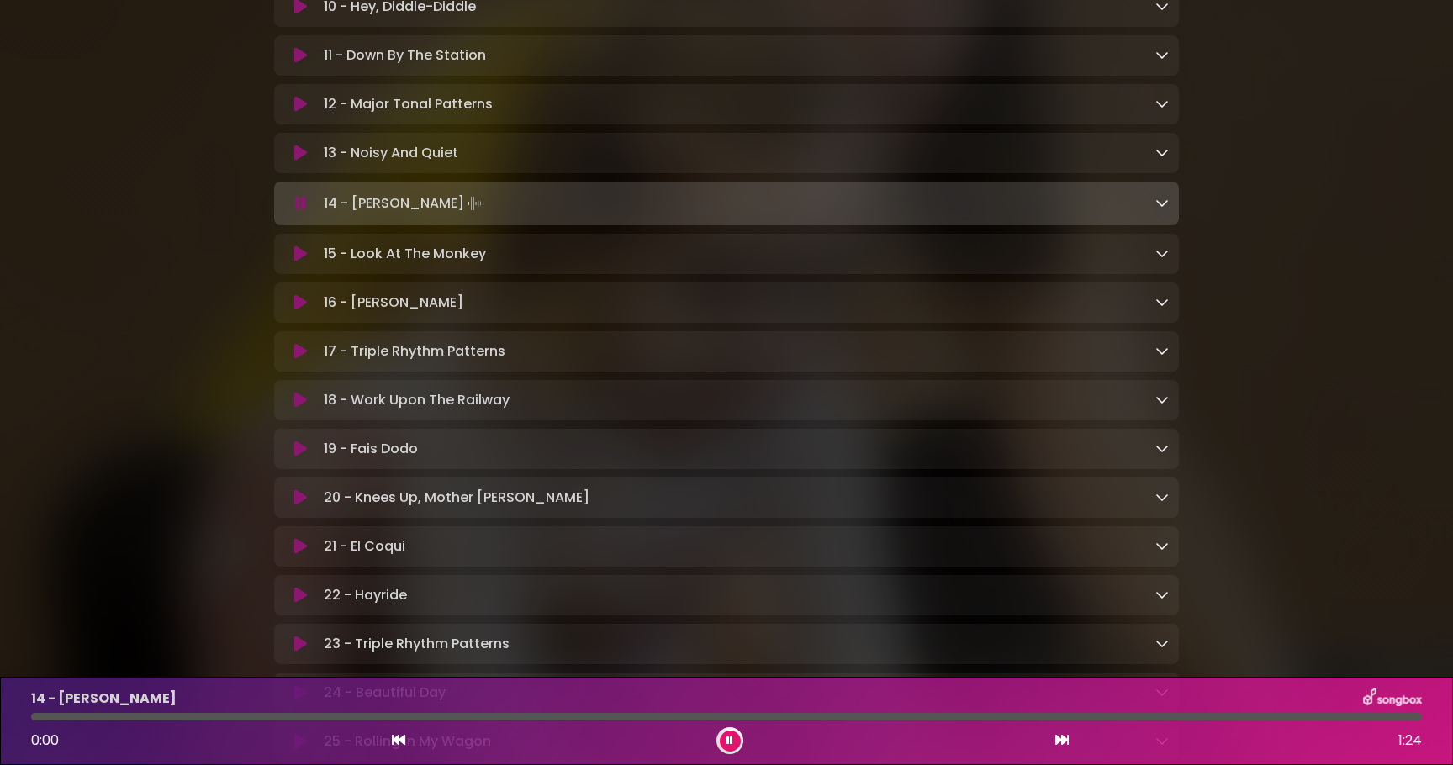
scroll to position [970, 0]
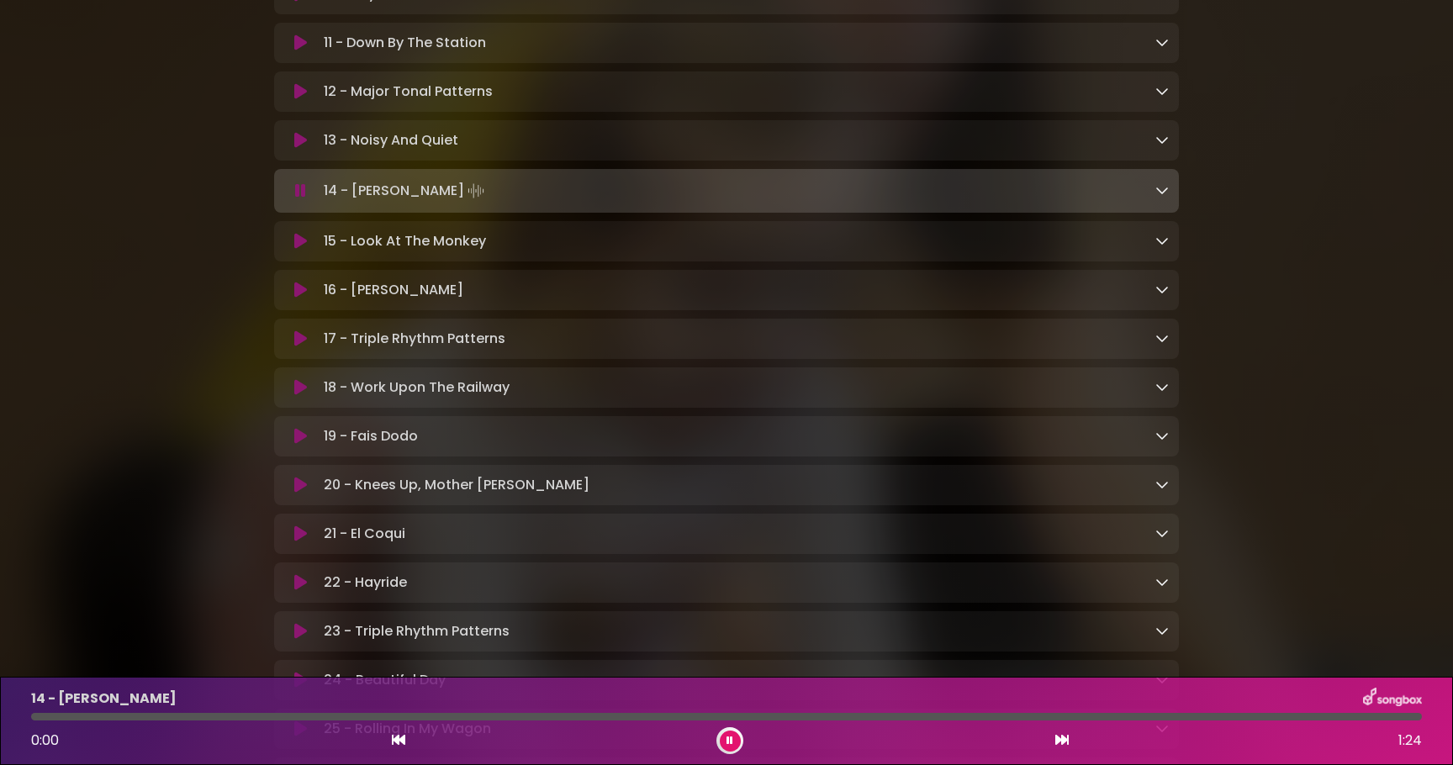
click at [295, 199] on icon at bounding box center [300, 190] width 11 height 17
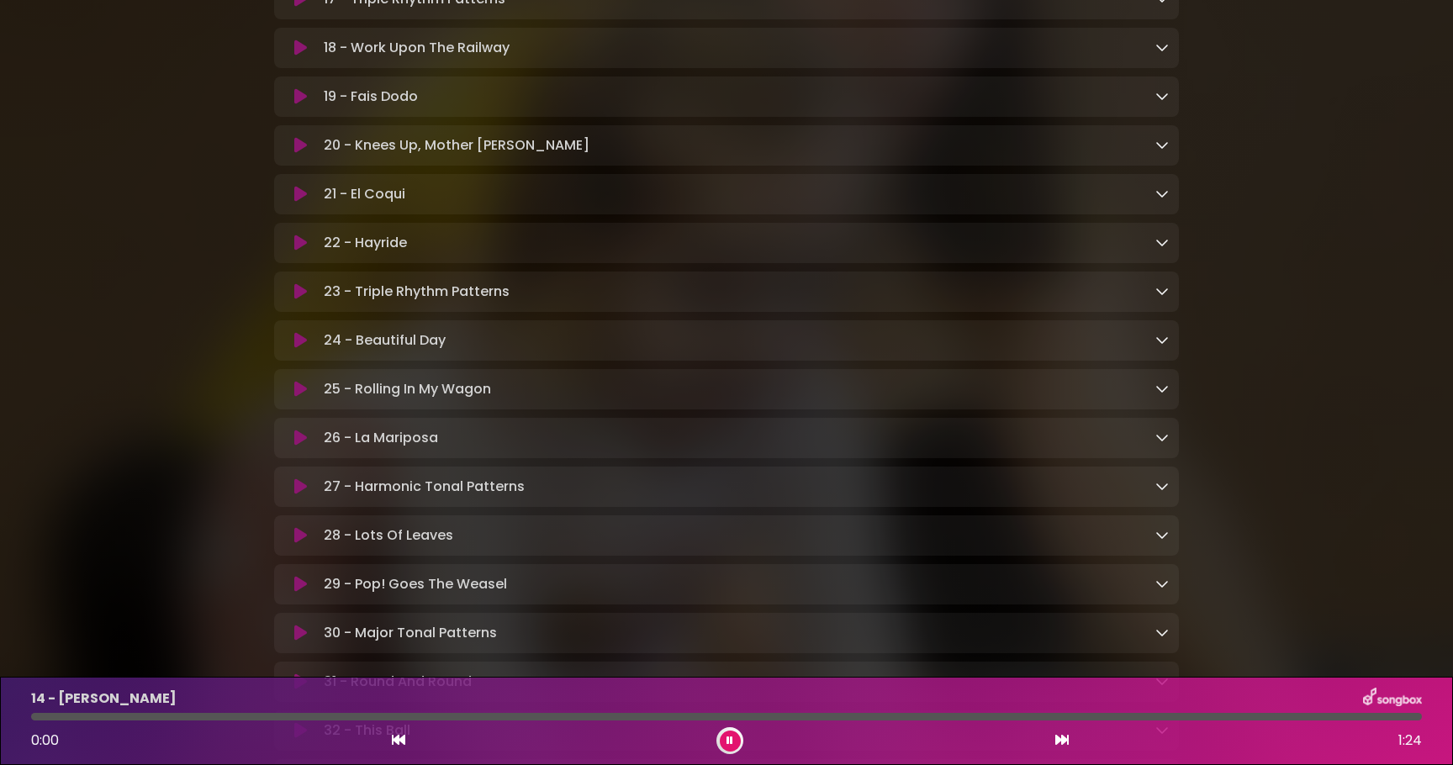
scroll to position [1324, 0]
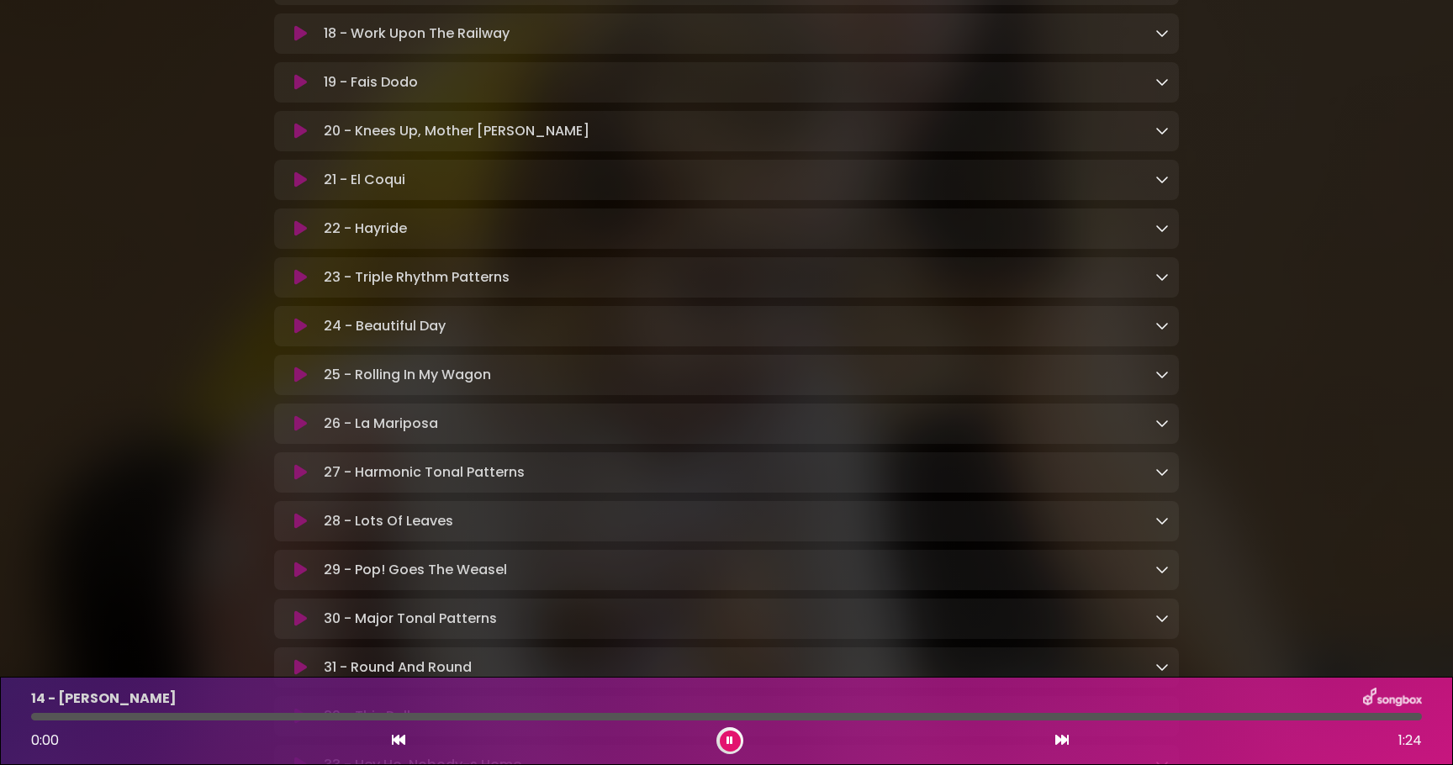
click at [304, 429] on icon at bounding box center [300, 423] width 14 height 18
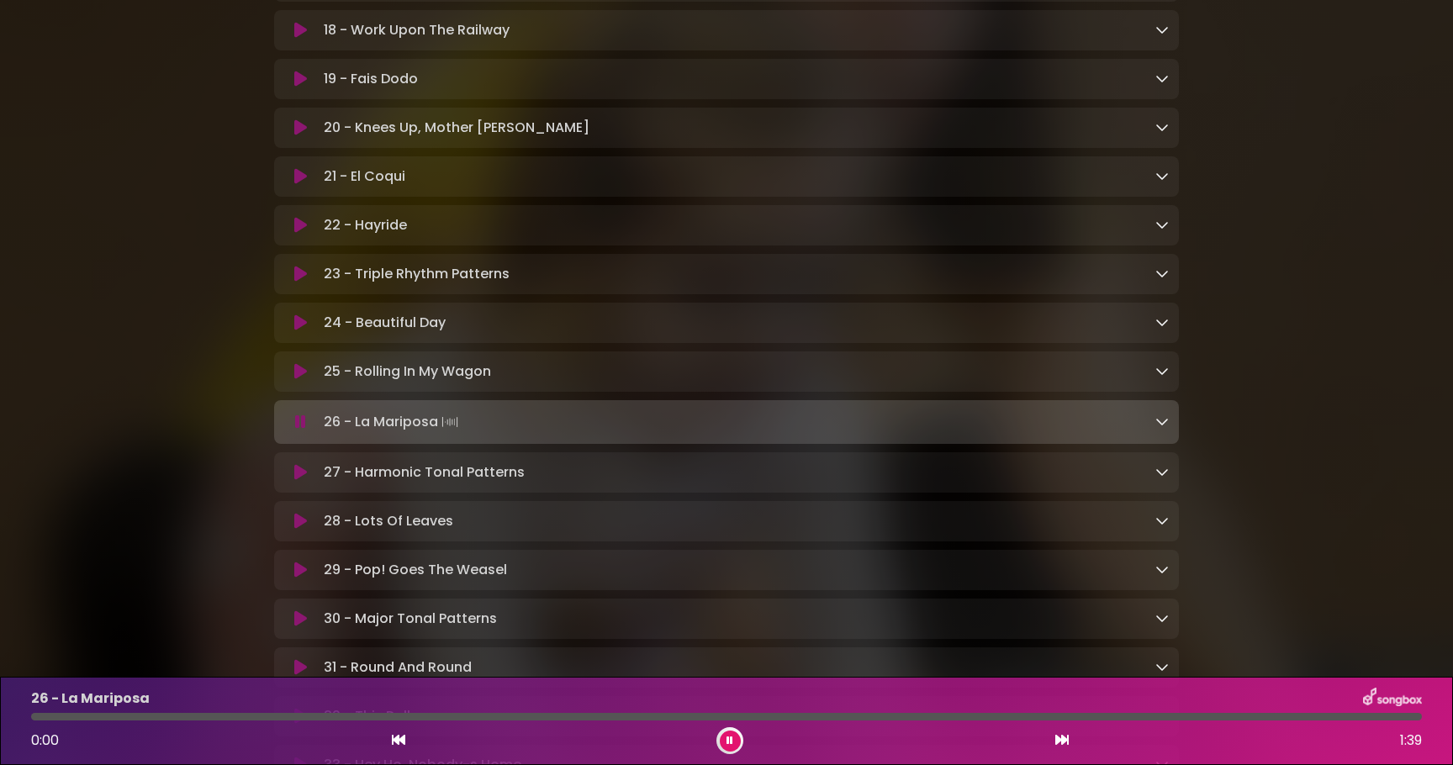
scroll to position [1321, 0]
click at [304, 429] on icon at bounding box center [300, 425] width 11 height 17
click at [304, 429] on icon at bounding box center [300, 425] width 12 height 18
click at [304, 429] on icon at bounding box center [300, 425] width 11 height 17
click at [399, 743] on icon at bounding box center [398, 739] width 13 height 13
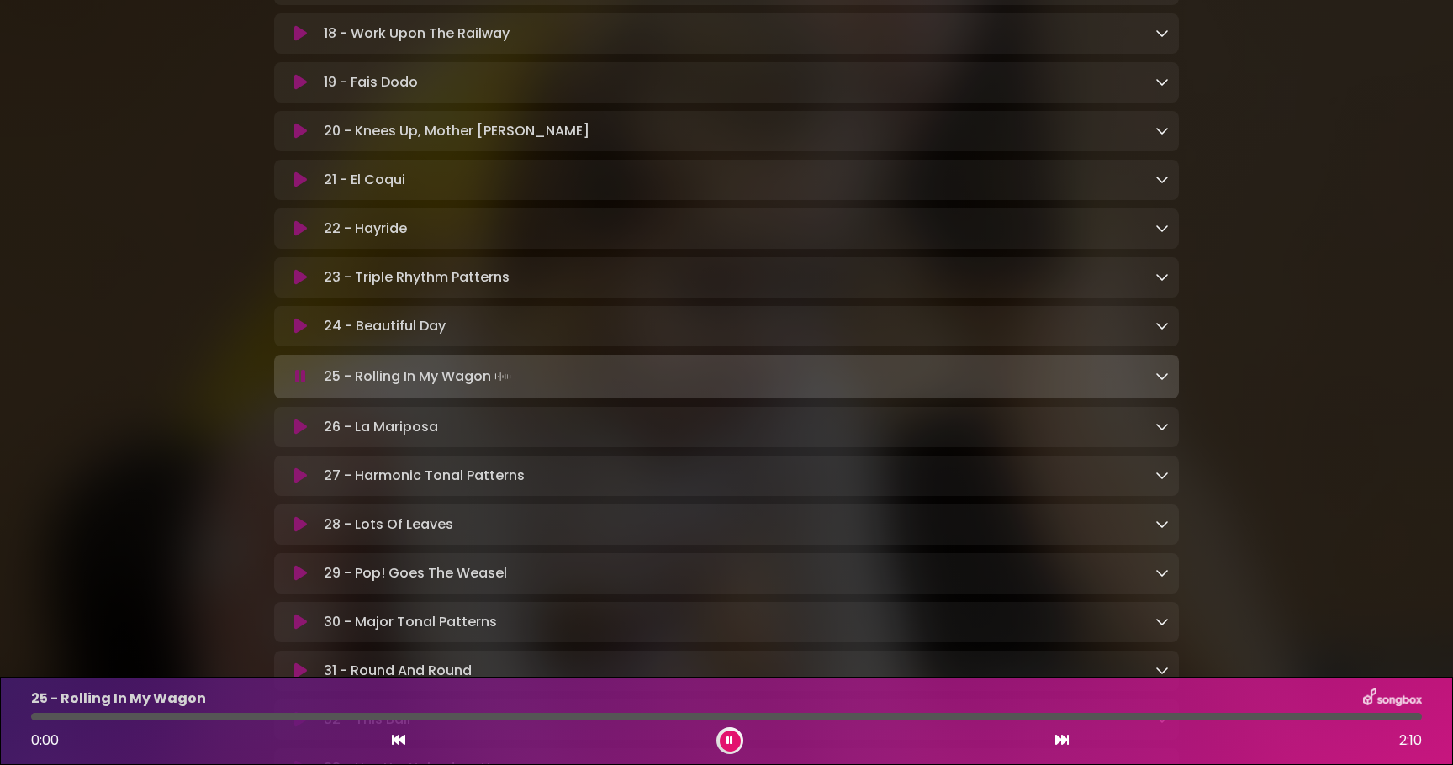
click at [301, 582] on icon at bounding box center [300, 573] width 13 height 17
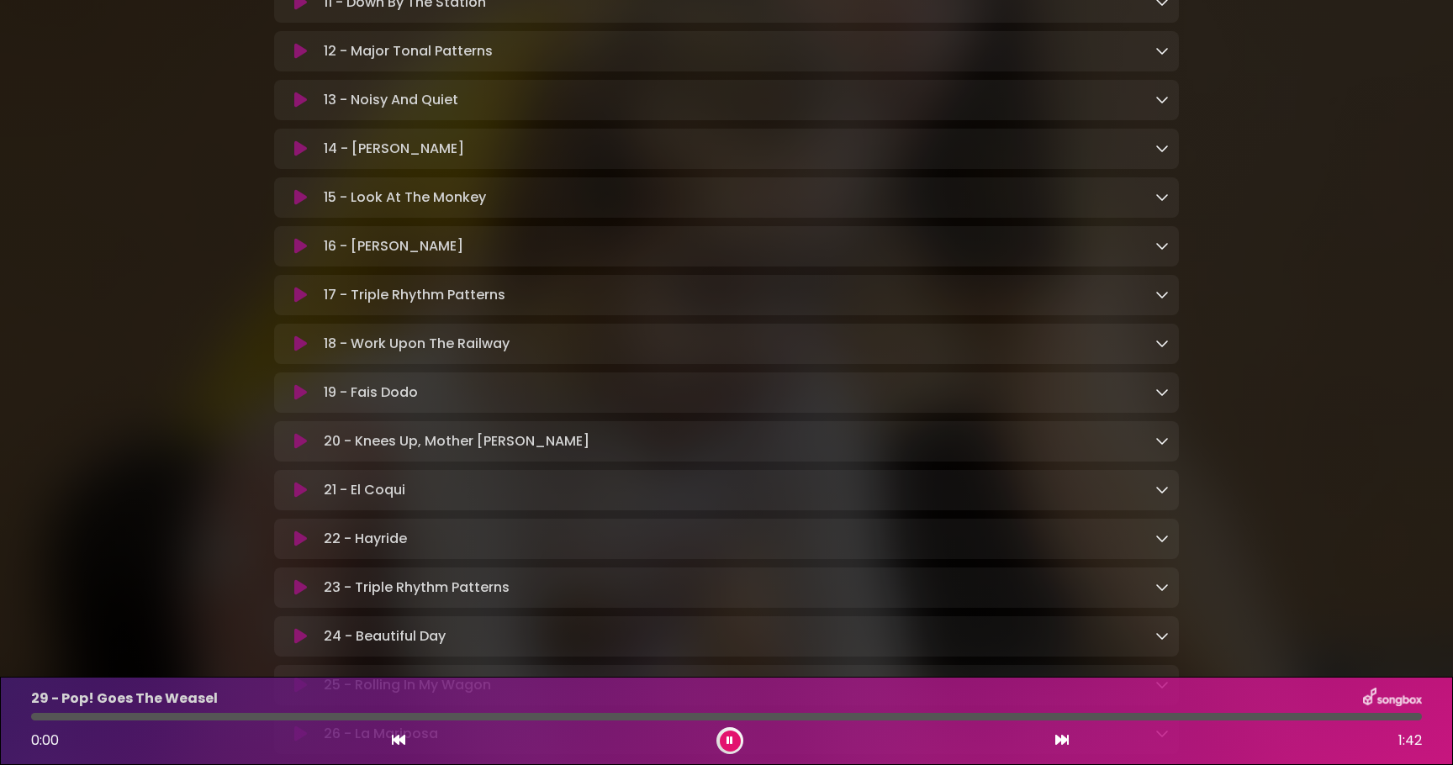
scroll to position [1009, 0]
click at [297, 159] on icon at bounding box center [300, 150] width 13 height 17
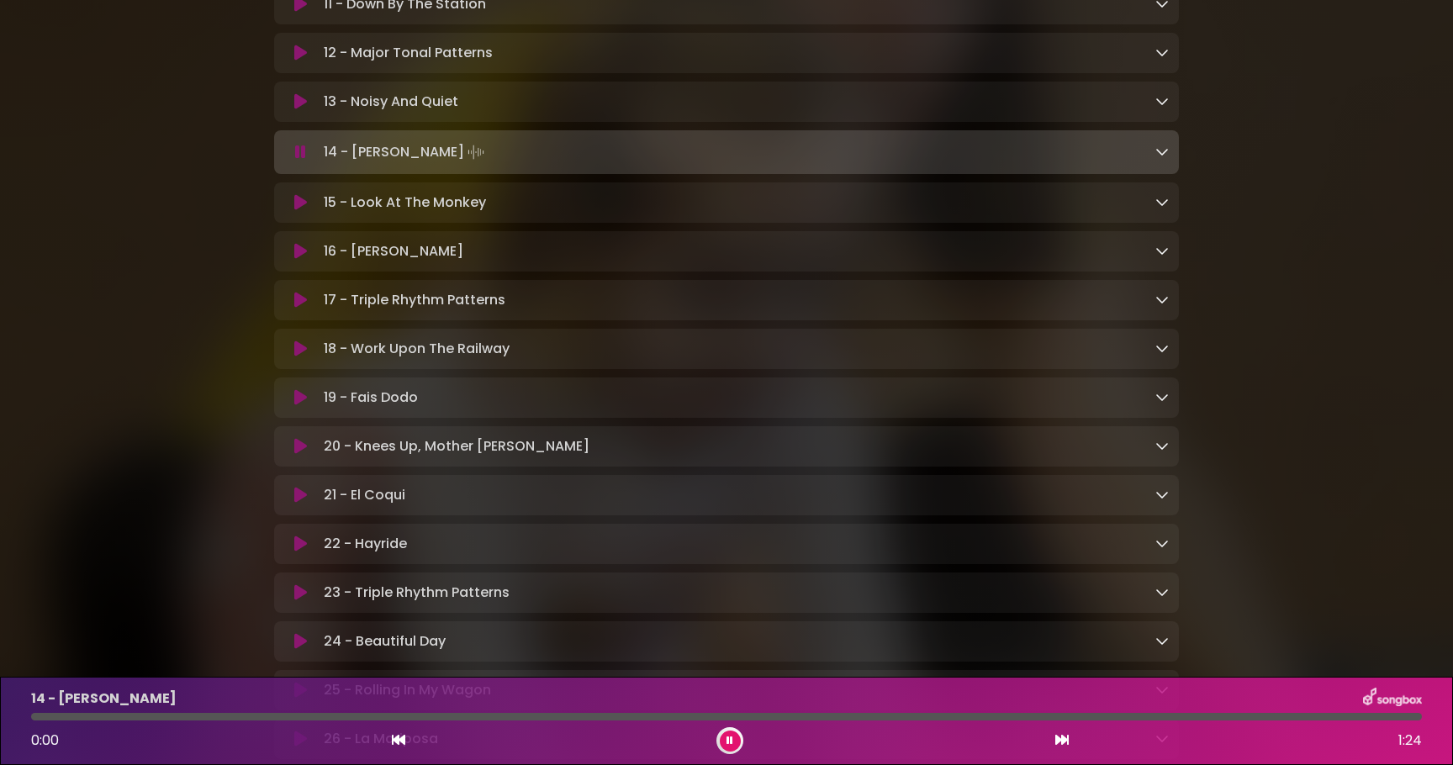
click at [297, 161] on icon at bounding box center [300, 152] width 11 height 17
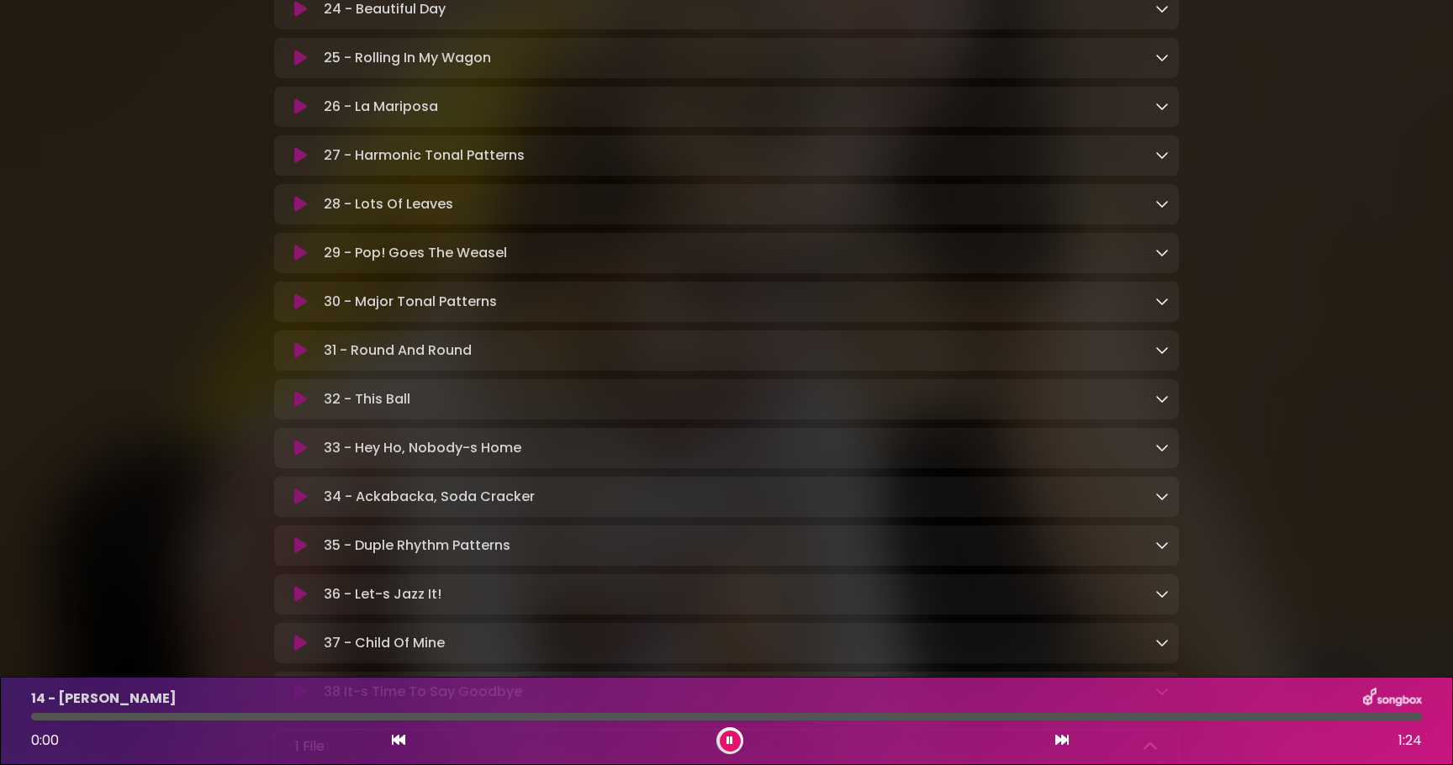
scroll to position [1616, 0]
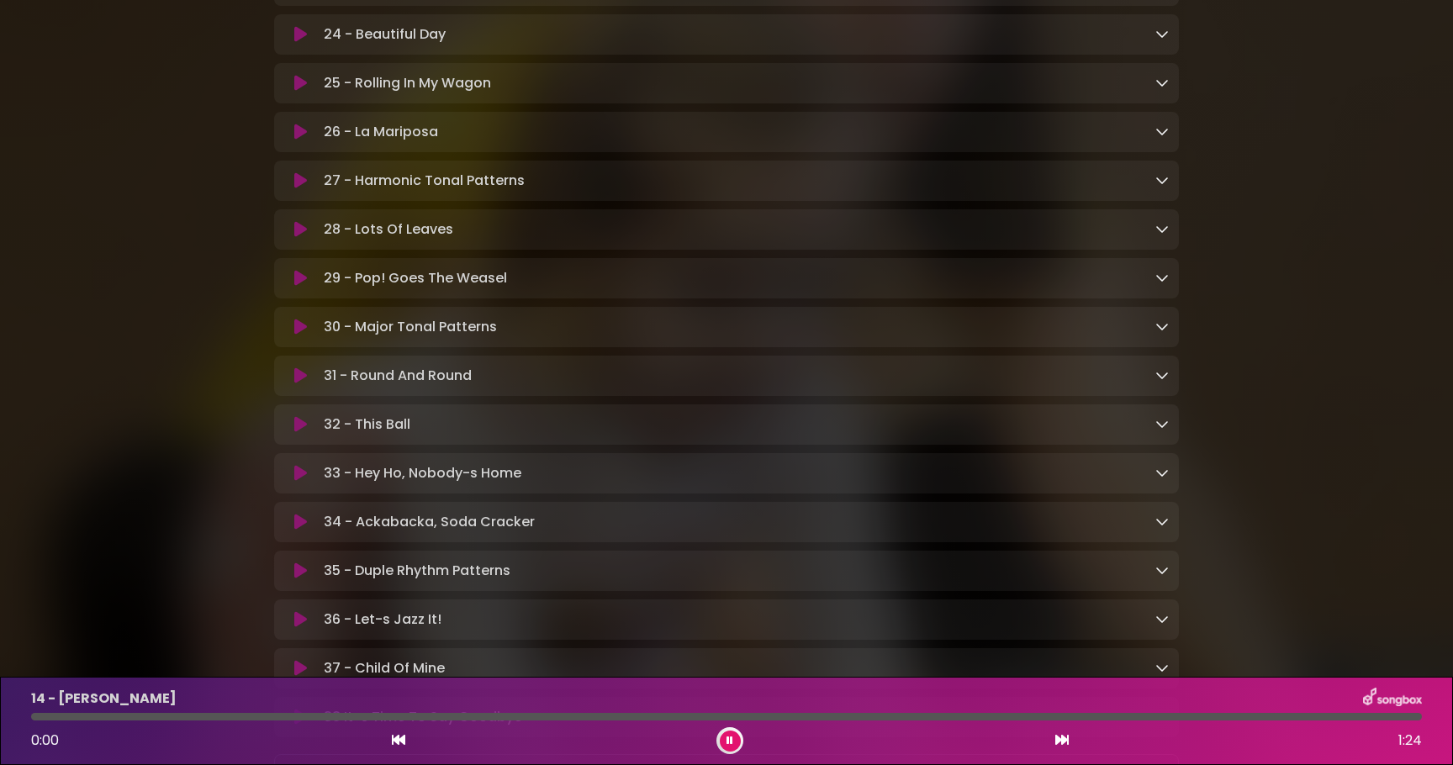
click at [301, 142] on div "26 - La Mariposa Loading Track..." at bounding box center [726, 132] width 884 height 20
click at [301, 140] on icon at bounding box center [299, 132] width 13 height 18
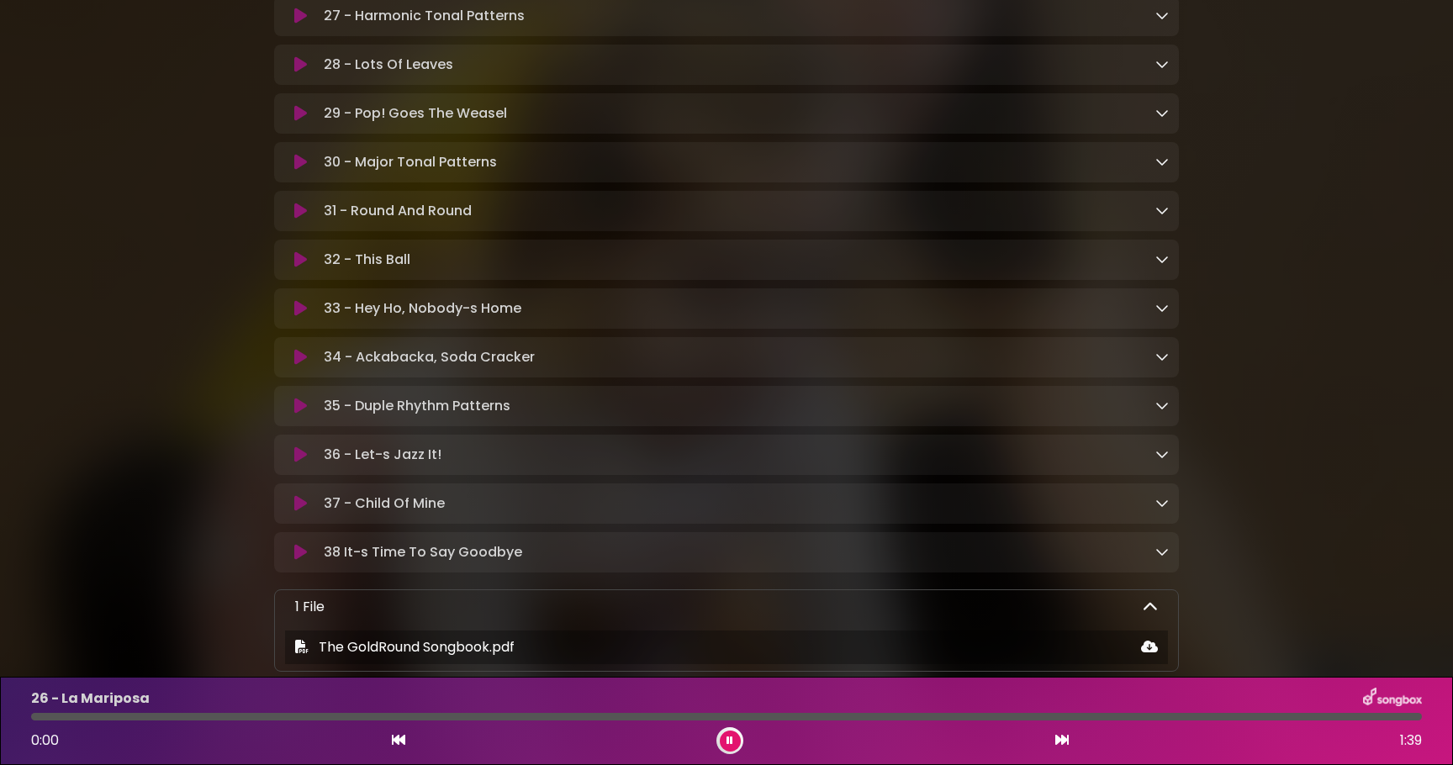
scroll to position [1855, 0]
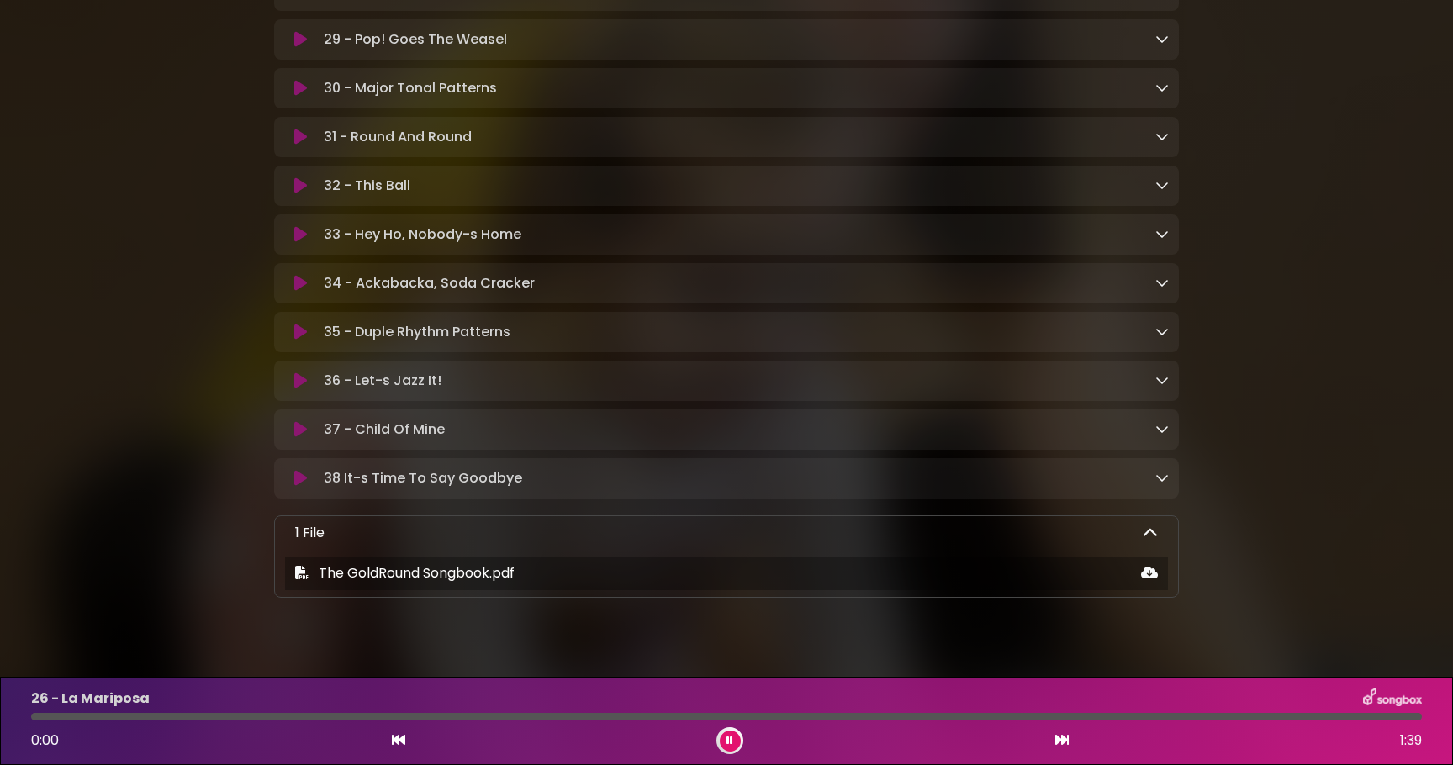
click at [303, 292] on icon at bounding box center [300, 283] width 13 height 17
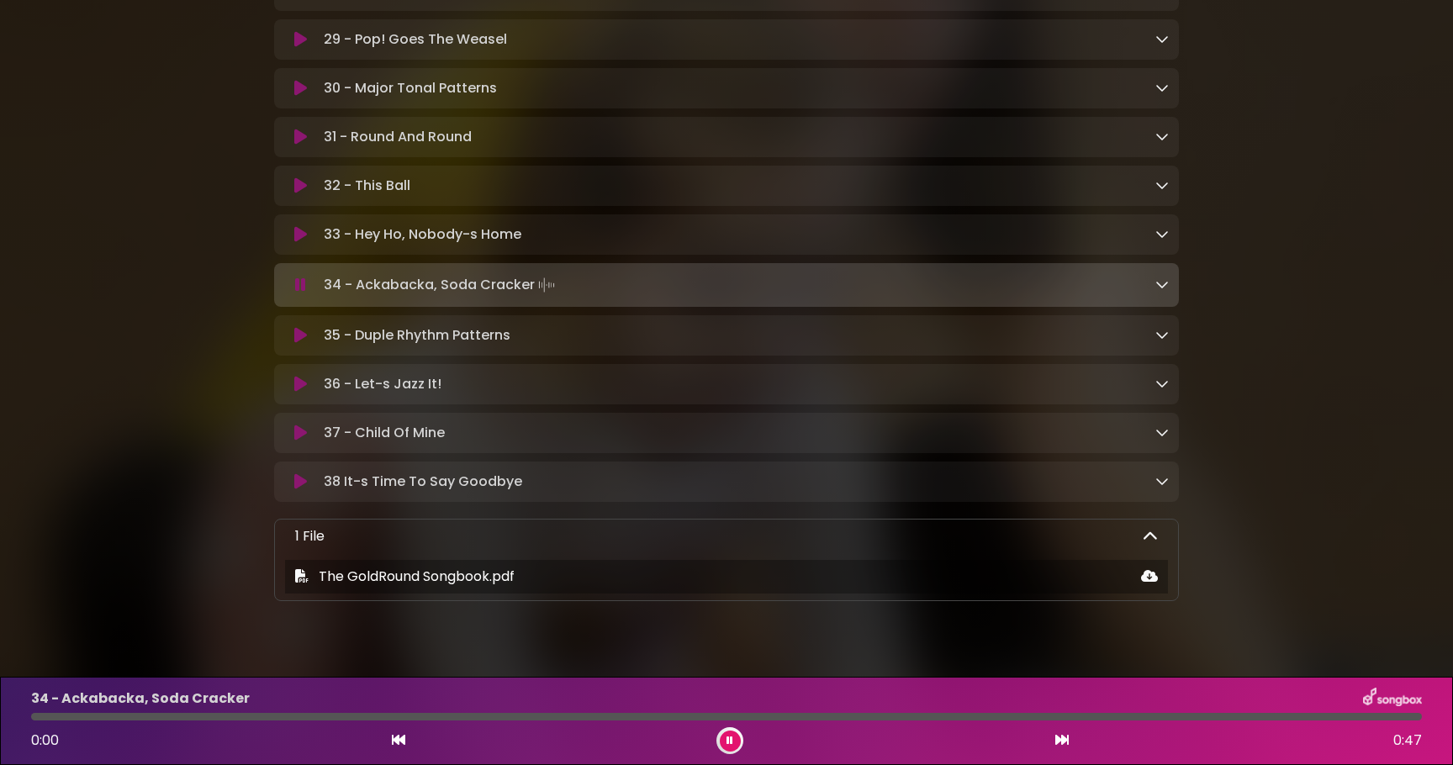
click at [303, 293] on icon at bounding box center [300, 285] width 11 height 17
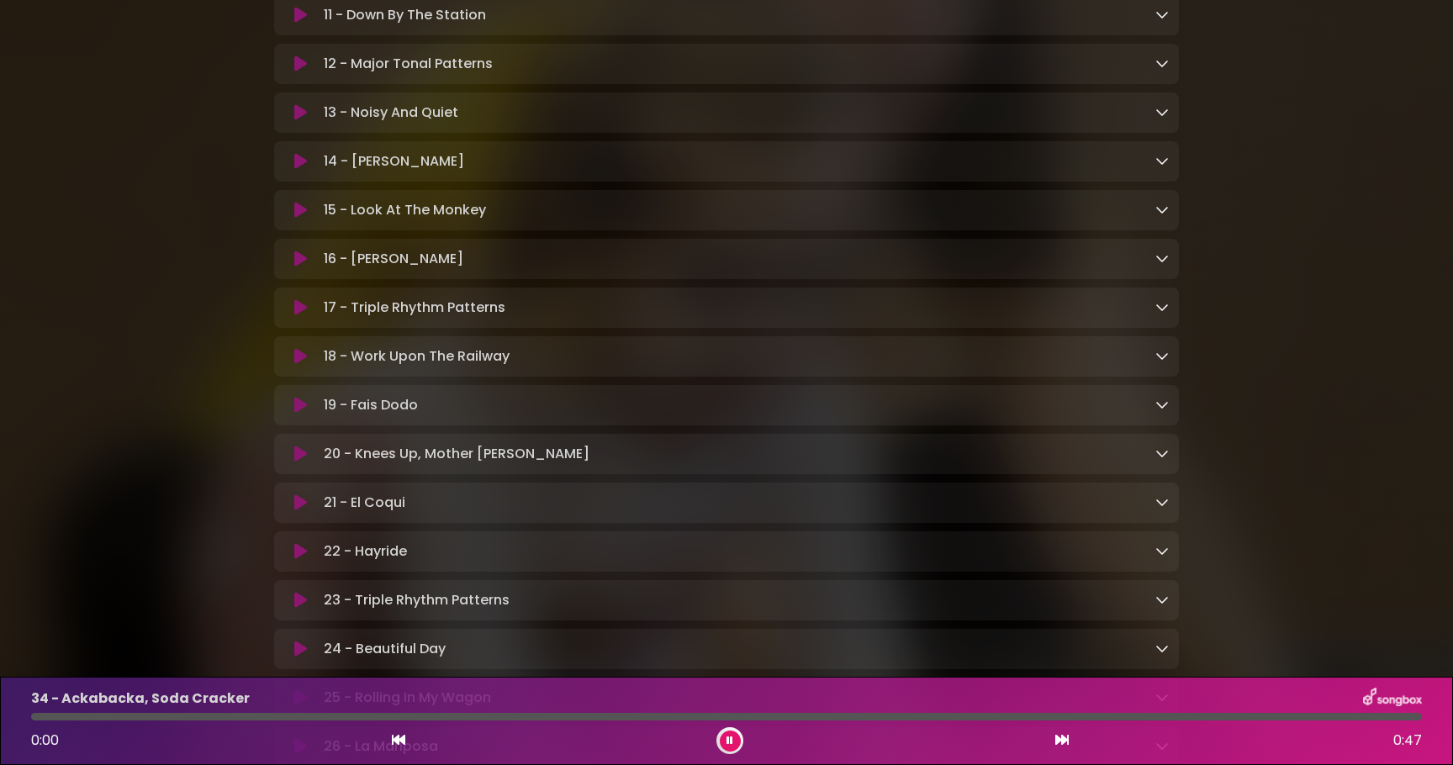
scroll to position [969, 0]
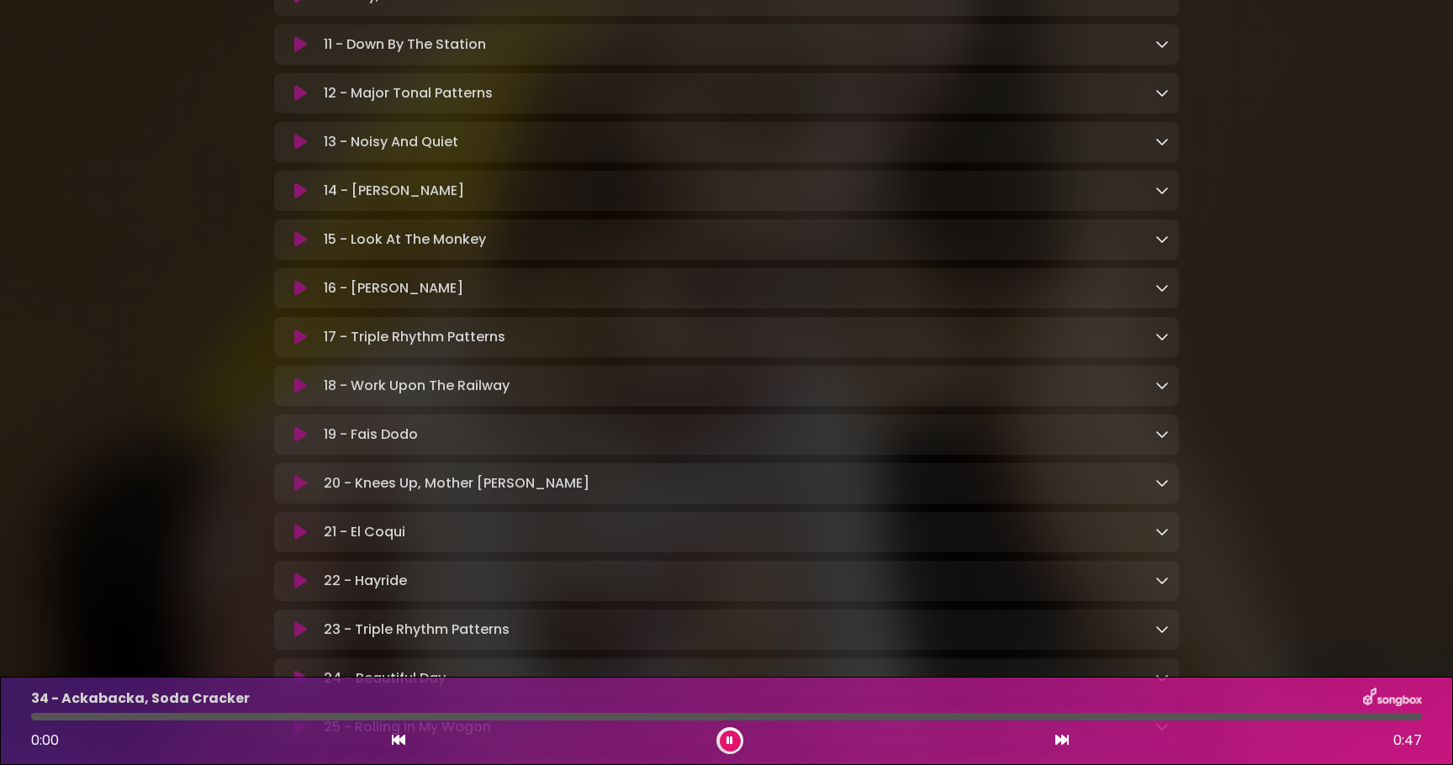
click at [296, 196] on icon at bounding box center [300, 190] width 13 height 17
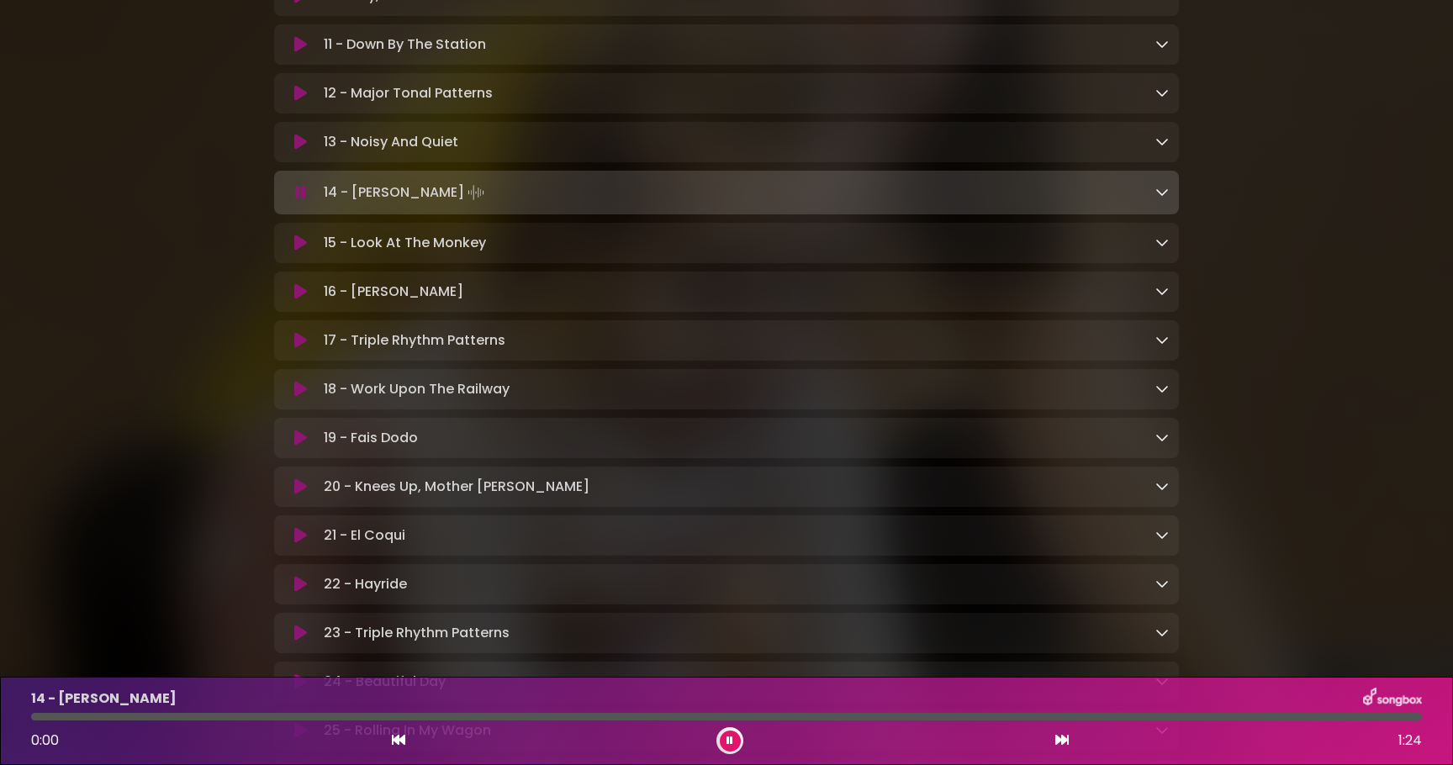
click at [294, 199] on button at bounding box center [300, 192] width 33 height 17
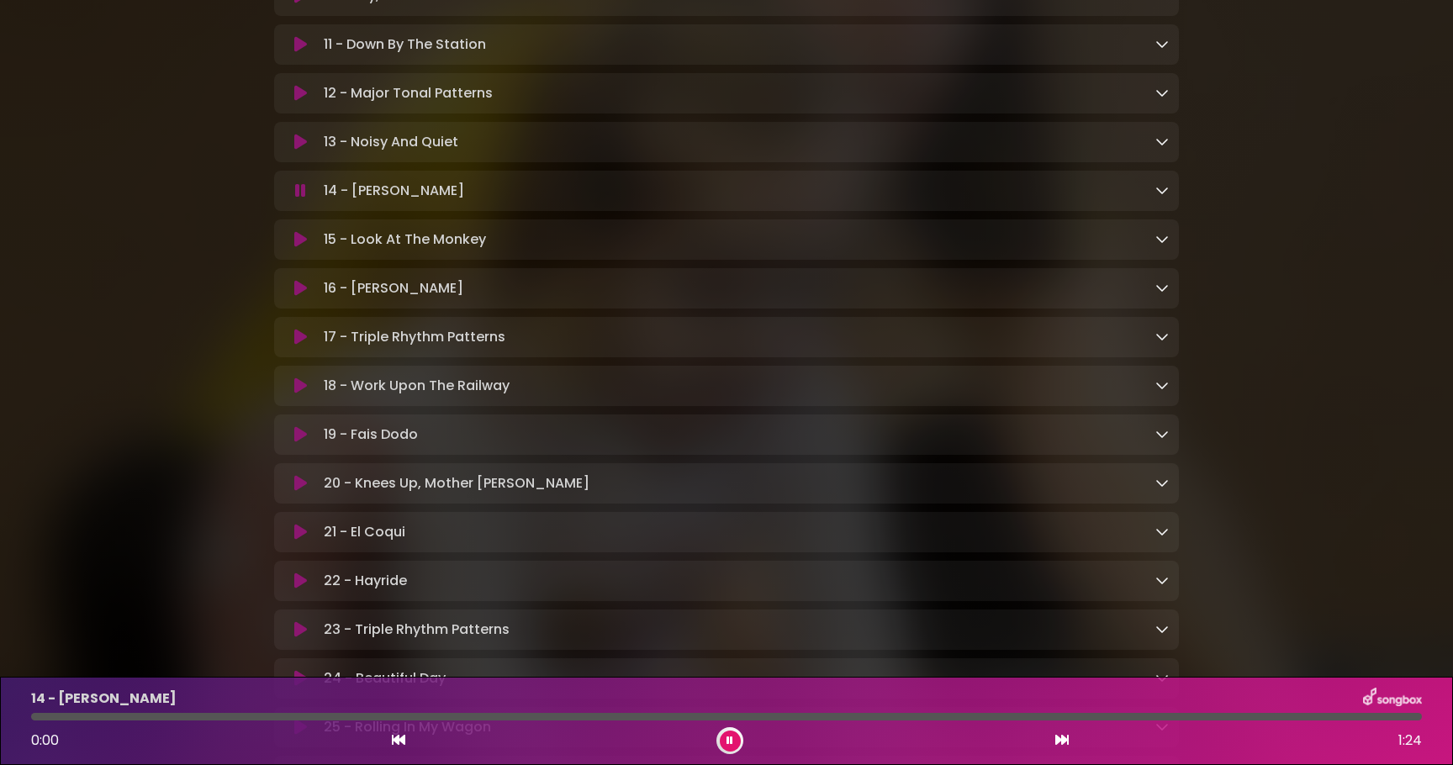
click at [294, 199] on button at bounding box center [300, 190] width 33 height 17
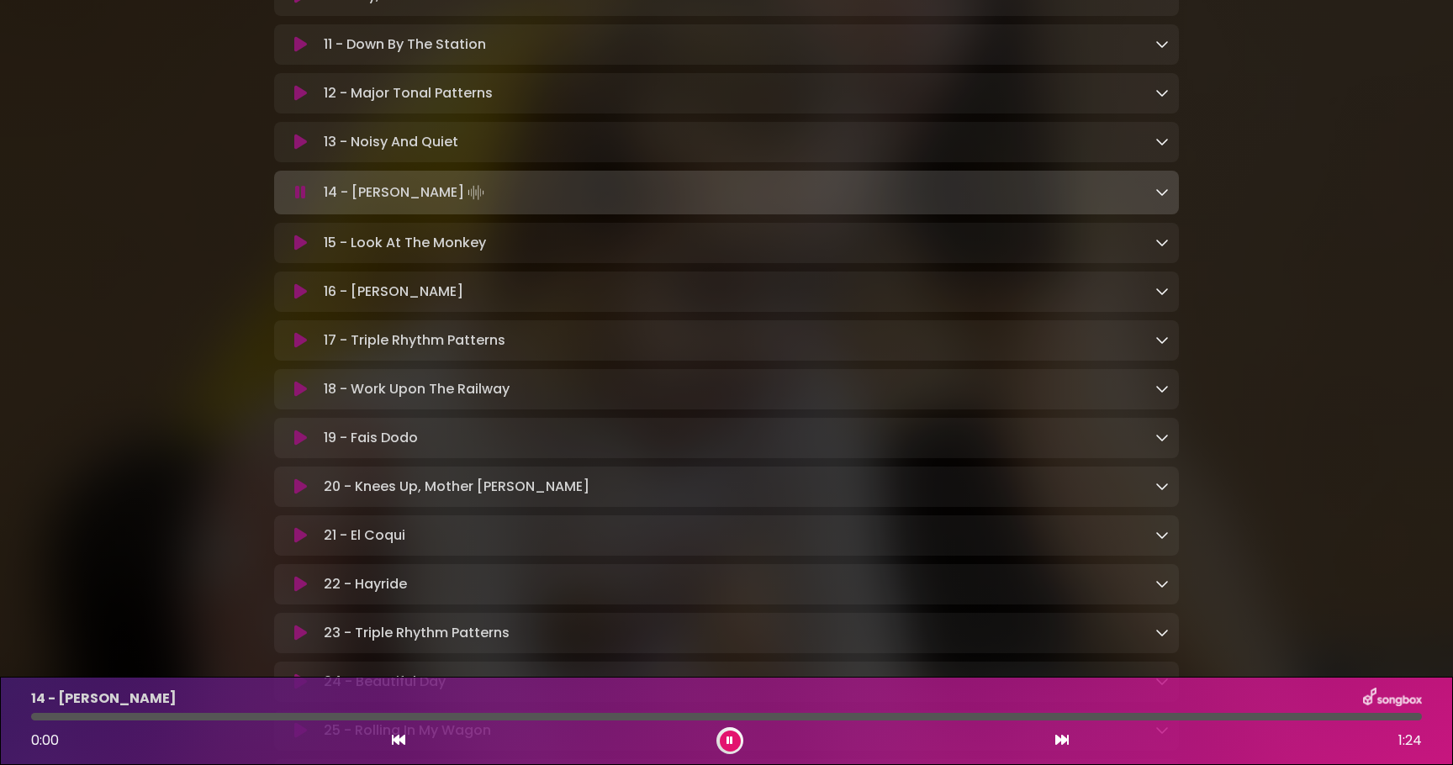
click at [294, 199] on button at bounding box center [300, 192] width 33 height 17
